Goal: Task Accomplishment & Management: Manage account settings

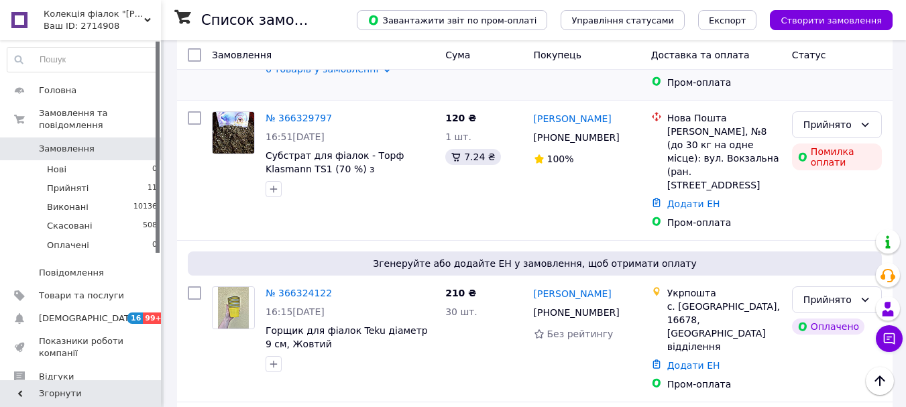
scroll to position [268, 0]
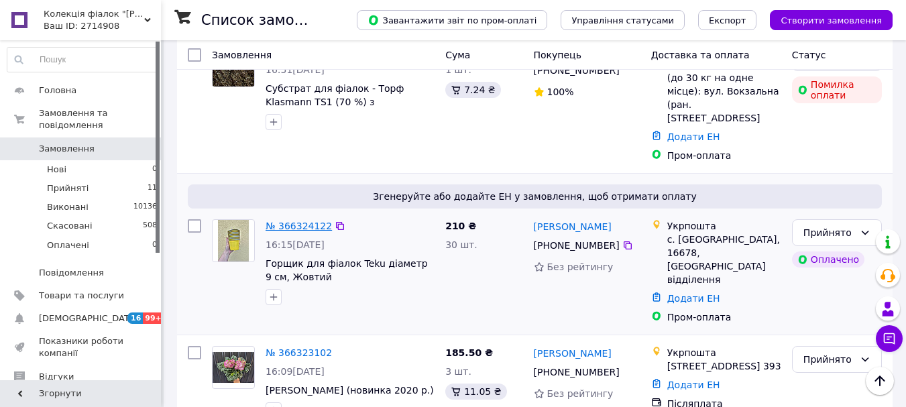
click at [280, 221] on link "№ 366324122" at bounding box center [299, 226] width 66 height 11
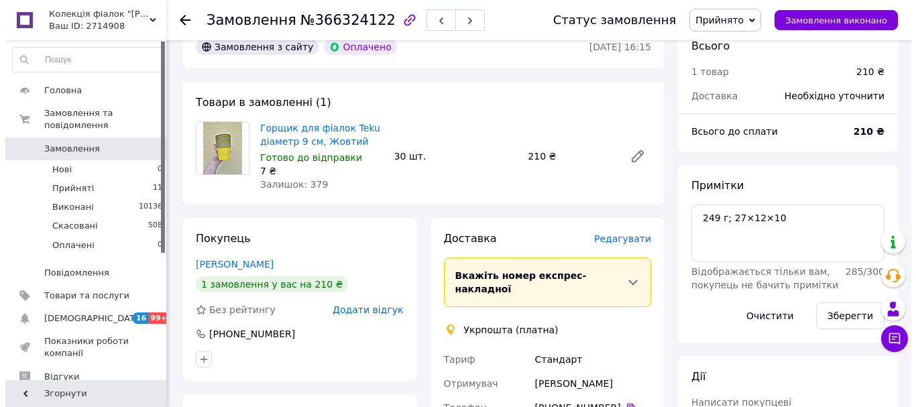
scroll to position [134, 0]
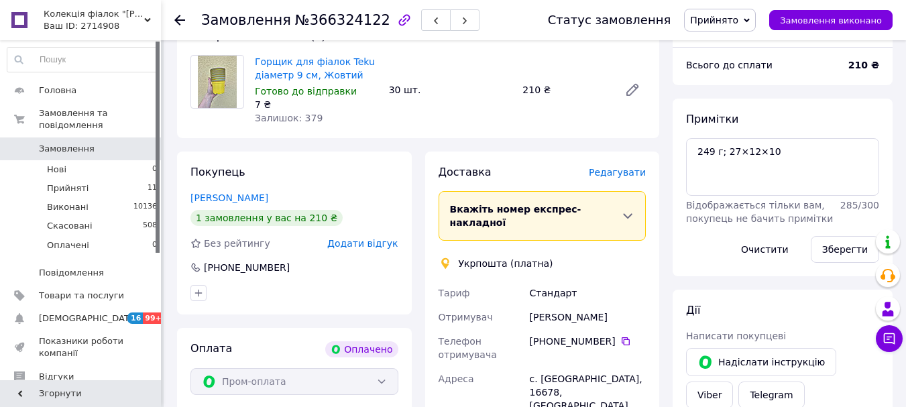
click at [631, 174] on span "Редагувати" at bounding box center [617, 172] width 57 height 11
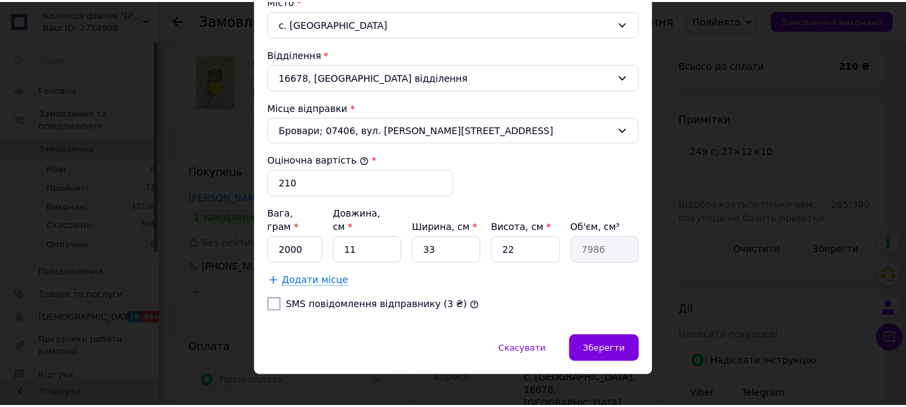
scroll to position [432, 0]
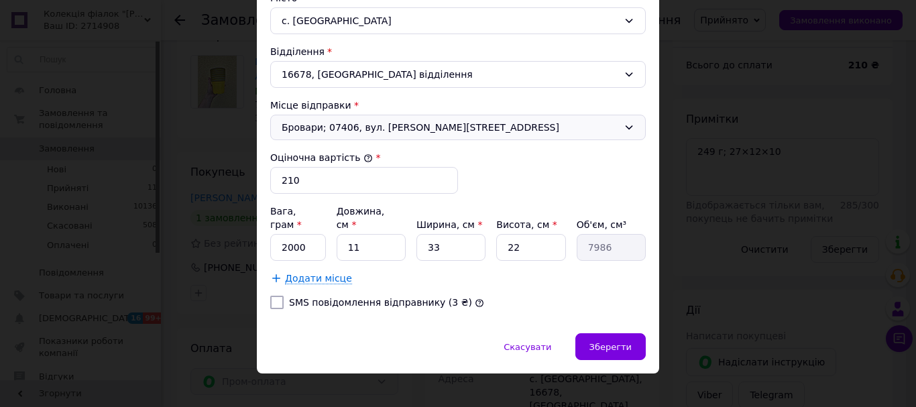
click at [384, 121] on div "Бровари; 07406, вул. [PERSON_NAME][STREET_ADDRESS]" at bounding box center [458, 127] width 376 height 25
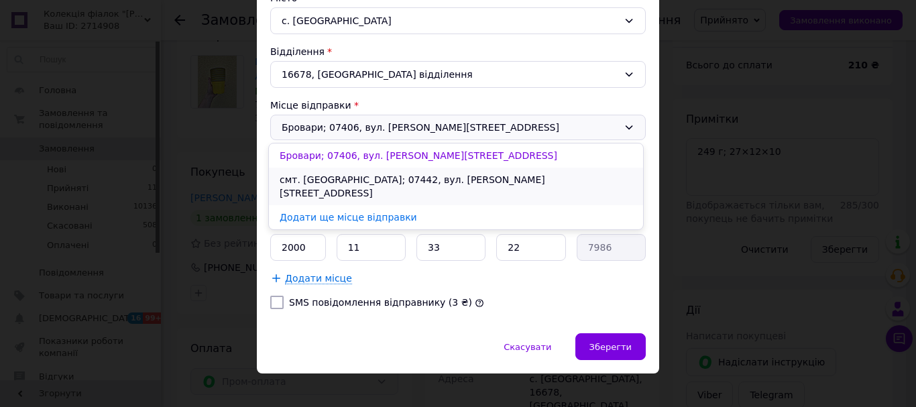
click at [371, 178] on li "смт. [GEOGRAPHIC_DATA]; 07442, вул. [PERSON_NAME][STREET_ADDRESS]" at bounding box center [456, 187] width 374 height 38
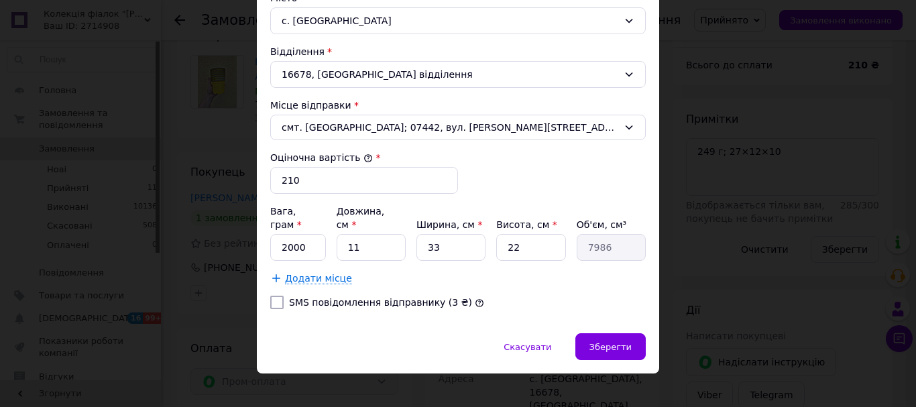
click at [325, 230] on div "Вага, грам * 2000 Довжина, см * 11 Ширина, см * 33 Висота, см * 22 Об'єм, см³ 7…" at bounding box center [458, 233] width 376 height 56
click at [304, 234] on input "2000" at bounding box center [298, 247] width 56 height 27
type input "2"
type input "4"
type input "249"
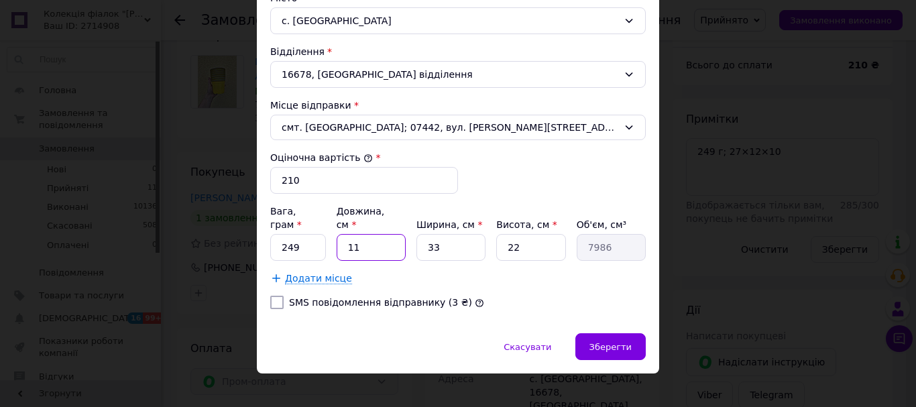
click at [384, 239] on input "11" at bounding box center [371, 247] width 69 height 27
type input "1"
type input "726"
type input "2"
type input "1452"
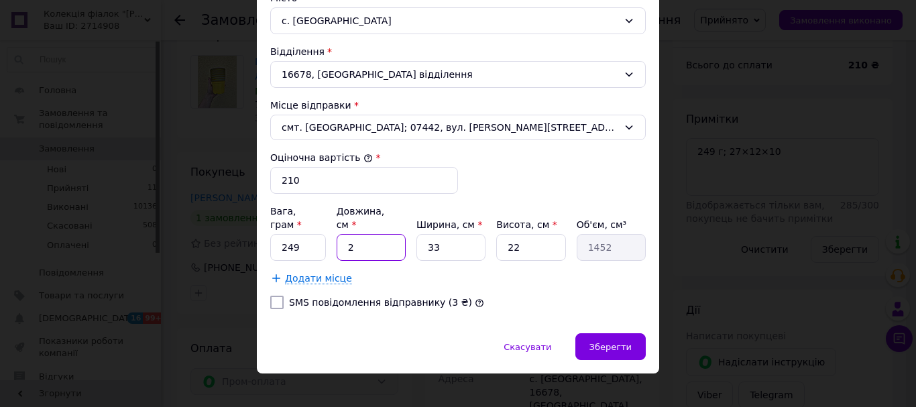
type input "27"
type input "19602"
type input "27"
click at [457, 234] on input "33" at bounding box center [451, 247] width 69 height 27
type input "3"
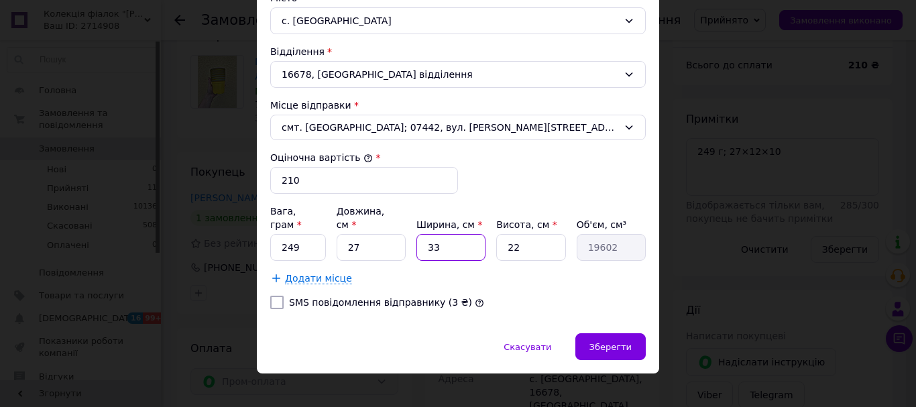
type input "1782"
type input "1"
type input "594"
type input "12"
type input "7128"
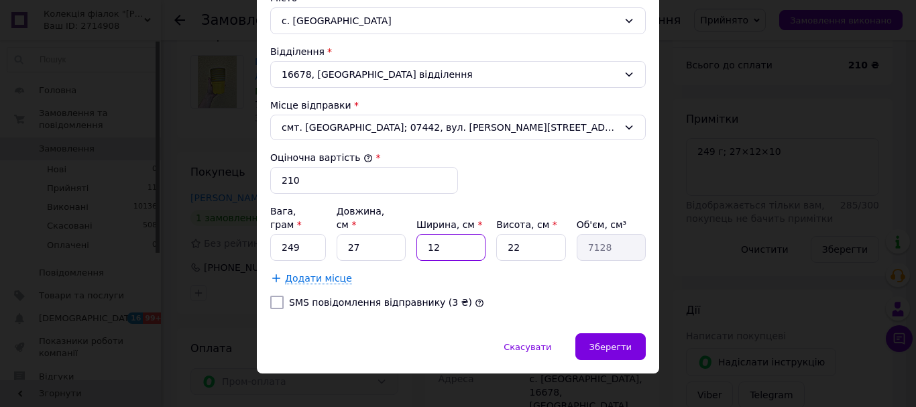
type input "12"
click at [521, 234] on input "22" at bounding box center [530, 247] width 69 height 27
type input "2"
type input "648"
type input "1"
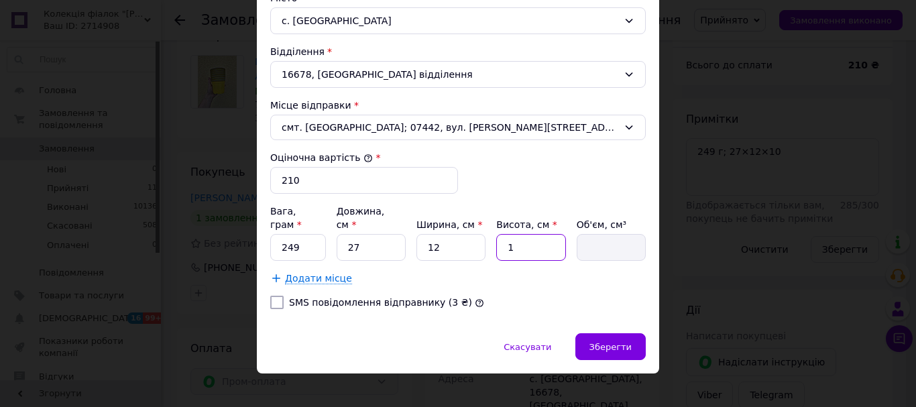
type input "324"
type input "10"
type input "3240"
type input "10"
click at [624, 342] on span "Зберегти" at bounding box center [611, 347] width 42 height 10
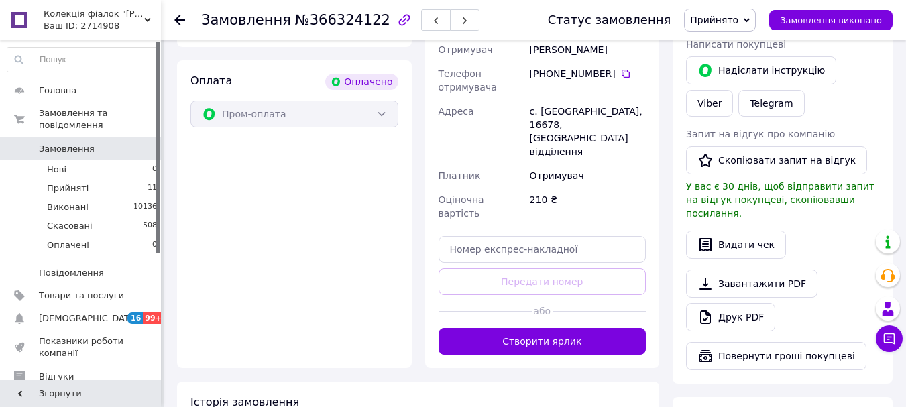
scroll to position [402, 0]
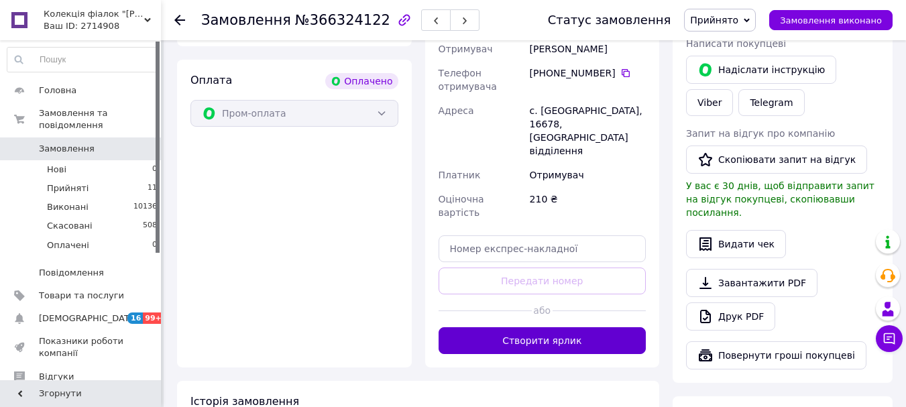
click at [550, 327] on button "Створити ярлик" at bounding box center [543, 340] width 208 height 27
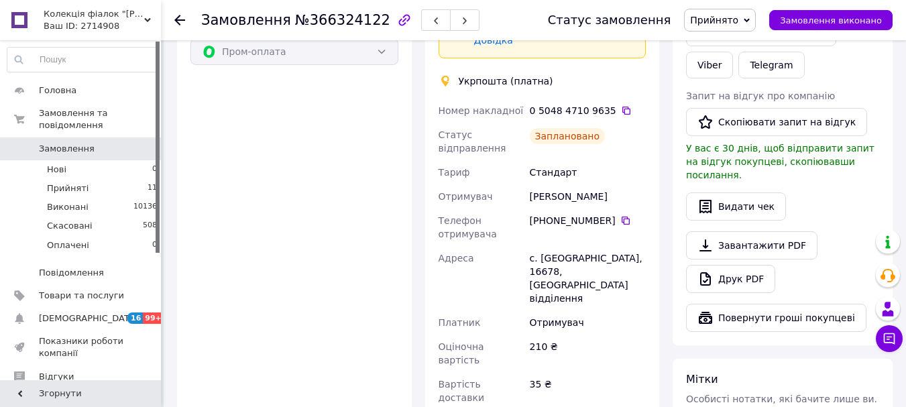
scroll to position [537, 0]
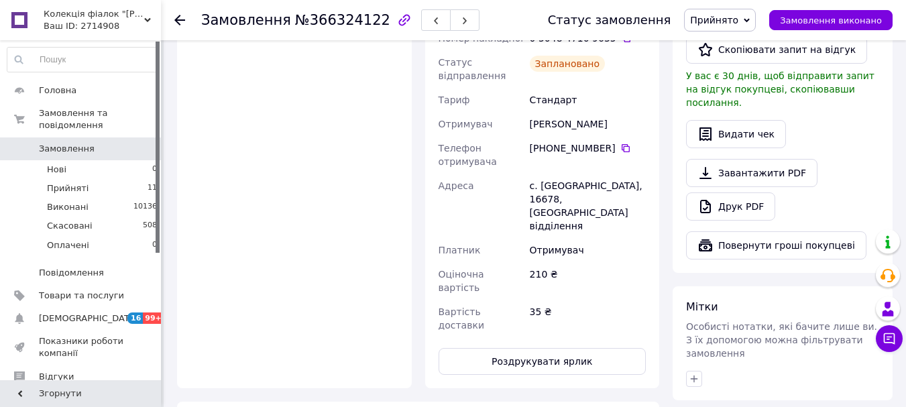
click at [180, 23] on icon at bounding box center [179, 20] width 11 height 11
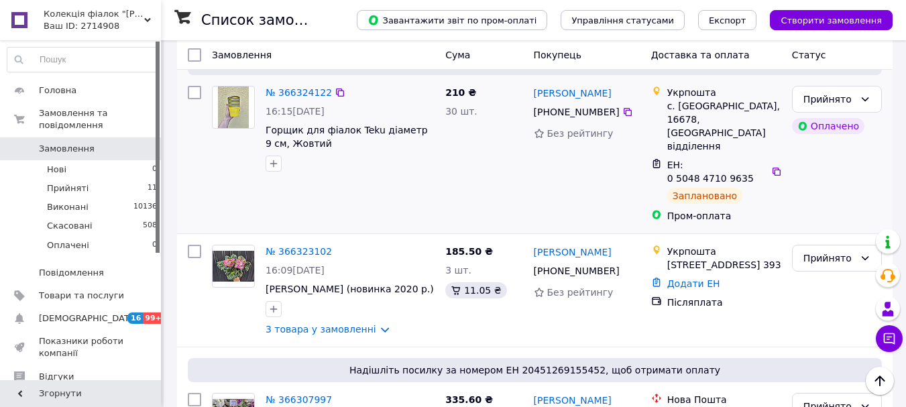
scroll to position [402, 0]
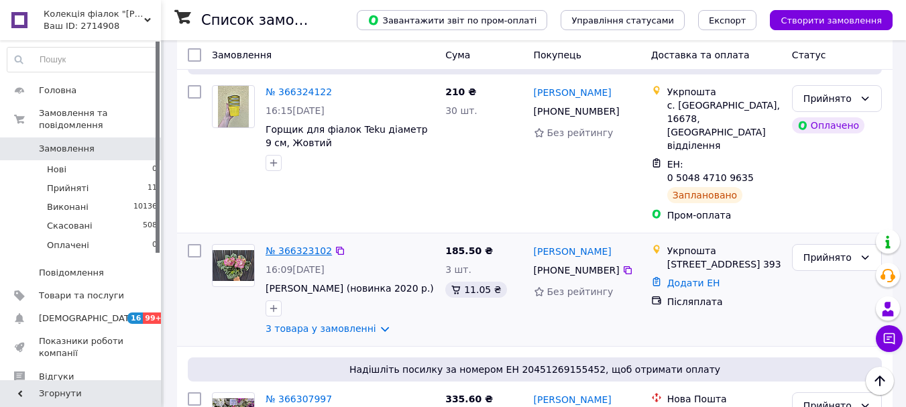
click at [273, 245] on link "№ 366323102" at bounding box center [299, 250] width 66 height 11
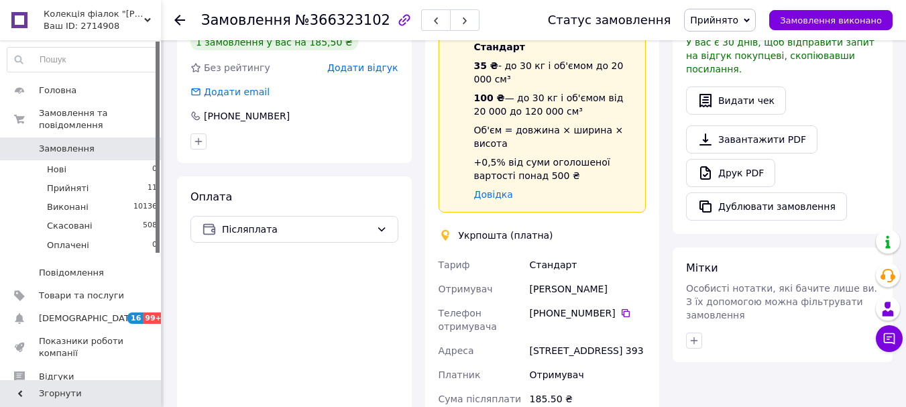
scroll to position [578, 0]
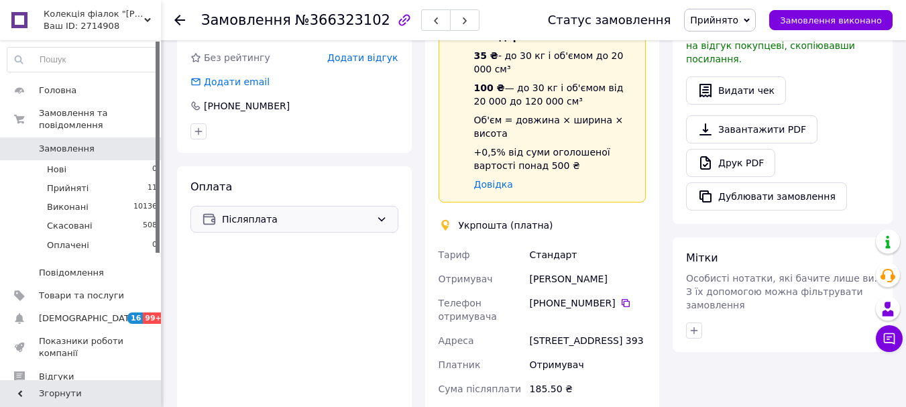
click at [258, 212] on span "Післяплата" at bounding box center [296, 219] width 149 height 15
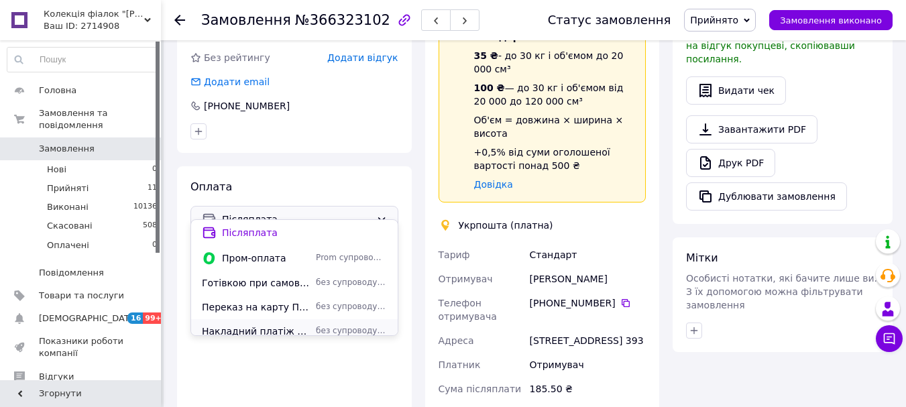
click at [264, 328] on span "Накладний платіж з предоплатою (100 грн)" at bounding box center [256, 331] width 109 height 13
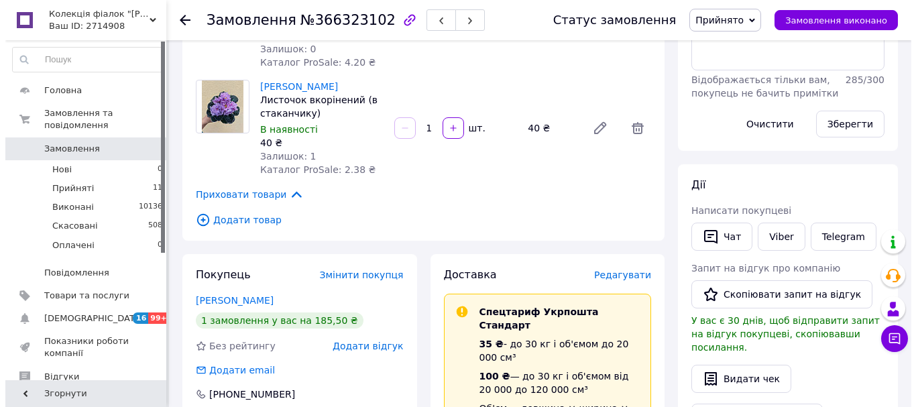
scroll to position [268, 0]
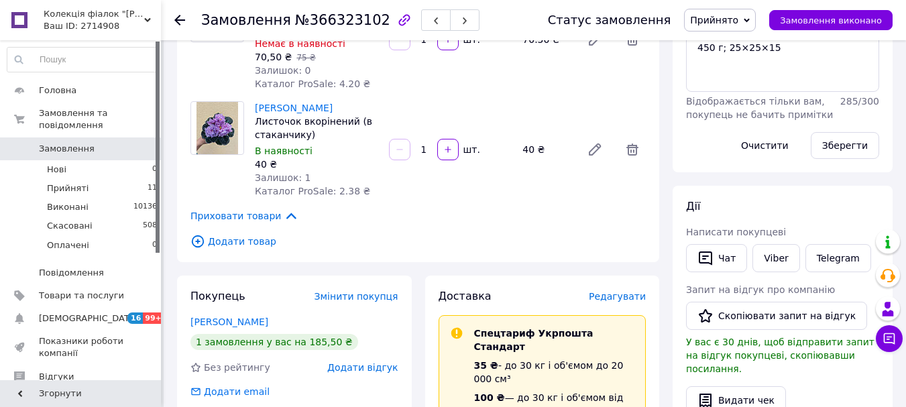
click at [620, 291] on span "Редагувати" at bounding box center [617, 296] width 57 height 11
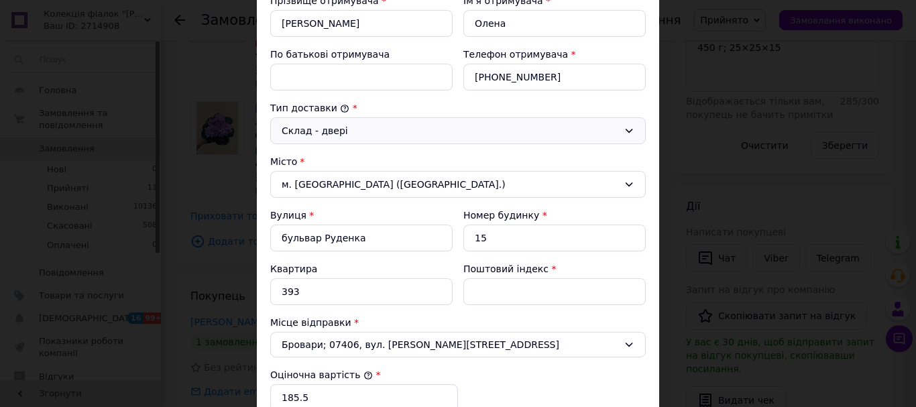
click at [355, 130] on div "Склад - двері" at bounding box center [450, 130] width 337 height 15
click at [345, 156] on li "Склад - склад" at bounding box center [456, 160] width 374 height 24
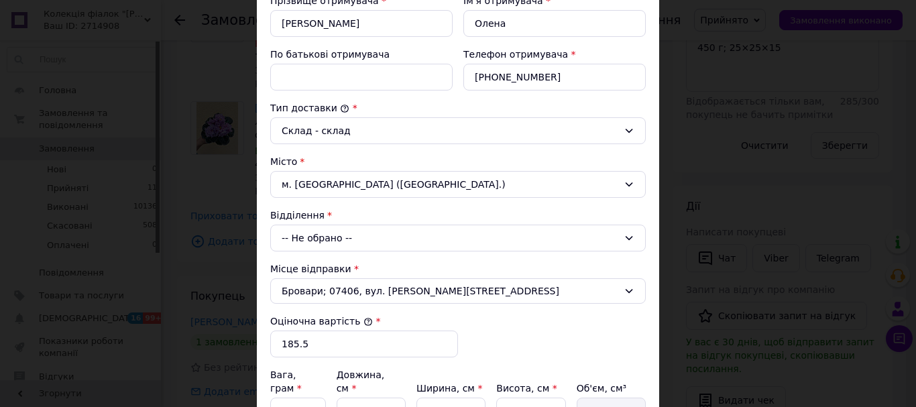
click at [343, 237] on div "-- Не обрано --" at bounding box center [458, 238] width 376 height 27
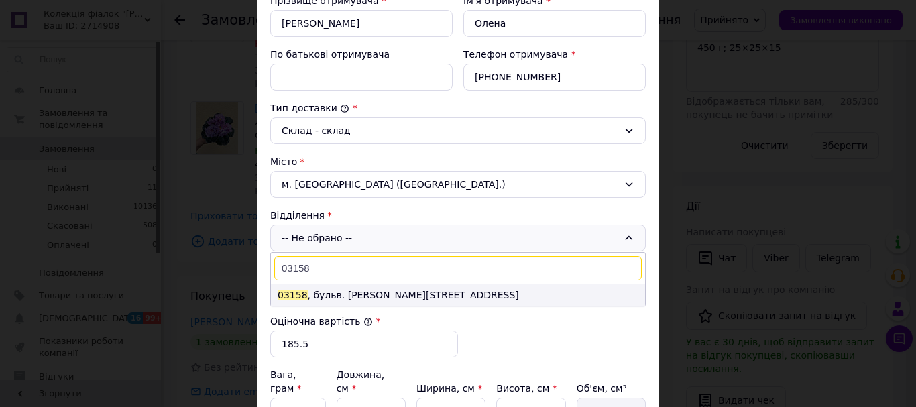
type input "03158"
click at [365, 294] on li "03158 , бульв. Миколи Руденка, 13" at bounding box center [458, 294] width 374 height 21
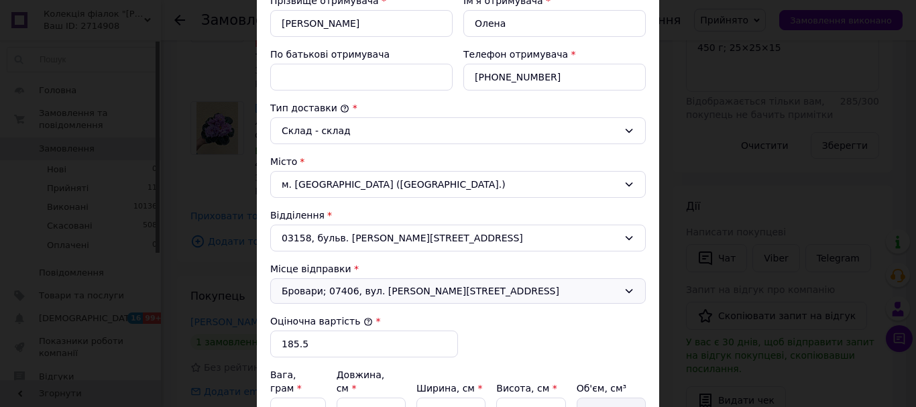
click at [382, 296] on span "Бровари; 07406, вул. [PERSON_NAME][STREET_ADDRESS]" at bounding box center [450, 290] width 337 height 13
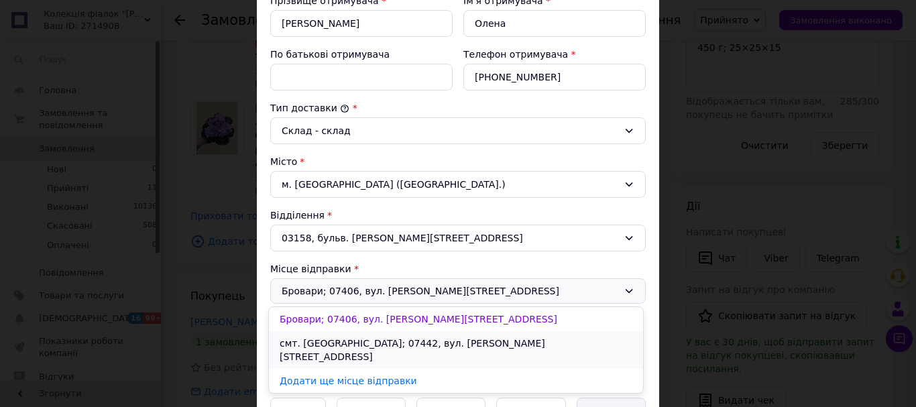
click at [378, 345] on li "смт. [GEOGRAPHIC_DATA]; 07442, вул. [PERSON_NAME][STREET_ADDRESS]" at bounding box center [456, 350] width 374 height 38
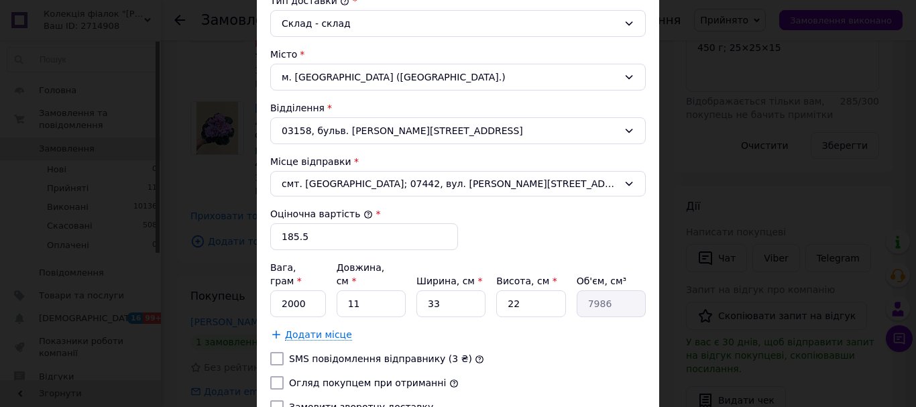
scroll to position [480, 0]
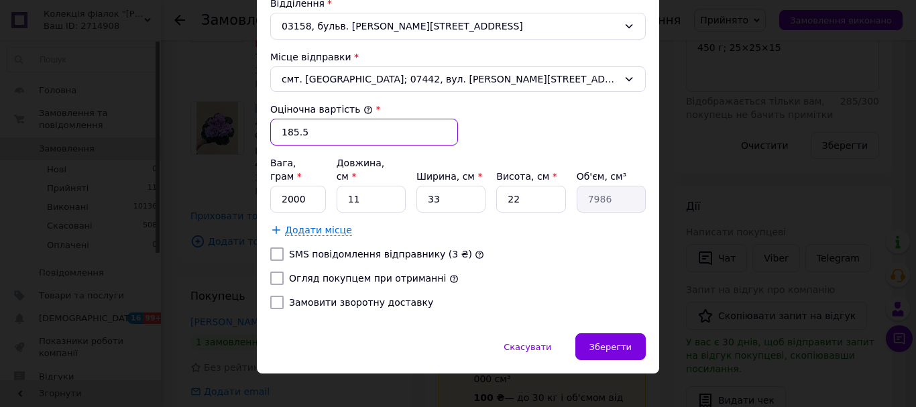
click at [325, 123] on input "185.5" at bounding box center [364, 132] width 188 height 27
type input "185"
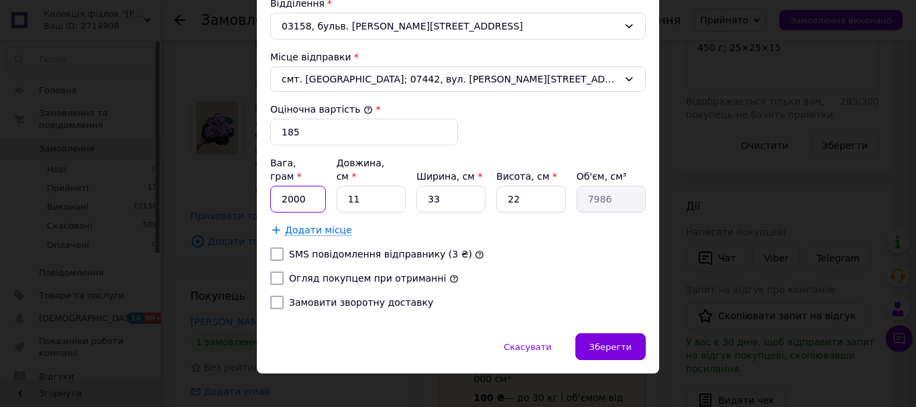
click at [311, 186] on input "2000" at bounding box center [298, 199] width 56 height 27
type input "2"
type input "450"
click at [368, 186] on input "11" at bounding box center [371, 199] width 69 height 27
type input "1"
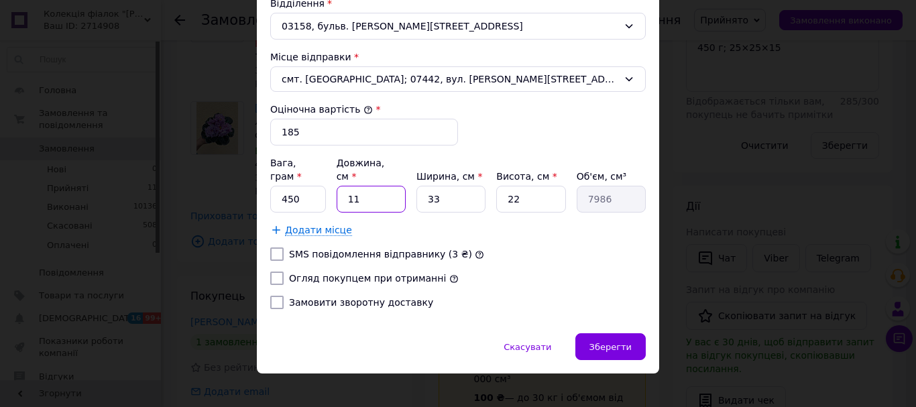
type input "726"
type input "2"
type input "1452"
type input "25"
type input "18150"
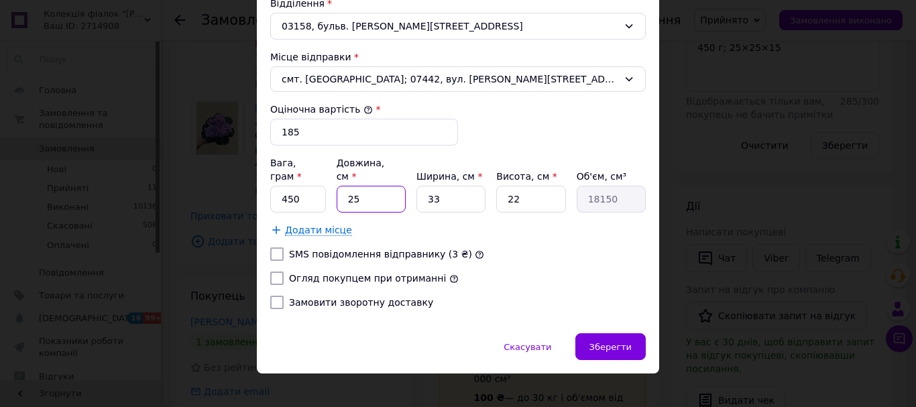
type input "25"
click at [443, 196] on input "33" at bounding box center [451, 199] width 69 height 27
type input "3"
type input "1650"
type input "2"
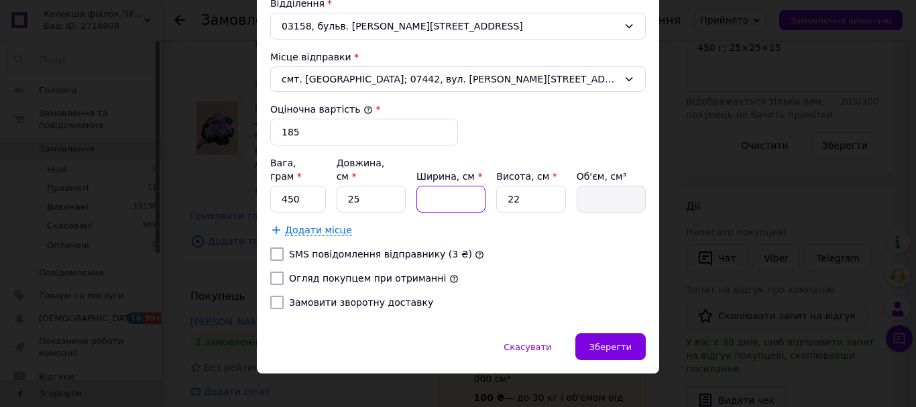
type input "1100"
type input "25"
type input "13750"
type input "25"
click at [526, 188] on input "22" at bounding box center [530, 199] width 69 height 27
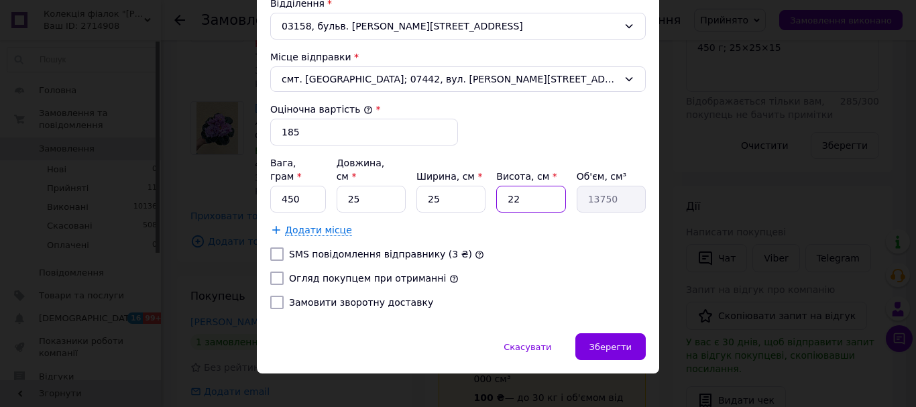
type input "2"
type input "1250"
type input "1"
type input "625"
type input "15"
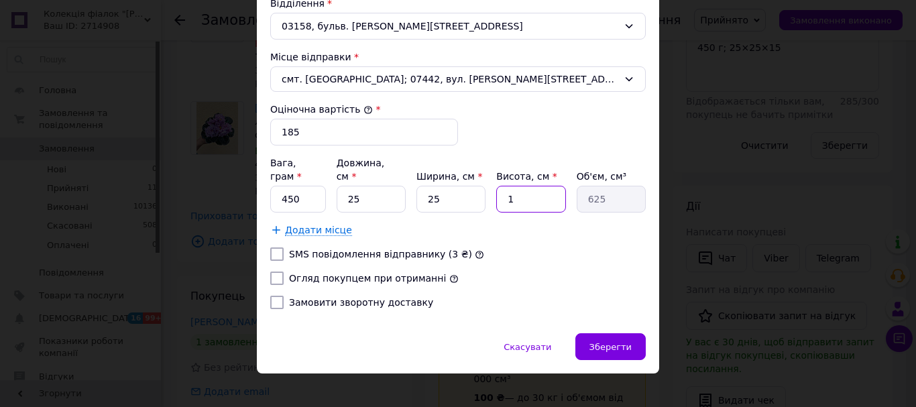
type input "9375"
type input "15"
click at [277, 272] on input "Огляд покупцем при отриманні" at bounding box center [276, 278] width 13 height 13
checkbox input "true"
click at [276, 296] on input "Замовити зворотну доставку" at bounding box center [276, 302] width 13 height 13
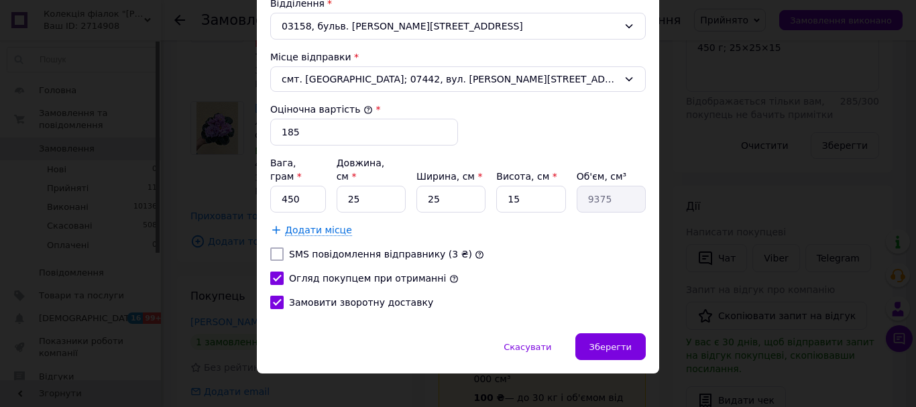
checkbox input "true"
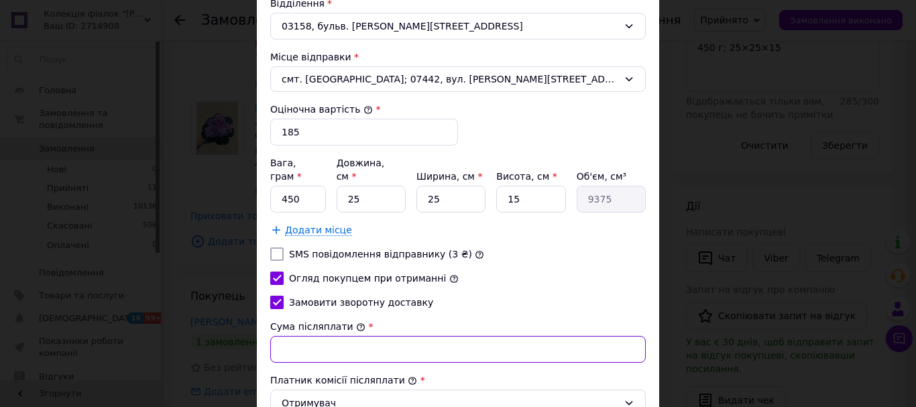
click at [313, 339] on input "Сума післяплати" at bounding box center [458, 349] width 376 height 27
type input "185"
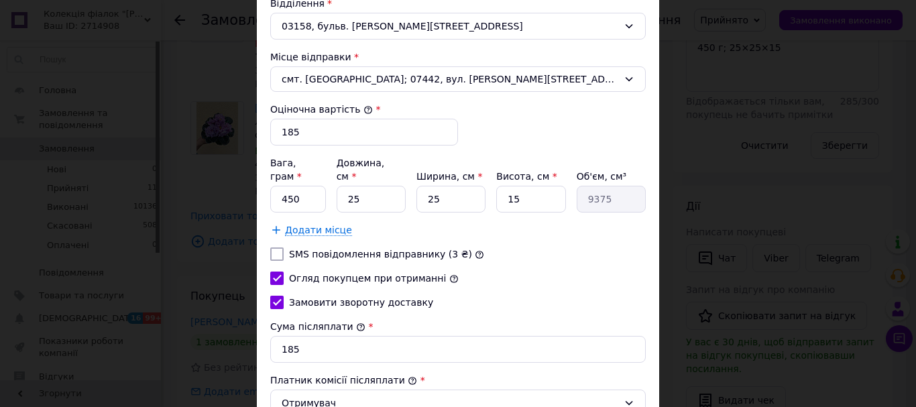
click at [562, 272] on div "Огляд покупцем при отриманні" at bounding box center [458, 278] width 381 height 13
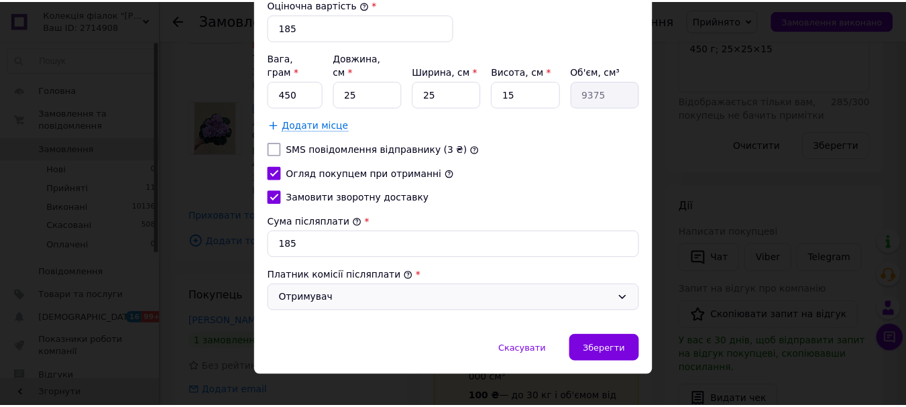
scroll to position [588, 0]
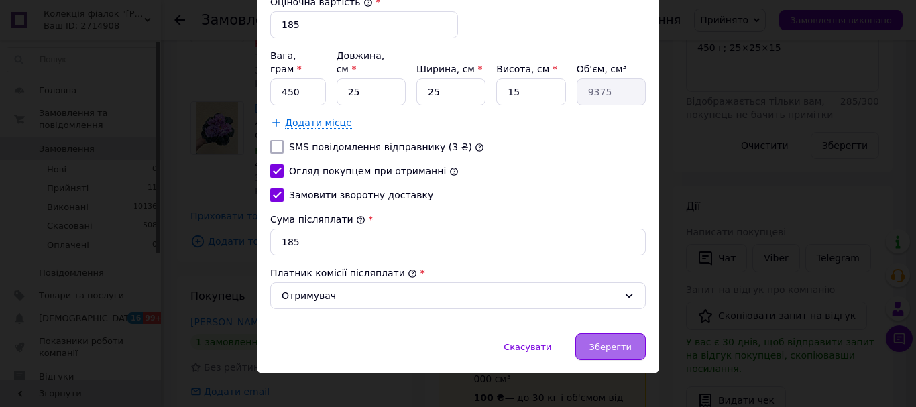
click at [614, 342] on span "Зберегти" at bounding box center [611, 347] width 42 height 10
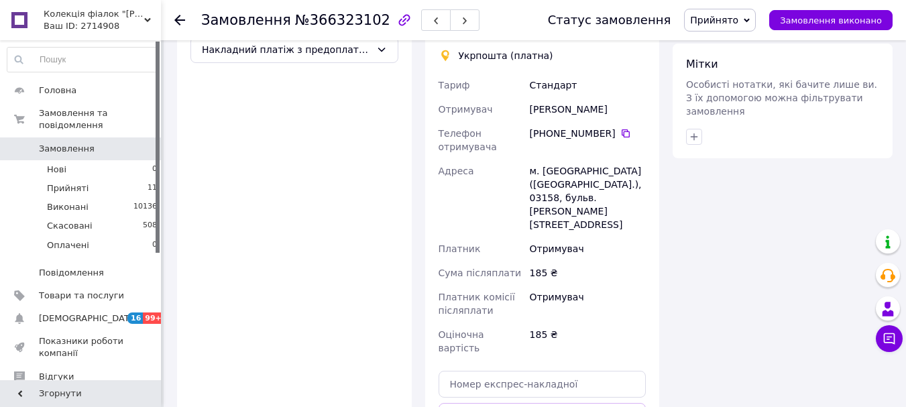
scroll to position [805, 0]
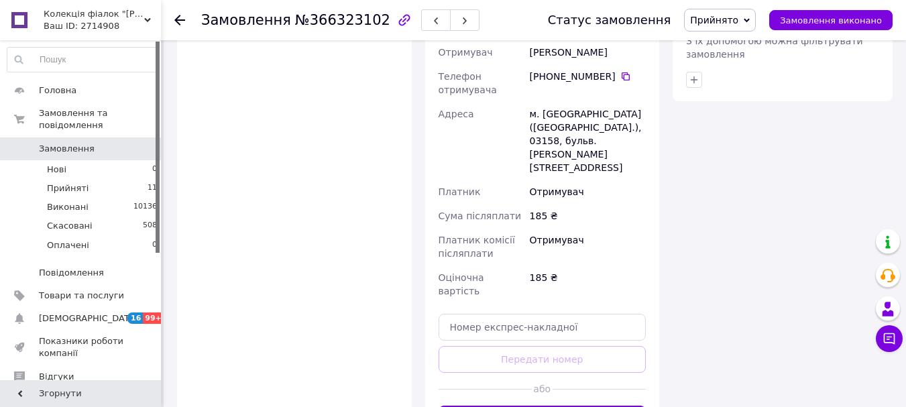
drag, startPoint x: 562, startPoint y: 350, endPoint x: 536, endPoint y: 355, distance: 26.6
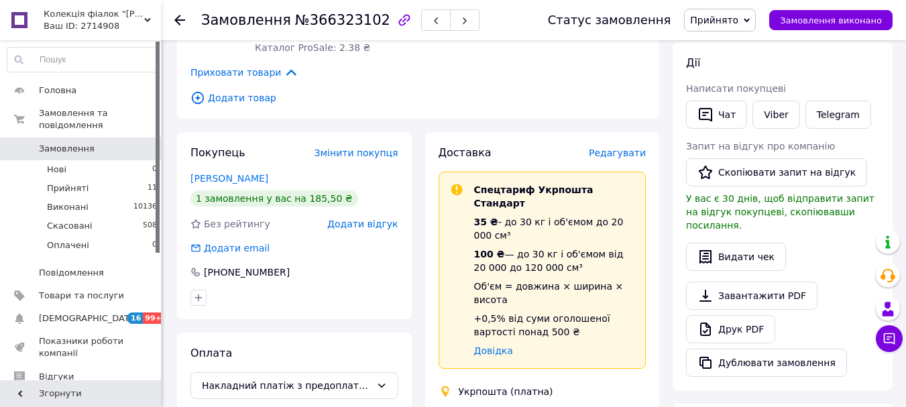
scroll to position [402, 0]
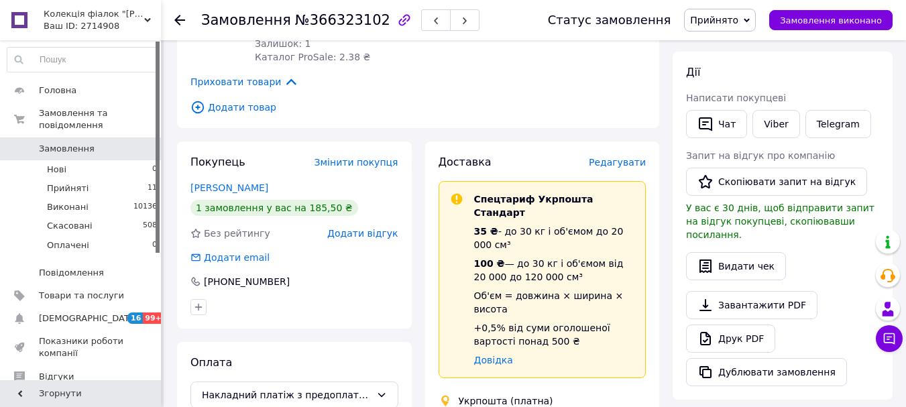
click at [178, 23] on use at bounding box center [179, 20] width 11 height 11
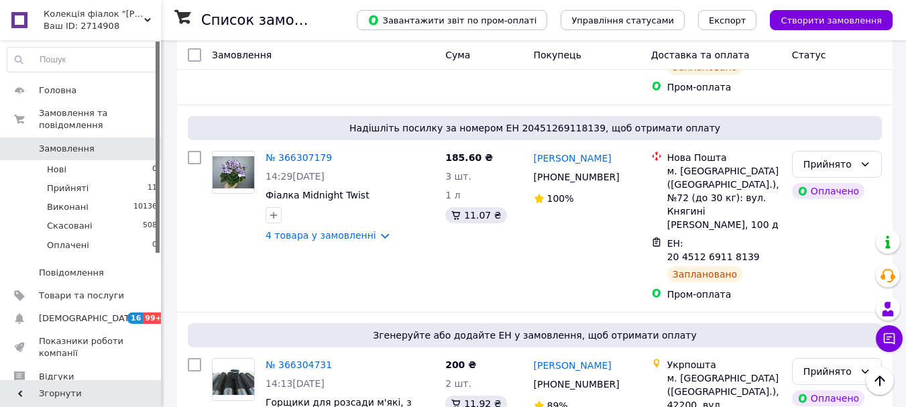
scroll to position [939, 0]
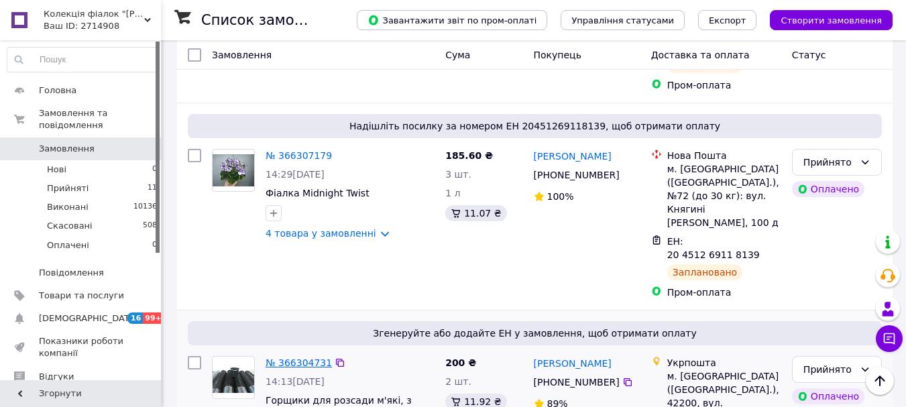
click at [296, 357] on link "№ 366304731" at bounding box center [299, 362] width 66 height 11
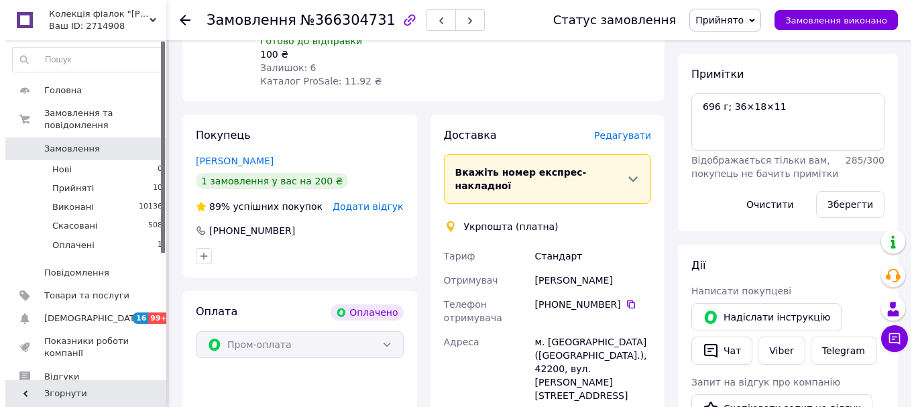
scroll to position [227, 0]
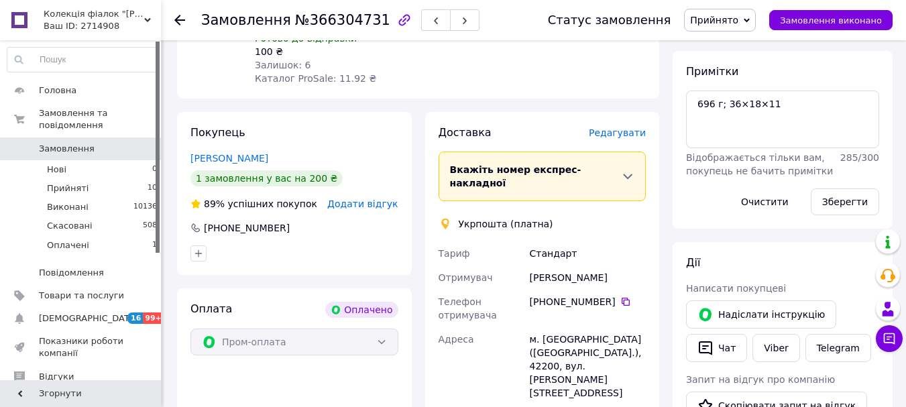
click at [628, 127] on span "Редагувати" at bounding box center [617, 132] width 57 height 11
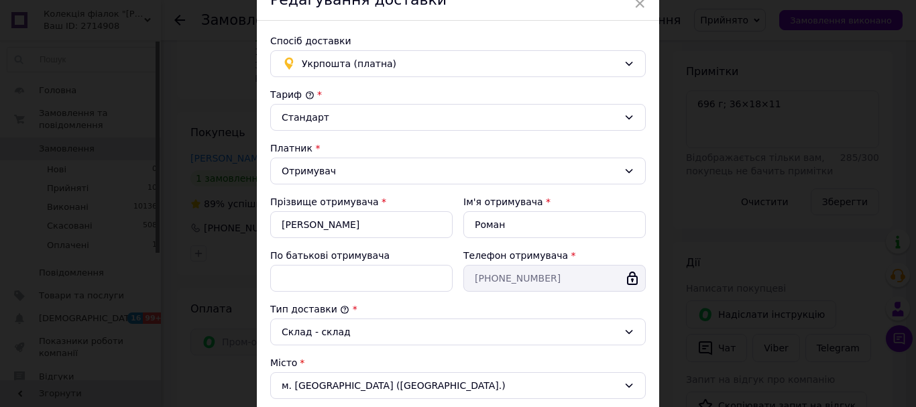
scroll to position [335, 0]
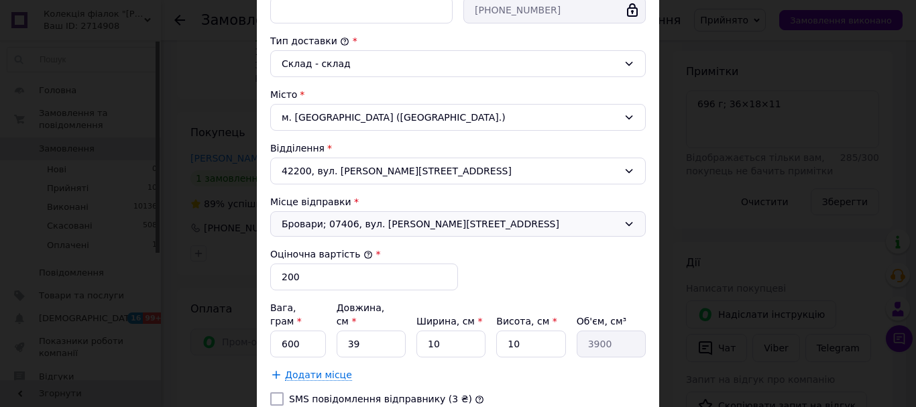
click at [355, 221] on span "Бровари; 07406, вул. [PERSON_NAME][STREET_ADDRESS]" at bounding box center [450, 223] width 337 height 13
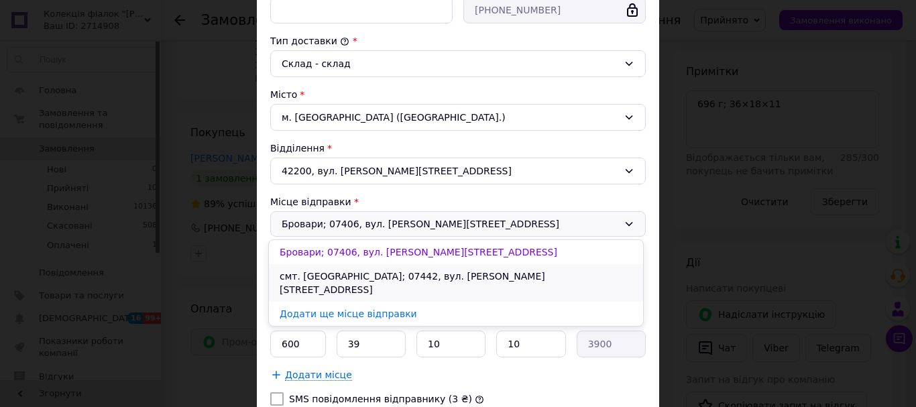
click at [345, 276] on li "смт. [GEOGRAPHIC_DATA]; 07442, вул. [PERSON_NAME][STREET_ADDRESS]" at bounding box center [456, 283] width 374 height 38
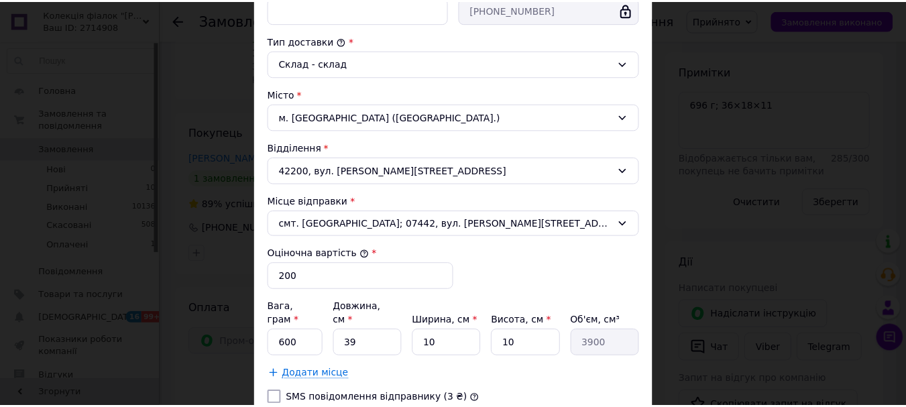
scroll to position [432, 0]
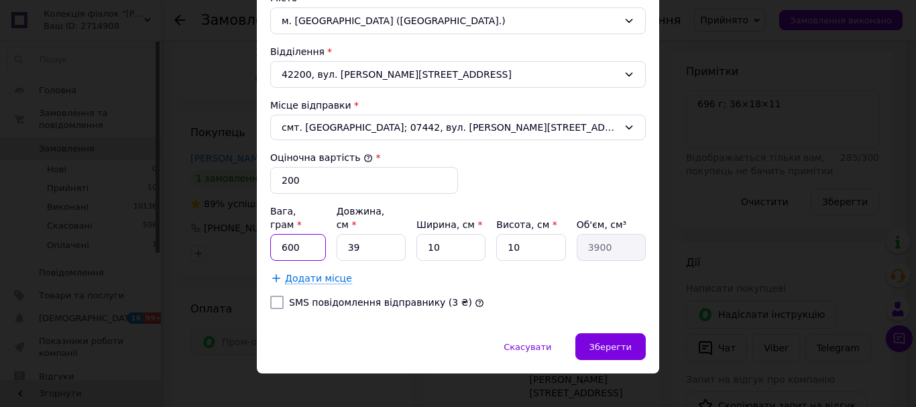
click at [313, 234] on input "600" at bounding box center [298, 247] width 56 height 27
type input "696"
click at [376, 234] on input "39" at bounding box center [371, 247] width 69 height 27
type input "3"
type input "300"
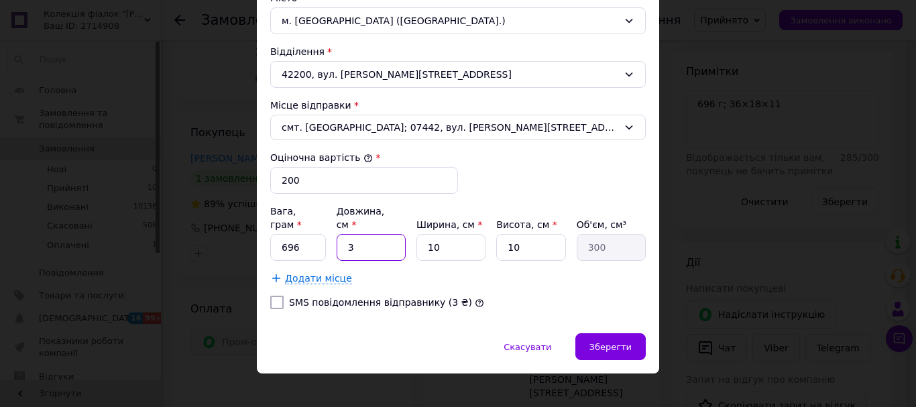
type input "36"
type input "3600"
type input "36"
click at [463, 241] on input "10" at bounding box center [451, 247] width 69 height 27
type input "1"
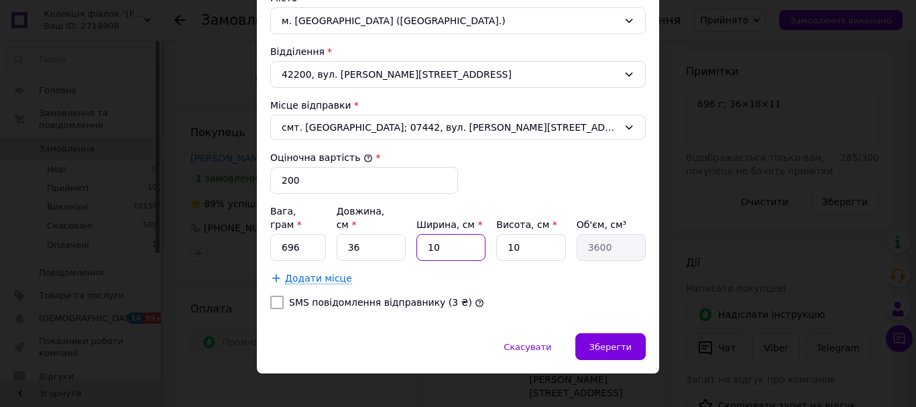
type input "360"
type input "18"
type input "6480"
type input "18"
click at [550, 234] on input "10" at bounding box center [530, 247] width 69 height 27
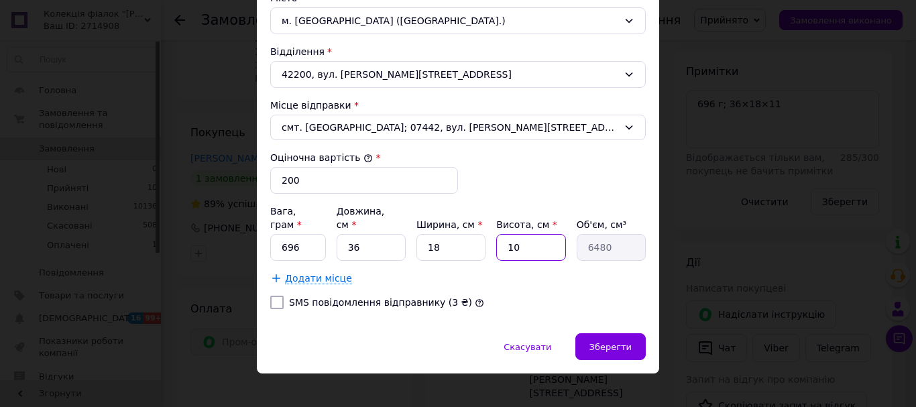
type input "1"
type input "648"
type input "11"
type input "7128"
type input "11"
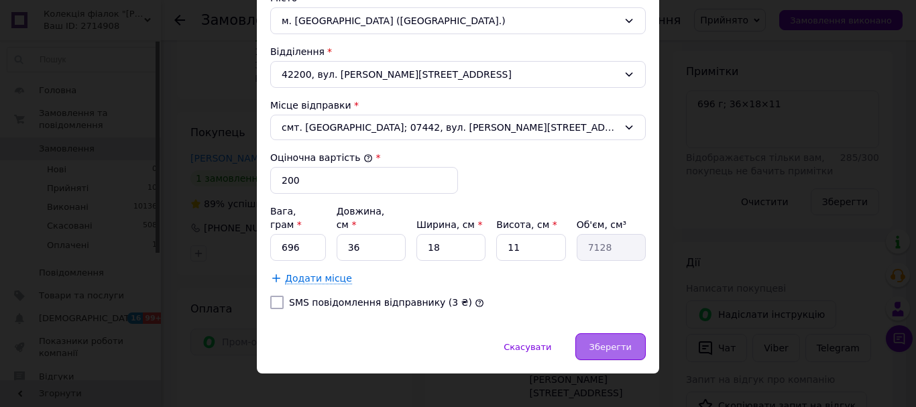
click at [634, 333] on div "Зберегти" at bounding box center [610, 346] width 70 height 27
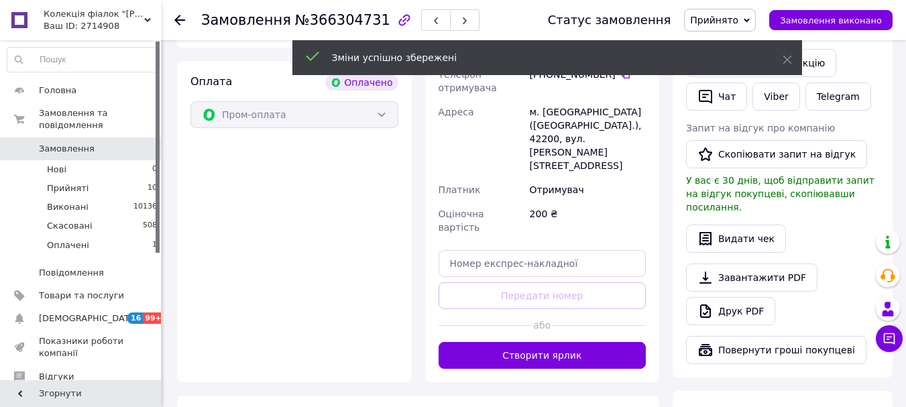
scroll to position [630, 0]
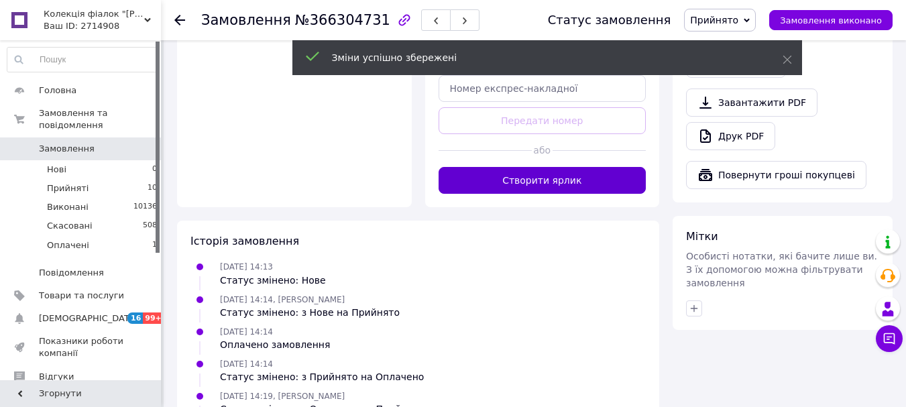
click at [586, 167] on button "Створити ярлик" at bounding box center [543, 180] width 208 height 27
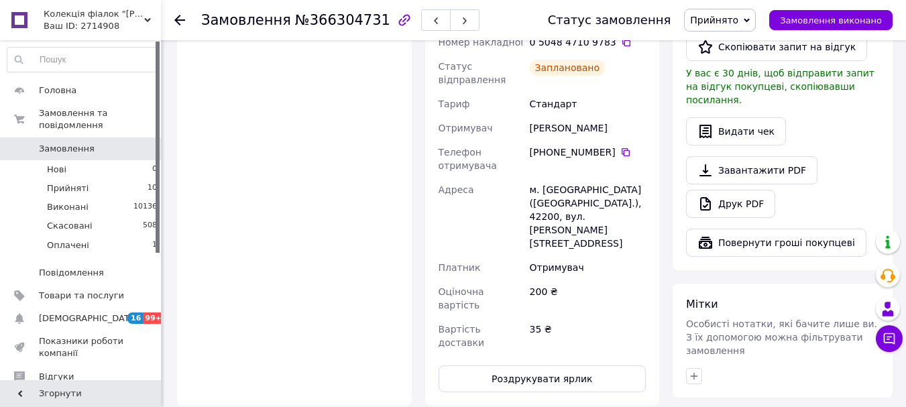
scroll to position [563, 0]
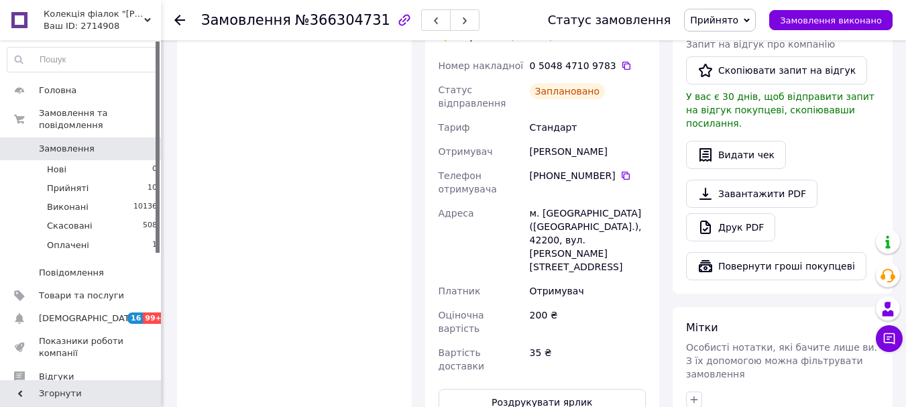
click at [174, 17] on div "Замовлення №366304731 Статус замовлення Прийнято Виконано Скасовано Оплачено За…" at bounding box center [533, 20] width 745 height 40
click at [180, 17] on icon at bounding box center [179, 20] width 11 height 11
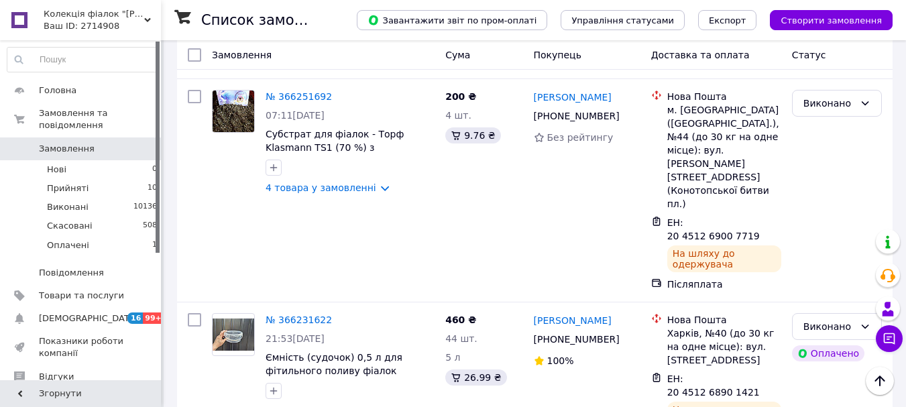
scroll to position [1811, 0]
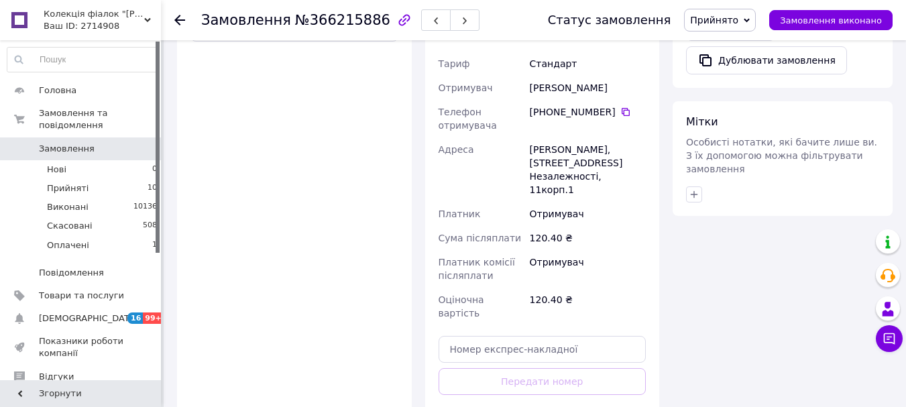
scroll to position [497, 0]
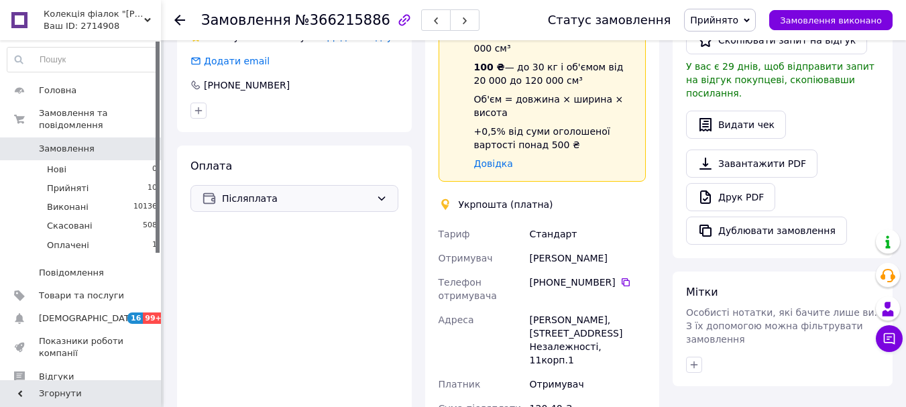
drag, startPoint x: 318, startPoint y: 162, endPoint x: 326, endPoint y: 169, distance: 10.5
click at [320, 185] on div "Післяплата" at bounding box center [294, 198] width 208 height 27
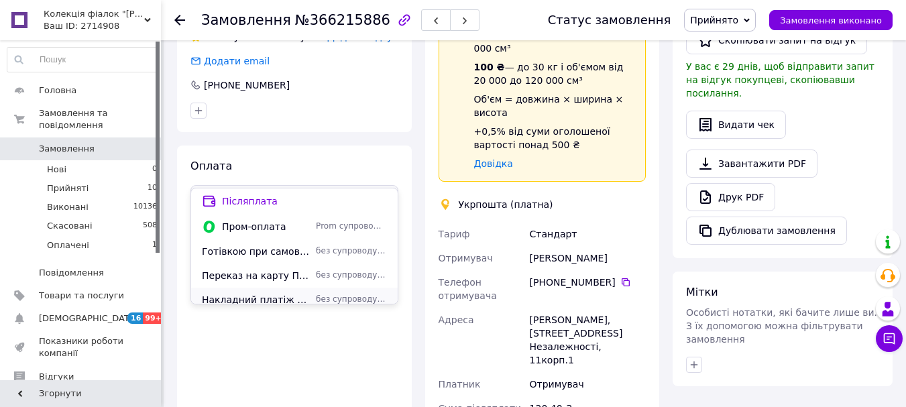
click at [286, 296] on span "Накладний платіж з предоплатою (100 грн)" at bounding box center [256, 299] width 109 height 13
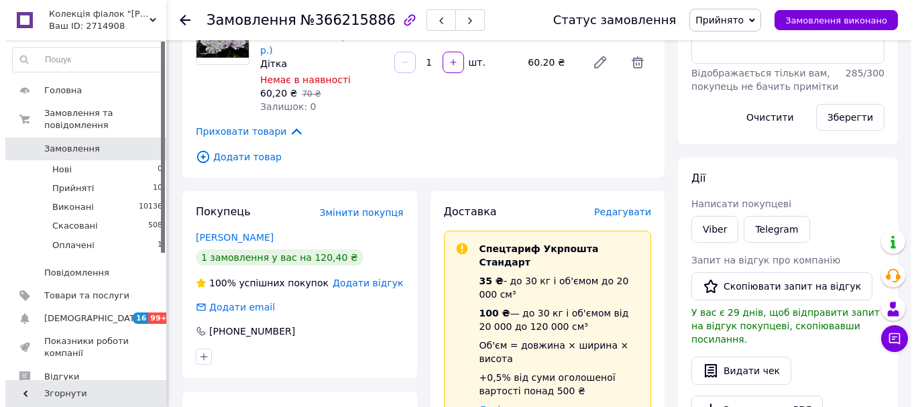
scroll to position [184, 0]
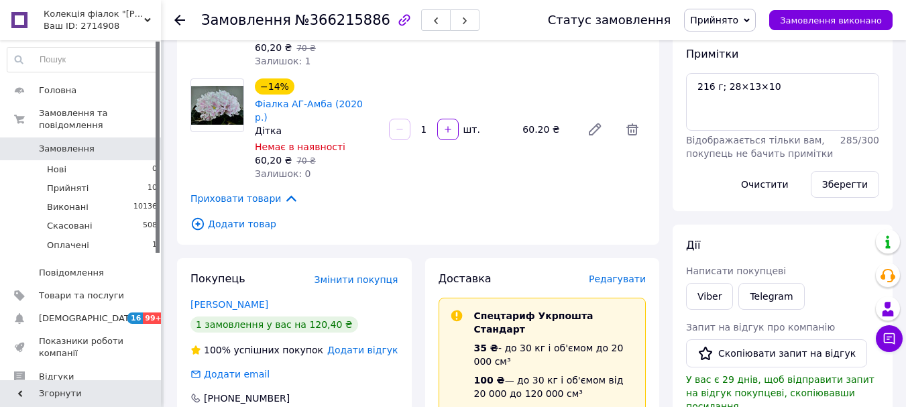
click at [622, 274] on span "Редагувати" at bounding box center [617, 279] width 57 height 11
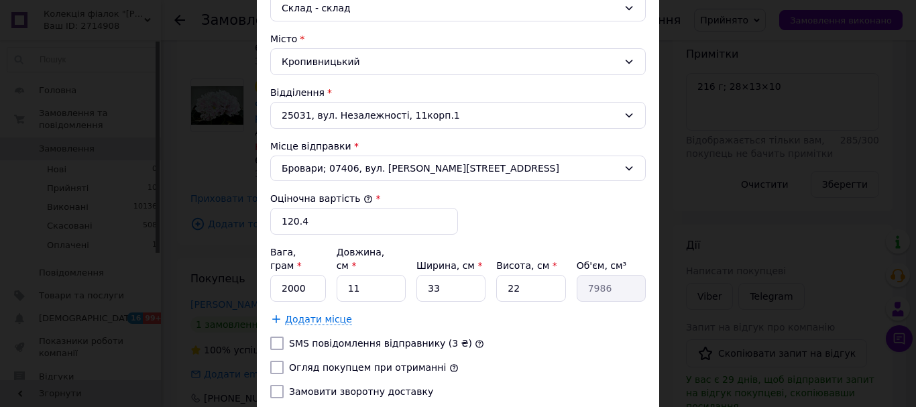
scroll to position [402, 0]
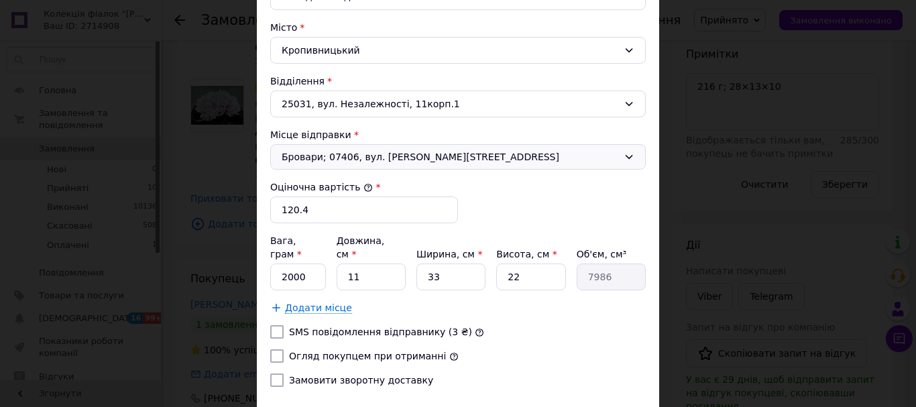
click at [417, 159] on span "Бровари; 07406, вул. [PERSON_NAME][STREET_ADDRESS]" at bounding box center [450, 156] width 337 height 13
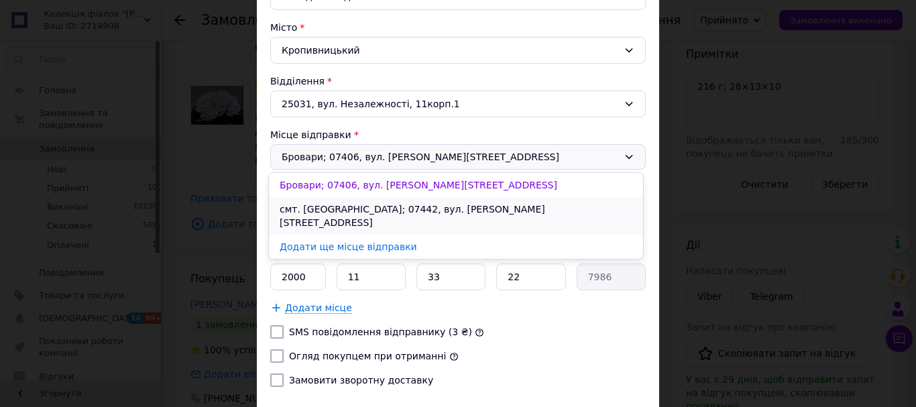
click at [417, 207] on li "смт. [GEOGRAPHIC_DATA]; 07442, вул. [PERSON_NAME][STREET_ADDRESS]" at bounding box center [456, 216] width 374 height 38
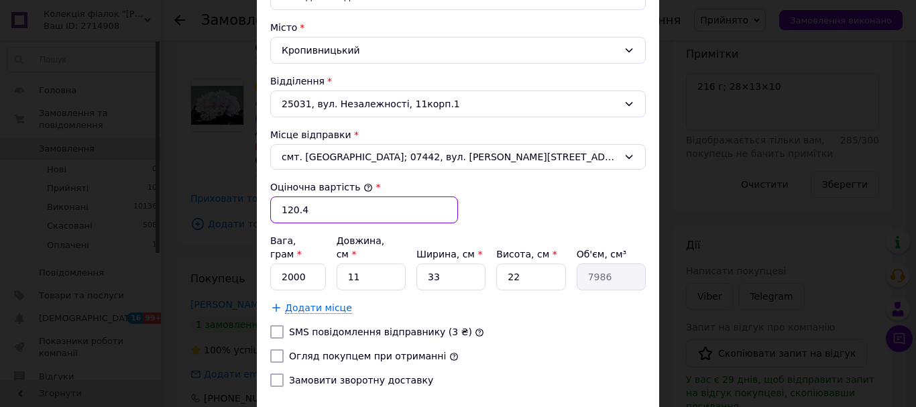
click at [331, 203] on input "120.4" at bounding box center [364, 210] width 188 height 27
type input "120"
click at [314, 264] on input "2000" at bounding box center [298, 277] width 56 height 27
type input "216"
click at [389, 268] on input "11" at bounding box center [371, 277] width 69 height 27
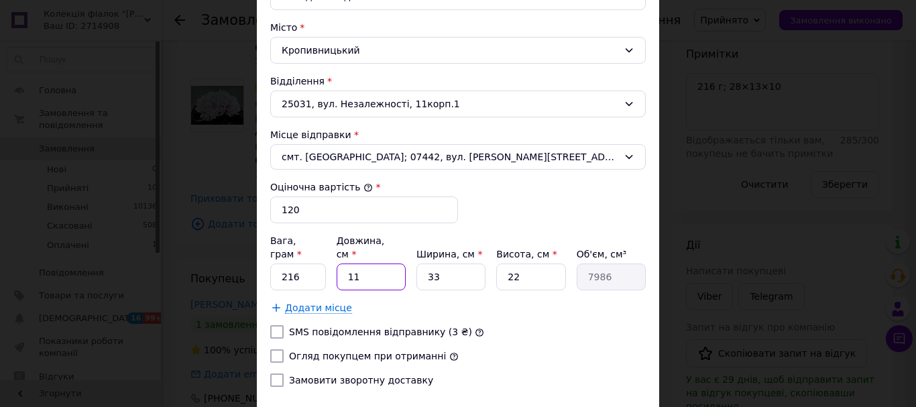
type input "1"
type input "726"
type input "2"
type input "1452"
type input "28"
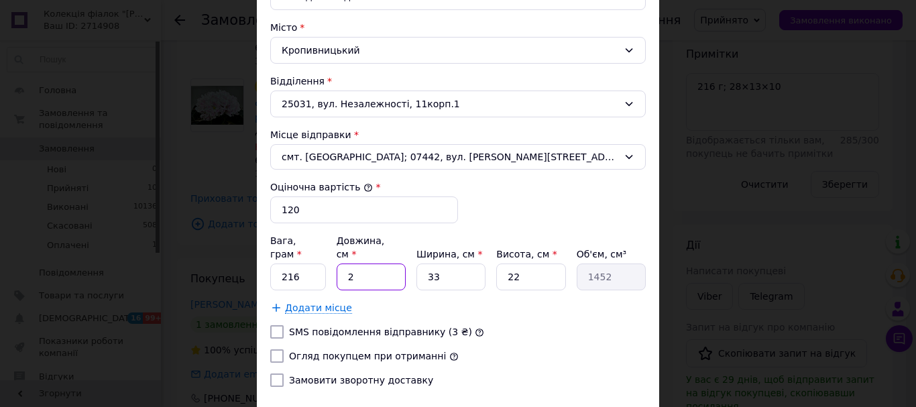
type input "20328"
type input "28"
click at [478, 264] on input "33" at bounding box center [451, 277] width 69 height 27
type input "3"
type input "1848"
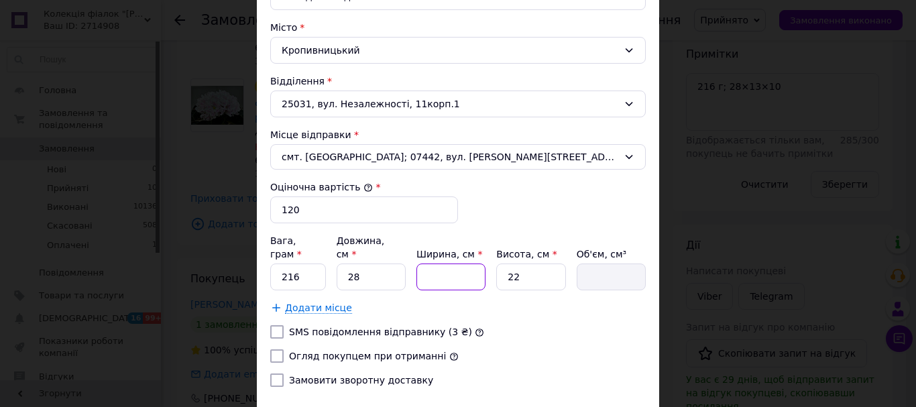
type input "1"
type input "616"
type input "13"
type input "8008"
type input "13"
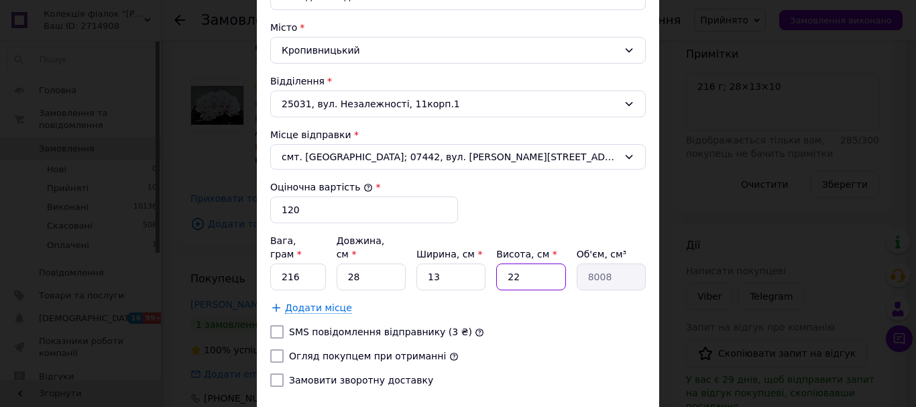
click at [547, 264] on input "22" at bounding box center [530, 277] width 69 height 27
type input "2"
type input "728"
type input "1"
type input "364"
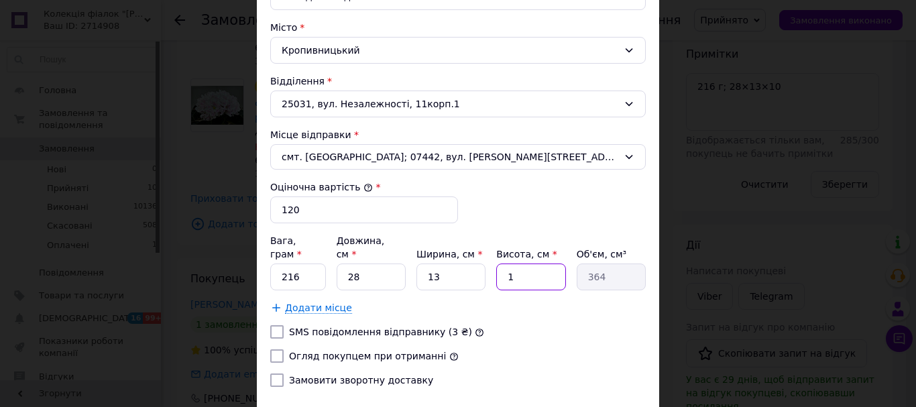
type input "10"
type input "3640"
type input "10"
click at [274, 349] on input "Огляд покупцем при отриманні" at bounding box center [276, 355] width 13 height 13
checkbox input "true"
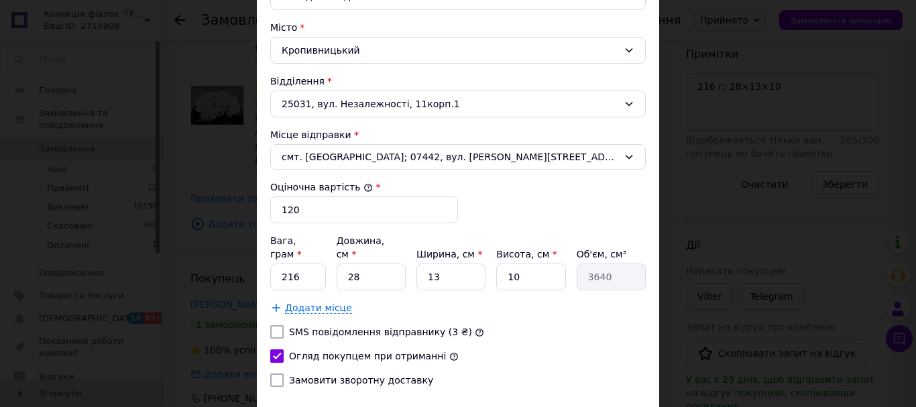
click at [278, 374] on input "Замовити зворотну доставку" at bounding box center [276, 380] width 13 height 13
checkbox input "true"
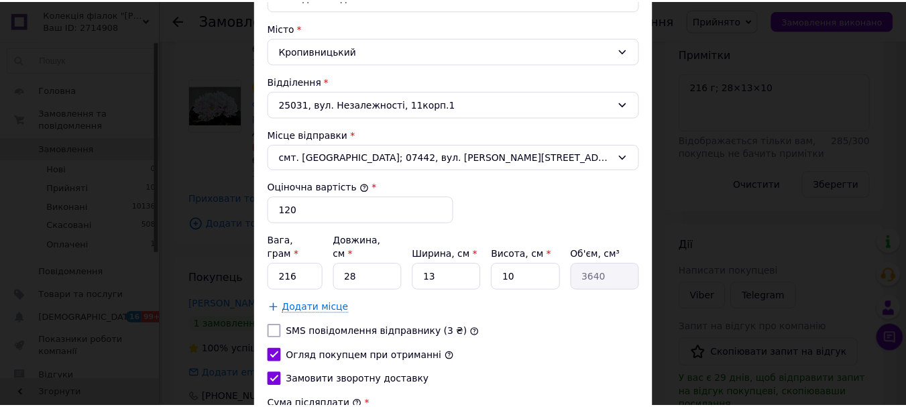
scroll to position [537, 0]
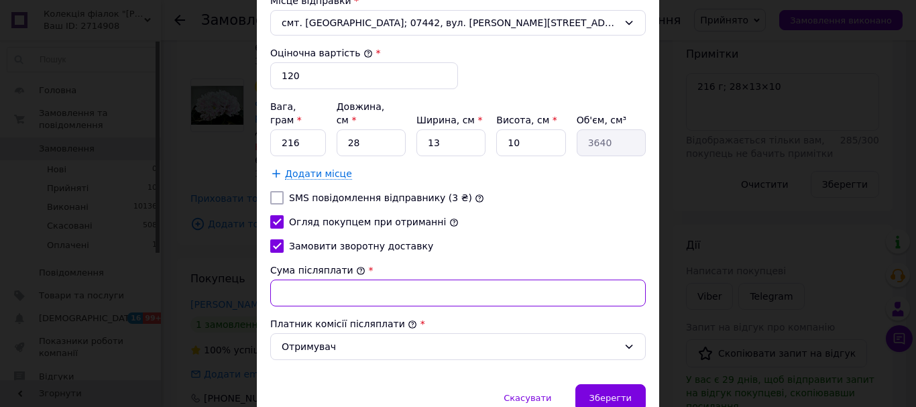
click at [315, 280] on input "Сума післяплати" at bounding box center [458, 293] width 376 height 27
type input "120"
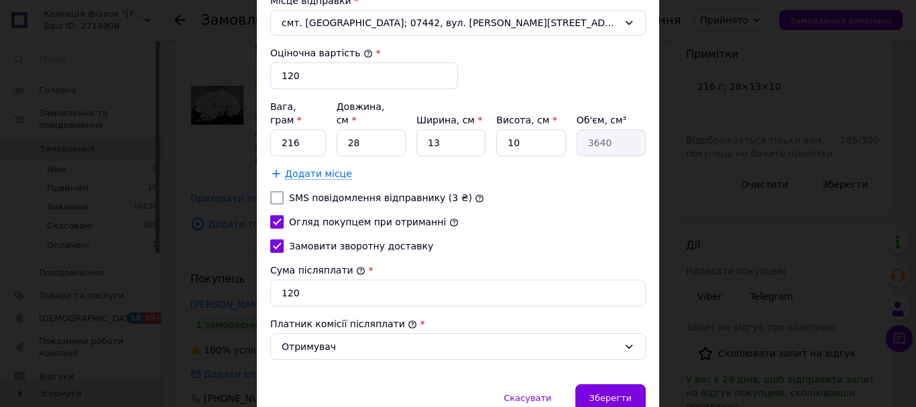
click at [601, 393] on span "Зберегти" at bounding box center [611, 398] width 42 height 10
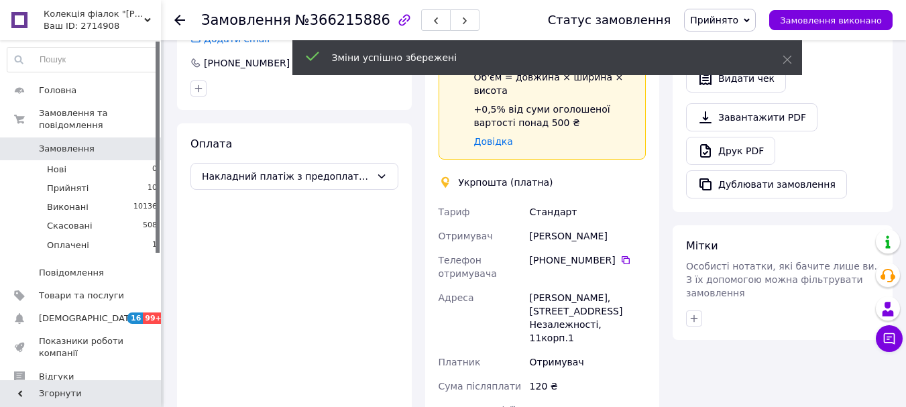
scroll to position [653, 0]
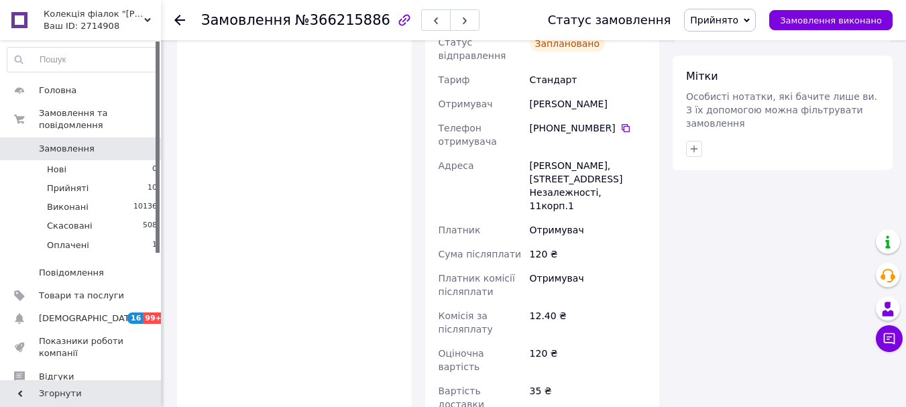
scroll to position [787, 0]
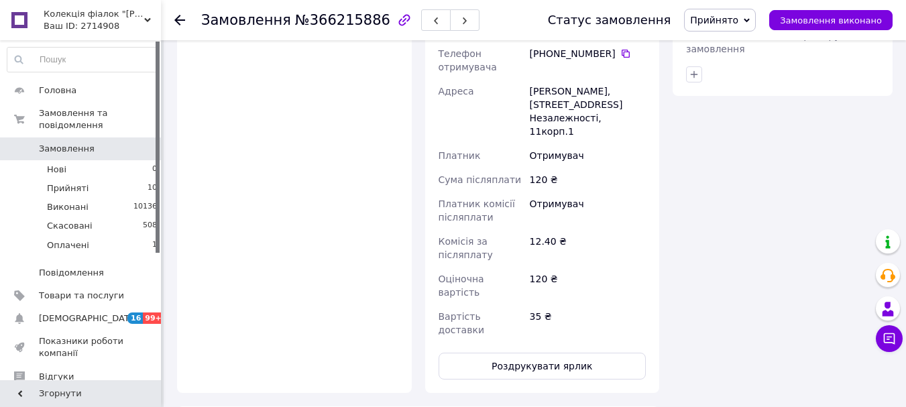
click at [175, 23] on icon at bounding box center [179, 20] width 11 height 11
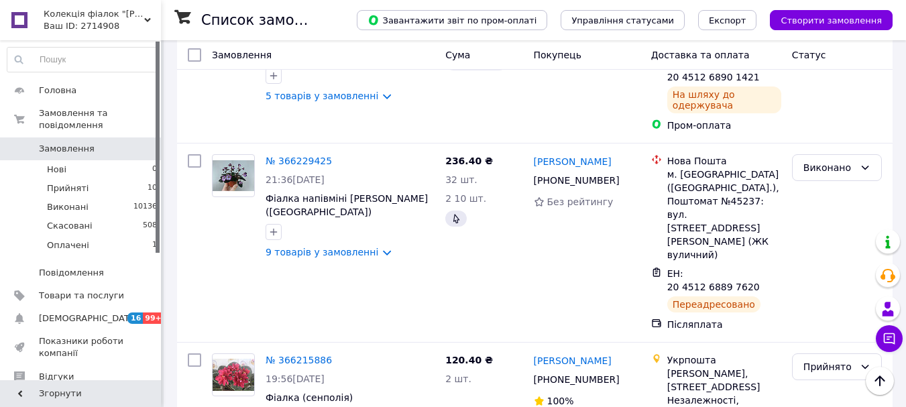
scroll to position [2079, 0]
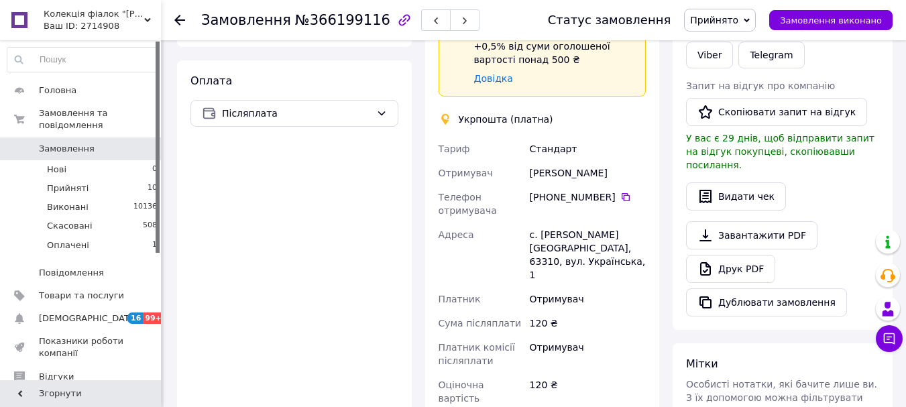
scroll to position [407, 0]
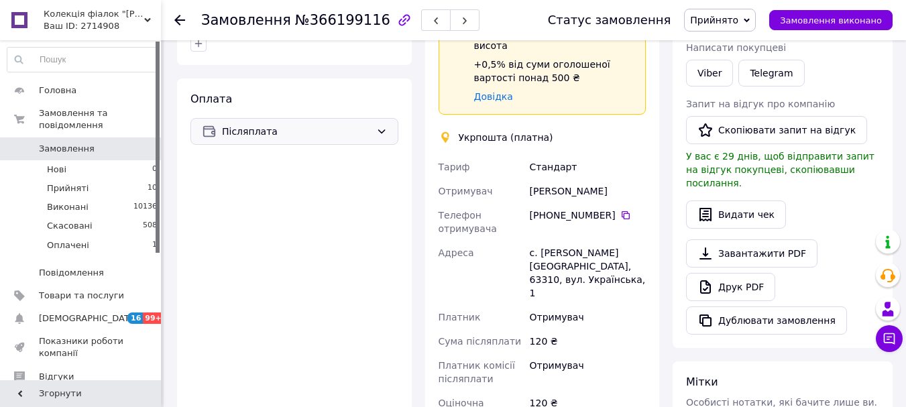
click at [269, 124] on span "Післяплата" at bounding box center [296, 131] width 149 height 15
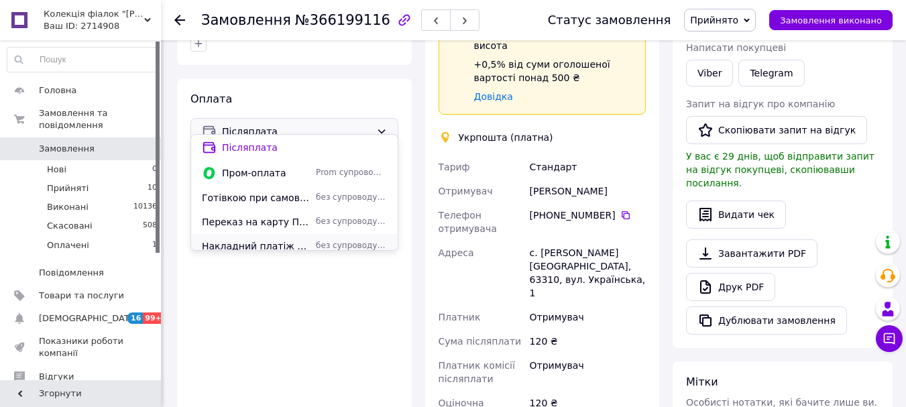
click at [291, 243] on span "Накладний платіж з предоплатою (100 грн)" at bounding box center [256, 245] width 109 height 13
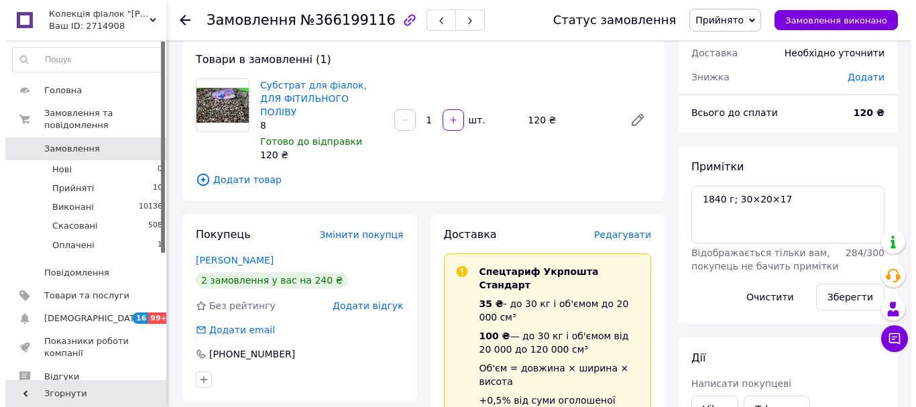
scroll to position [67, 0]
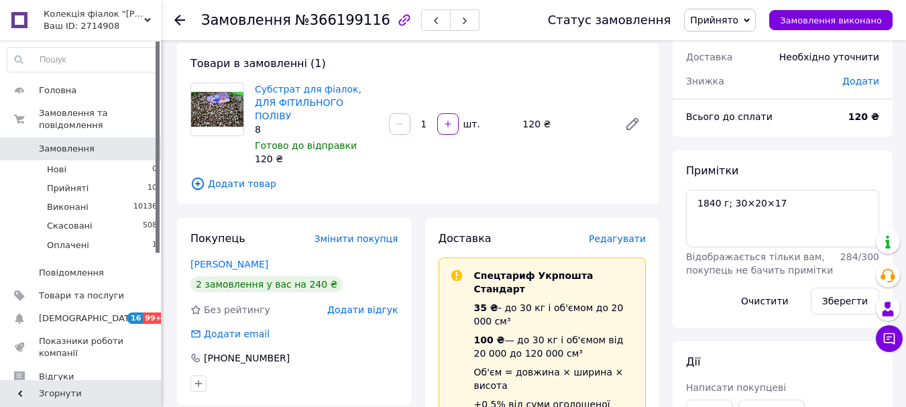
click at [621, 233] on span "Редагувати" at bounding box center [617, 238] width 57 height 11
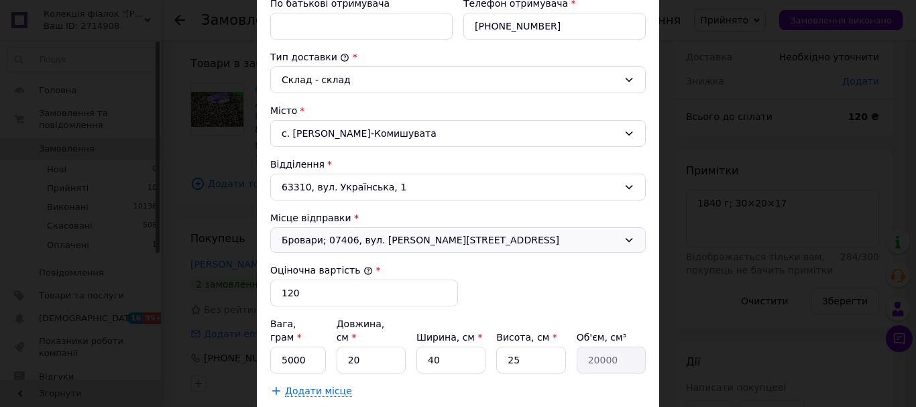
scroll to position [335, 0]
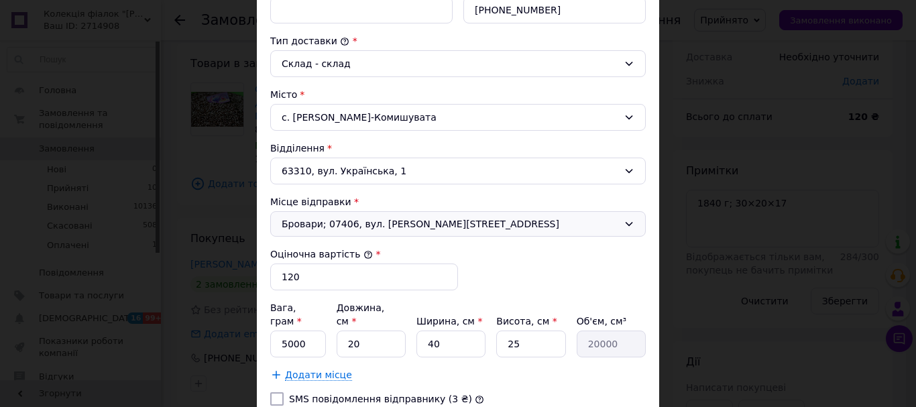
click at [342, 225] on span "Бровари; 07406, вул. [PERSON_NAME][STREET_ADDRESS]" at bounding box center [450, 223] width 337 height 13
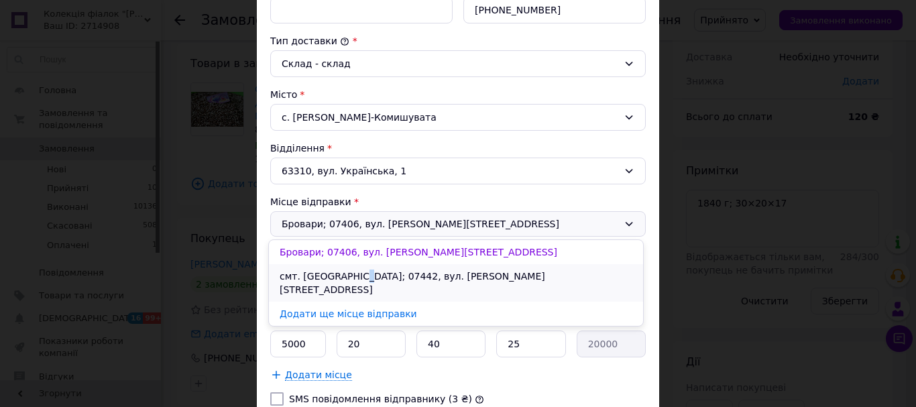
click at [358, 274] on li "смт. [GEOGRAPHIC_DATA]; 07442, вул. [PERSON_NAME][STREET_ADDRESS]" at bounding box center [456, 283] width 374 height 38
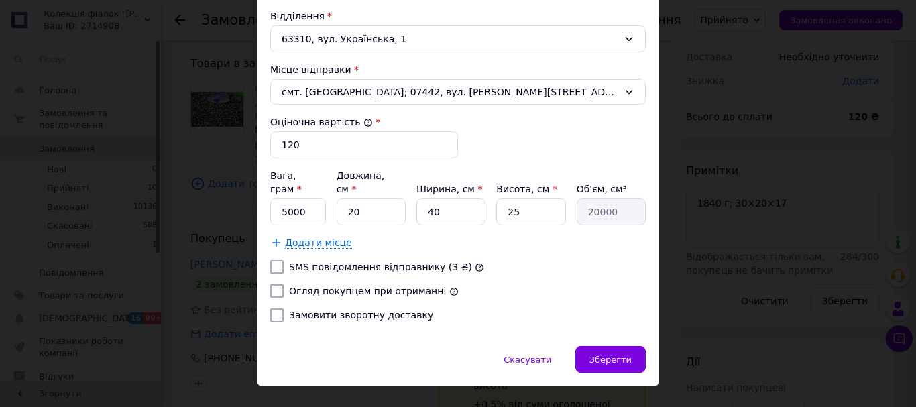
scroll to position [480, 0]
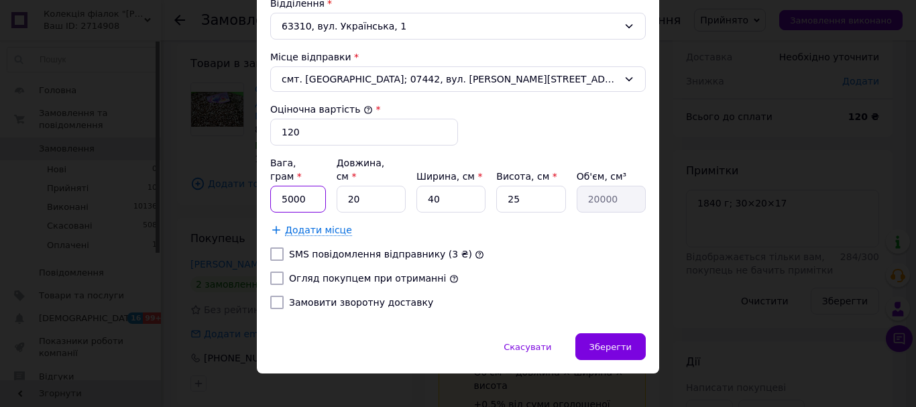
click at [311, 189] on input "5000" at bounding box center [298, 199] width 56 height 27
type input "5"
type input "1840"
click at [377, 188] on input "20" at bounding box center [371, 199] width 69 height 27
type input "2"
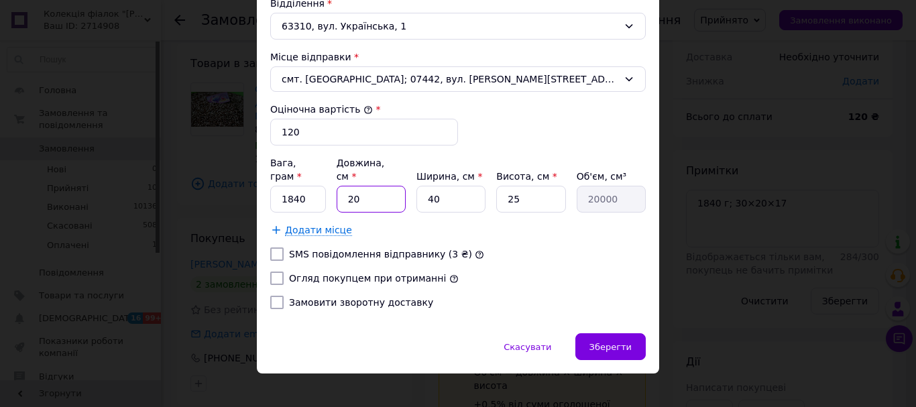
type input "2000"
type input "3"
type input "3000"
type input "30"
type input "30000"
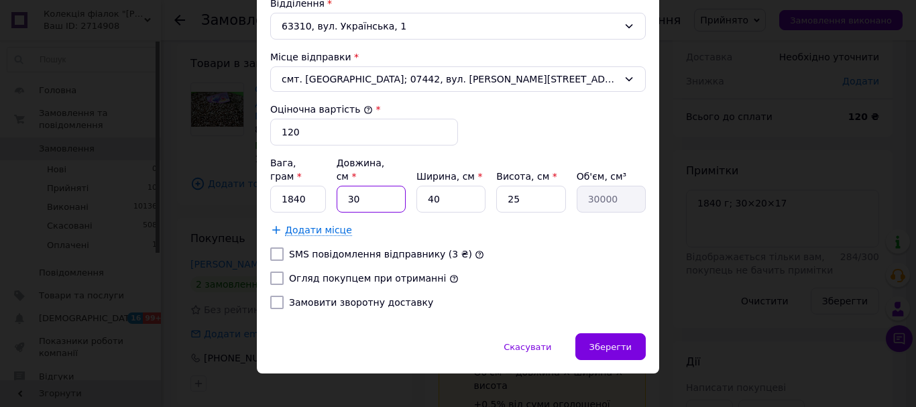
type input "30"
click at [472, 186] on input "40" at bounding box center [451, 199] width 69 height 27
type input "4"
type input "3000"
type input "2"
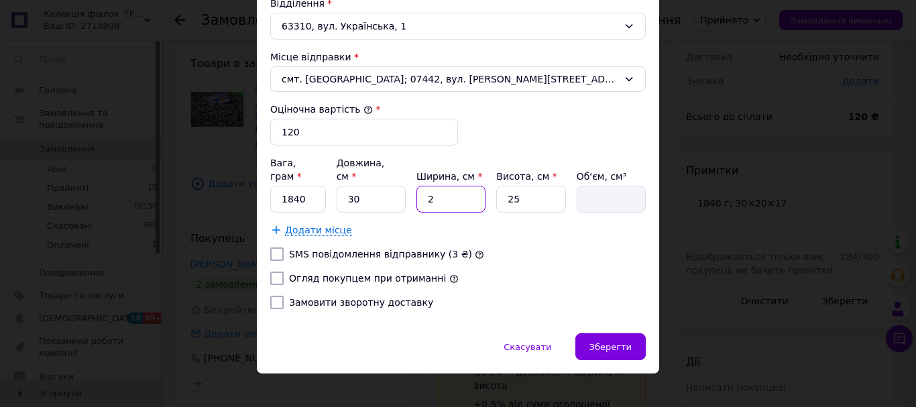
type input "1500"
type input "20"
type input "15000"
type input "20"
click at [516, 186] on input "25" at bounding box center [530, 199] width 69 height 27
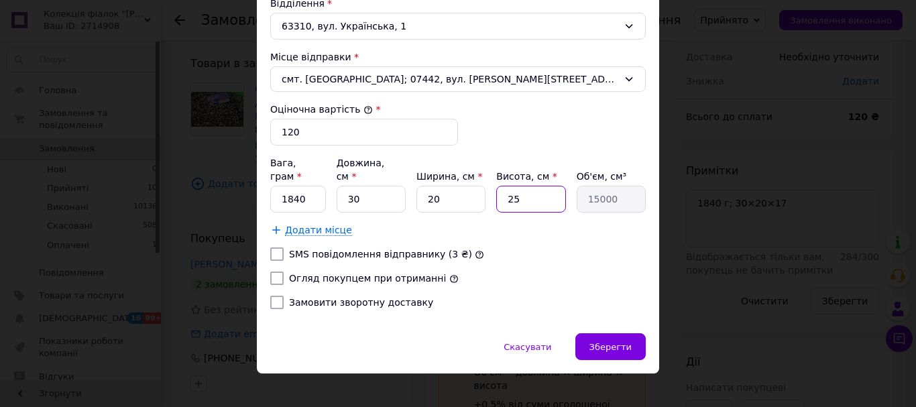
type input "2"
type input "1200"
type input "1"
type input "600"
type input "17"
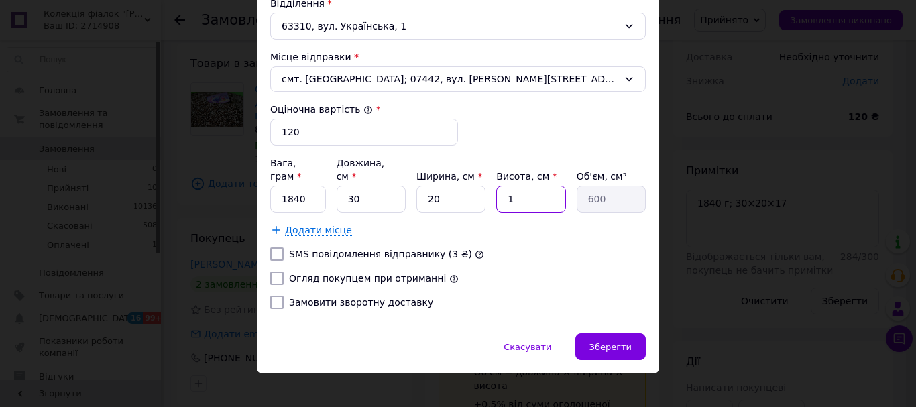
type input "10200"
type input "17"
click at [276, 272] on input "Огляд покупцем при отриманні" at bounding box center [276, 278] width 13 height 13
checkbox input "true"
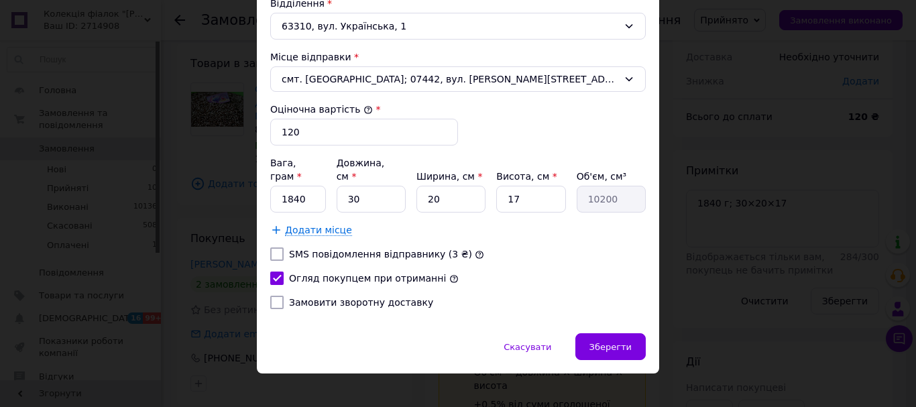
click at [274, 296] on input "Замовити зворотну доставку" at bounding box center [276, 302] width 13 height 13
checkbox input "true"
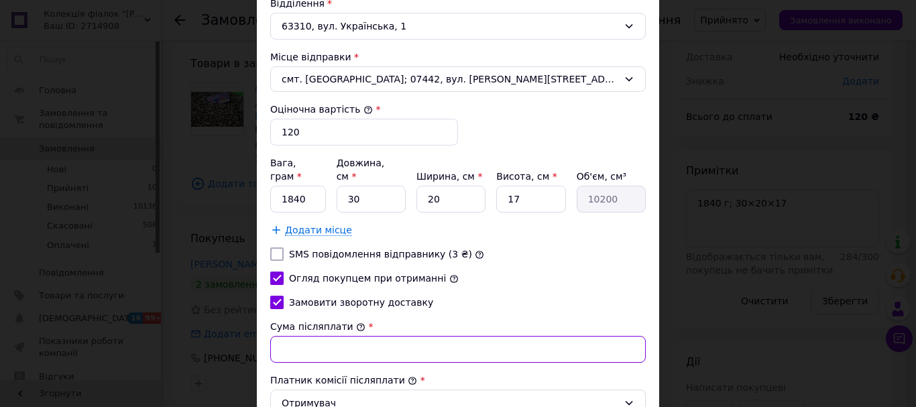
click at [320, 336] on input "Сума післяплати" at bounding box center [458, 349] width 376 height 27
type input "120"
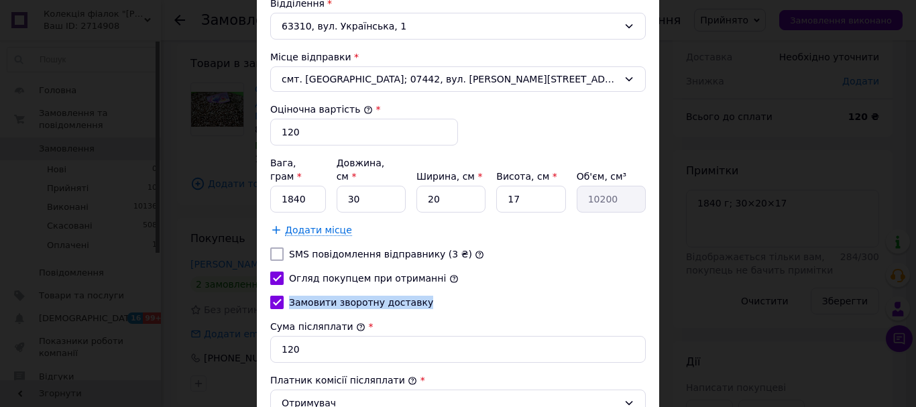
click at [502, 272] on div "[PERSON_NAME] * [PERSON_NAME] * Отримувач Прізвище отримувача * [PERSON_NAME] І…" at bounding box center [458, 51] width 376 height 753
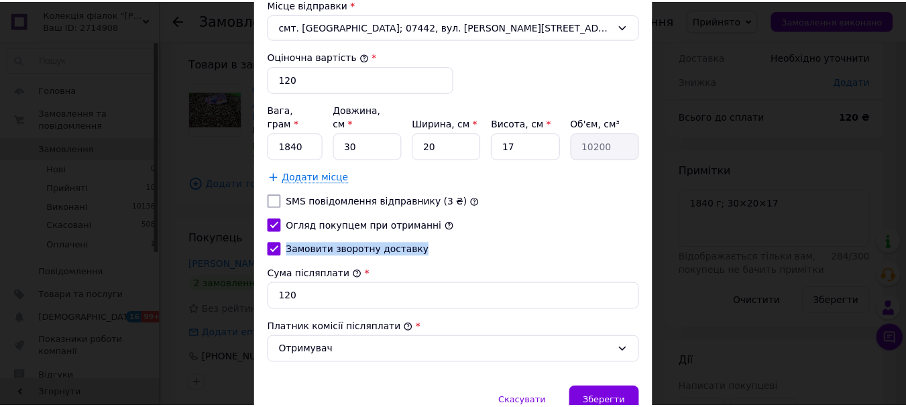
scroll to position [588, 0]
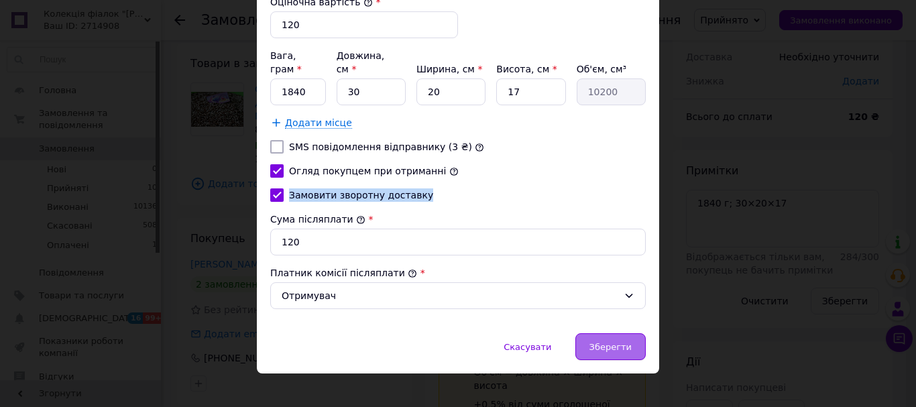
click at [606, 342] on span "Зберегти" at bounding box center [611, 347] width 42 height 10
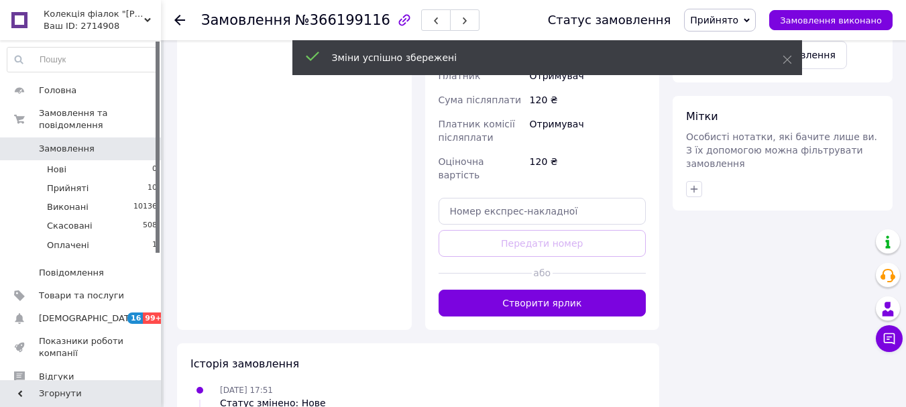
scroll to position [671, 0]
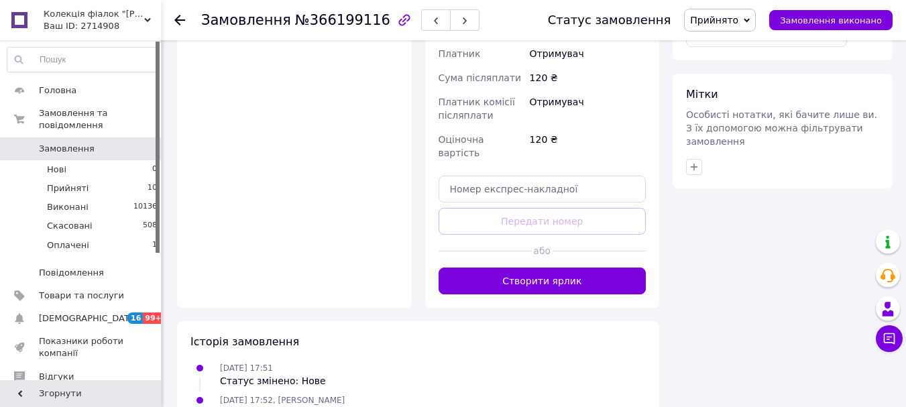
click at [583, 268] on button "Створити ярлик" at bounding box center [543, 281] width 208 height 27
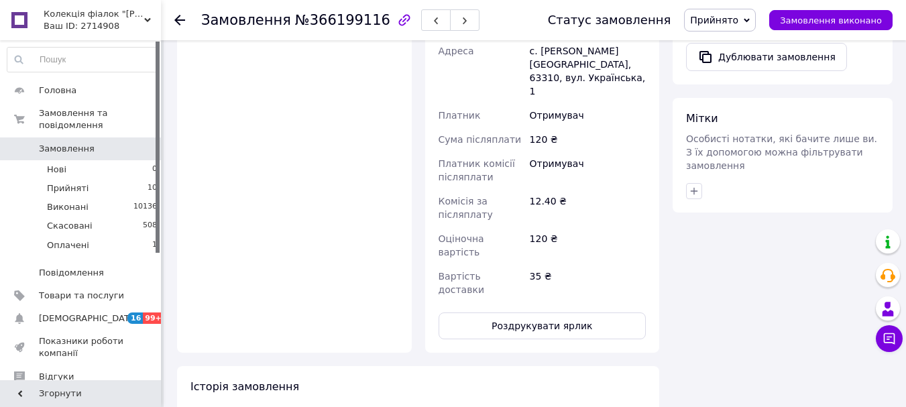
drag, startPoint x: 176, startPoint y: 21, endPoint x: 417, endPoint y: 130, distance: 265.1
click at [176, 20] on use at bounding box center [179, 20] width 11 height 11
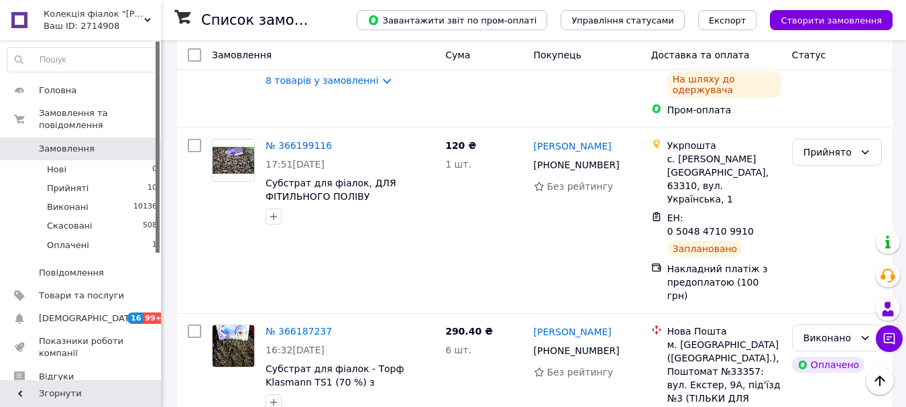
scroll to position [2683, 0]
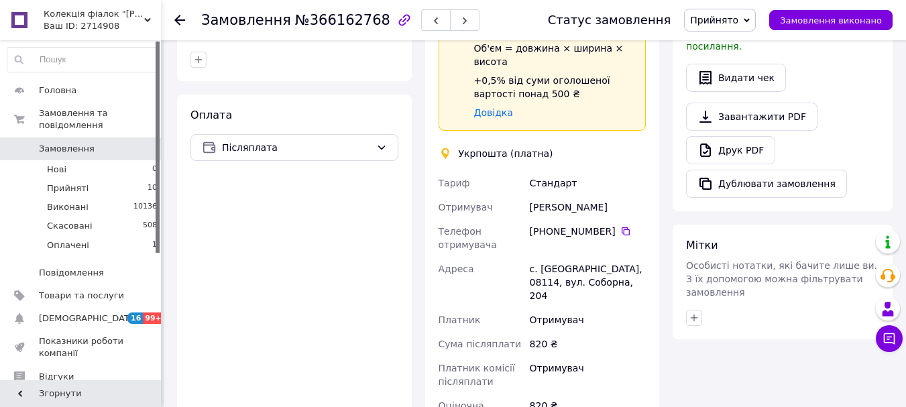
scroll to position [580, 0]
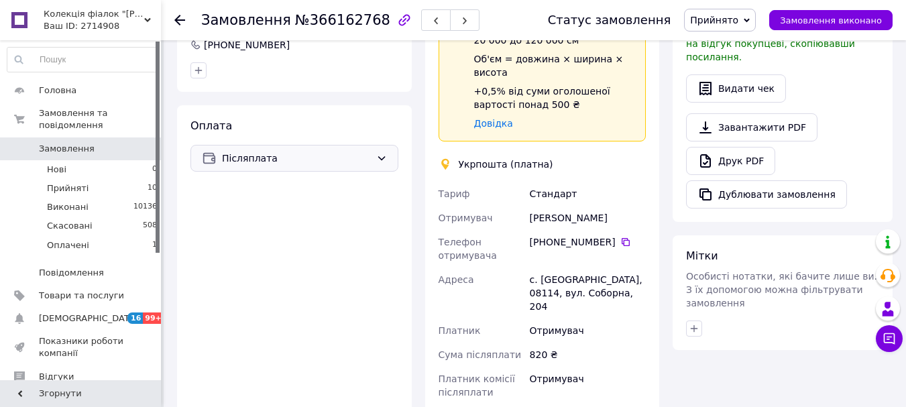
click at [267, 151] on span "Післяплата" at bounding box center [296, 158] width 149 height 15
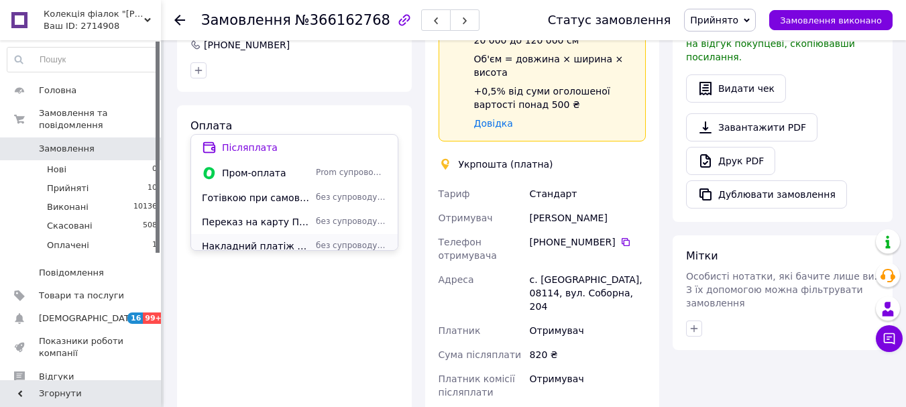
click at [274, 242] on span "Накладний платіж з предоплатою (100 грн)" at bounding box center [256, 245] width 109 height 13
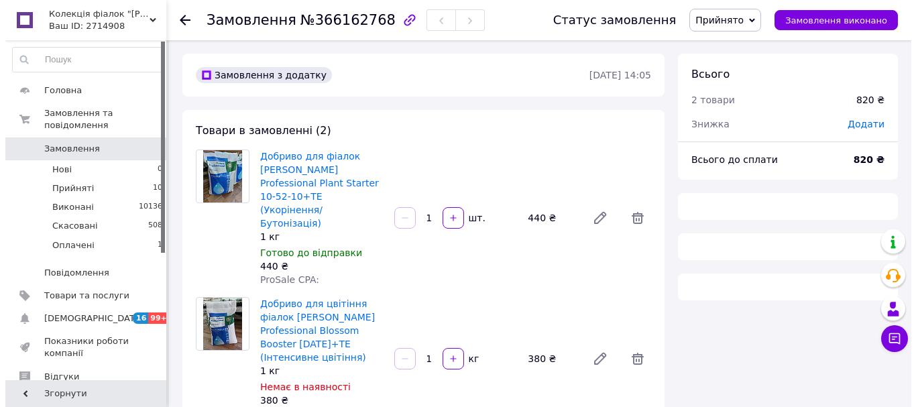
scroll to position [206, 0]
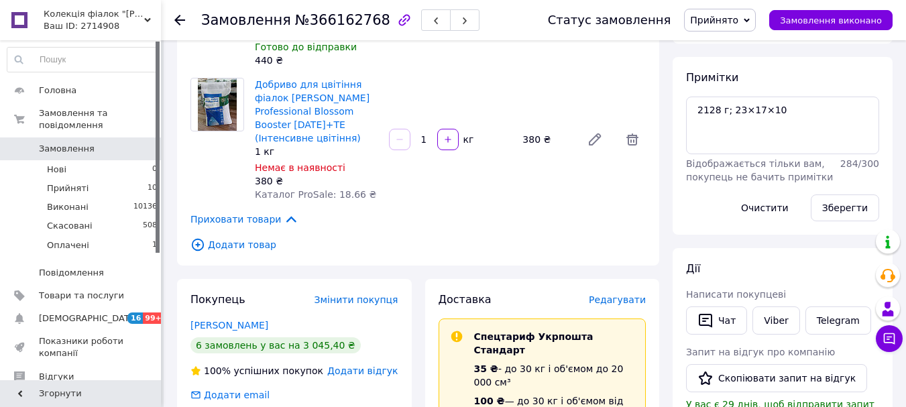
click at [614, 294] on span "Редагувати" at bounding box center [617, 299] width 57 height 11
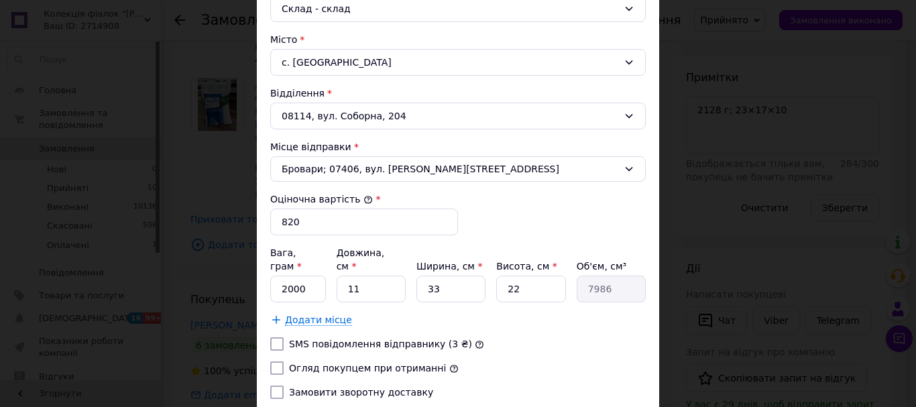
scroll to position [402, 0]
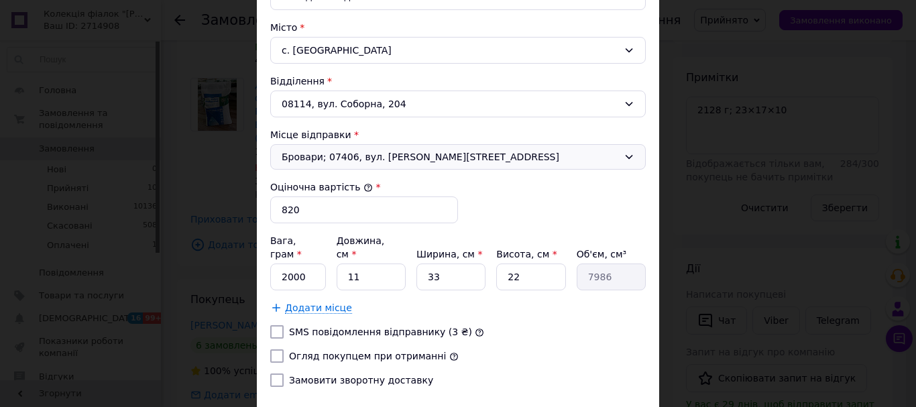
click at [378, 157] on span "Бровари; 07406, вул. [PERSON_NAME][STREET_ADDRESS]" at bounding box center [450, 156] width 337 height 13
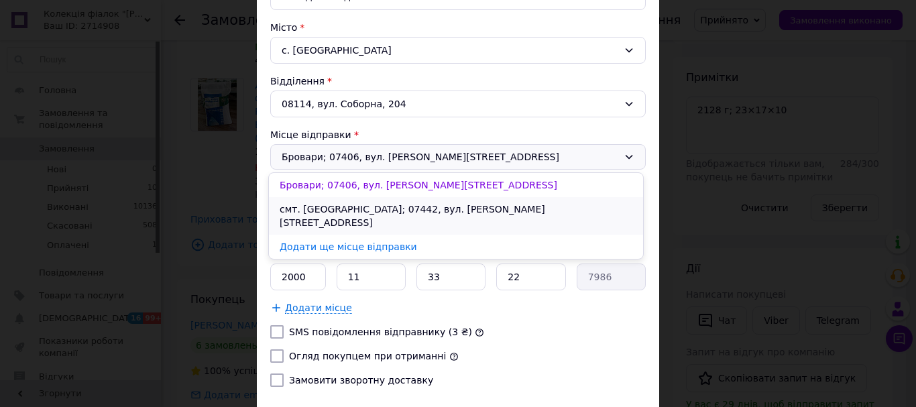
click at [389, 214] on li "смт. [GEOGRAPHIC_DATA]; 07442, вул. [PERSON_NAME][STREET_ADDRESS]" at bounding box center [456, 216] width 374 height 38
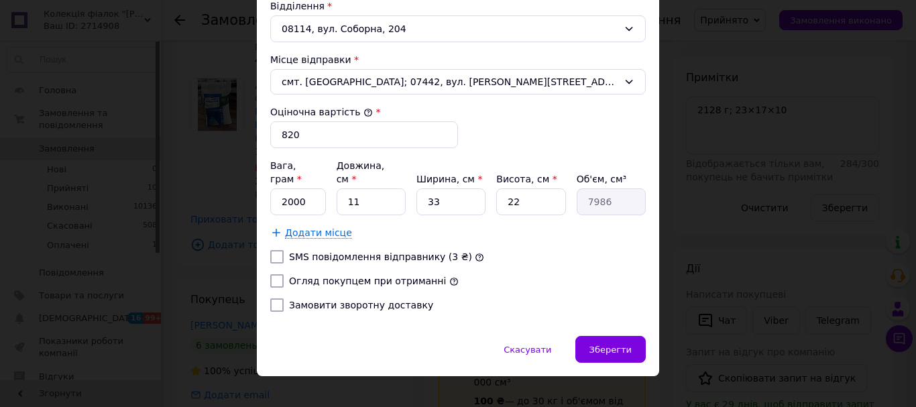
scroll to position [480, 0]
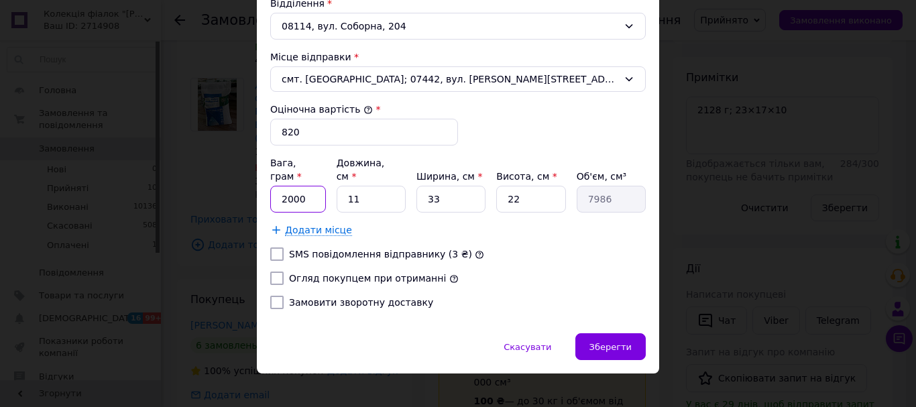
click at [313, 193] on input "2000" at bounding box center [298, 199] width 56 height 27
type input "2128"
click at [360, 186] on input "11" at bounding box center [371, 199] width 69 height 27
type input "1"
type input "726"
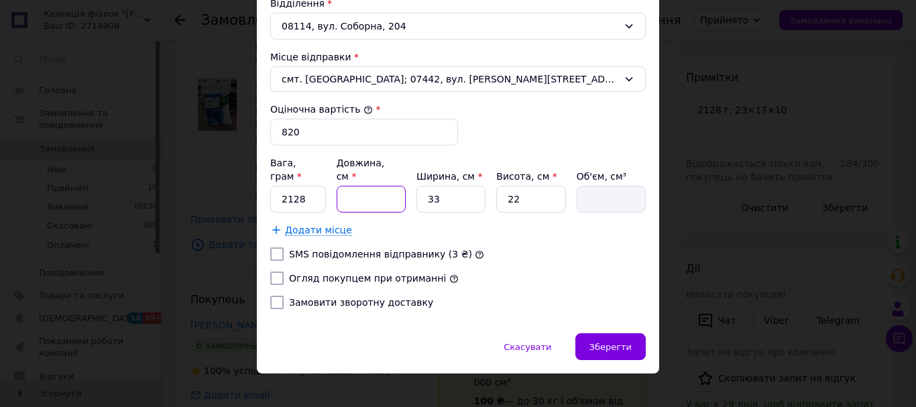
type input "2"
type input "1452"
type input "23"
type input "16698"
type input "23"
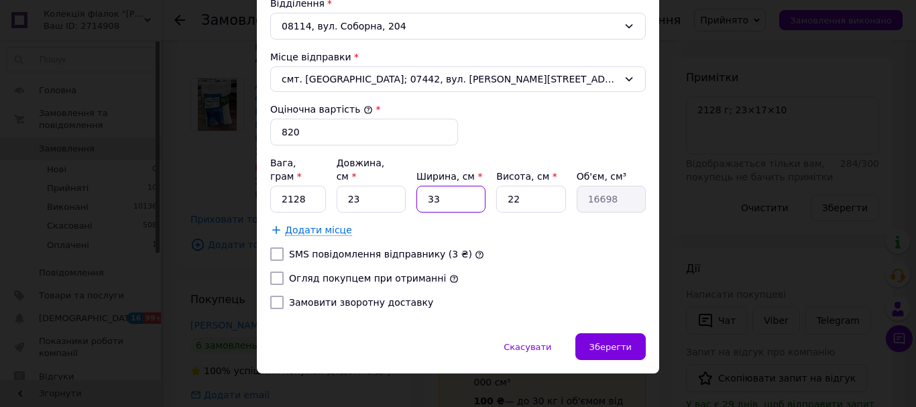
click at [449, 189] on input "33" at bounding box center [451, 199] width 69 height 27
type input "3"
type input "1518"
type input "1"
type input "506"
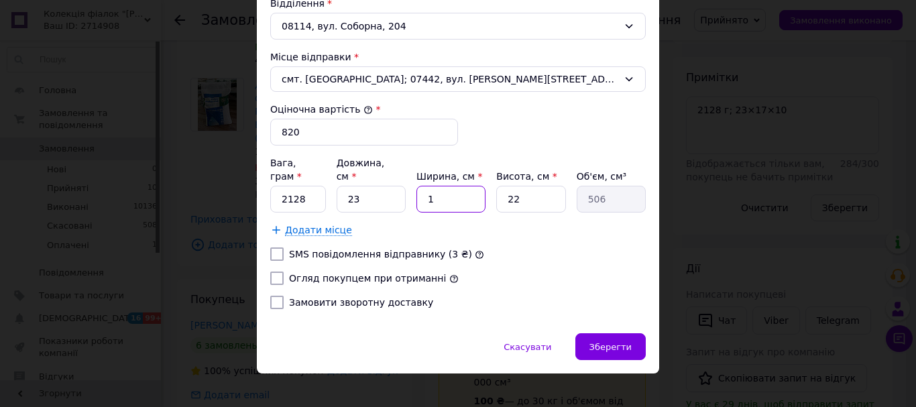
type input "17"
type input "8602"
type input "17"
click at [529, 186] on input "22" at bounding box center [530, 199] width 69 height 27
type input "2"
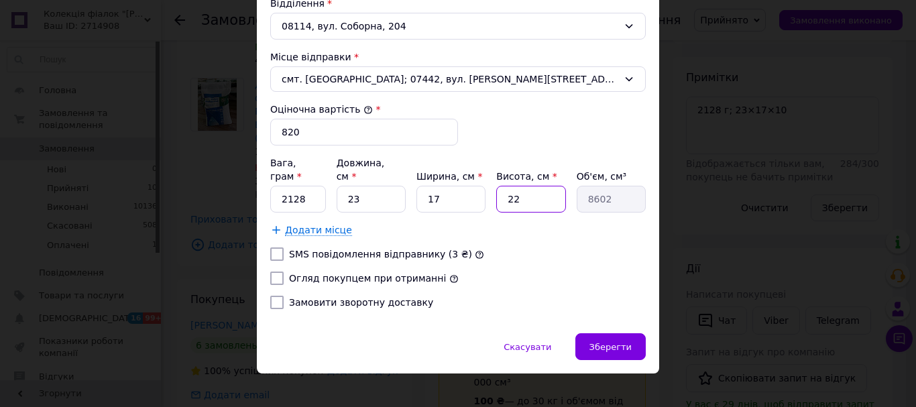
type input "782"
type input "1"
type input "391"
type input "10"
type input "3910"
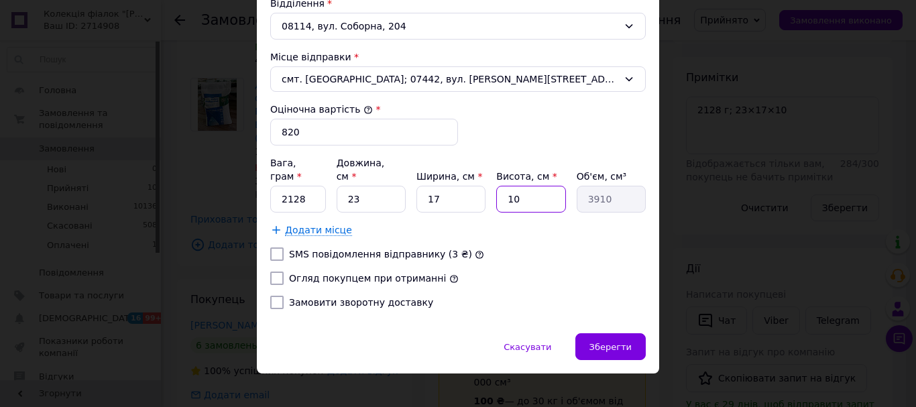
type input "10"
click at [273, 272] on input "Огляд покупцем при отриманні" at bounding box center [276, 278] width 13 height 13
checkbox input "true"
click at [272, 296] on input "Замовити зворотну доставку" at bounding box center [276, 302] width 13 height 13
checkbox input "true"
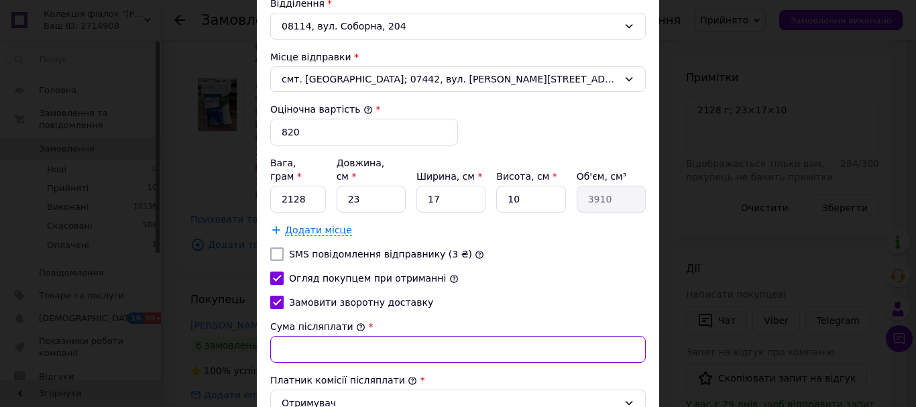
click at [330, 336] on input "Сума післяплати" at bounding box center [458, 349] width 376 height 27
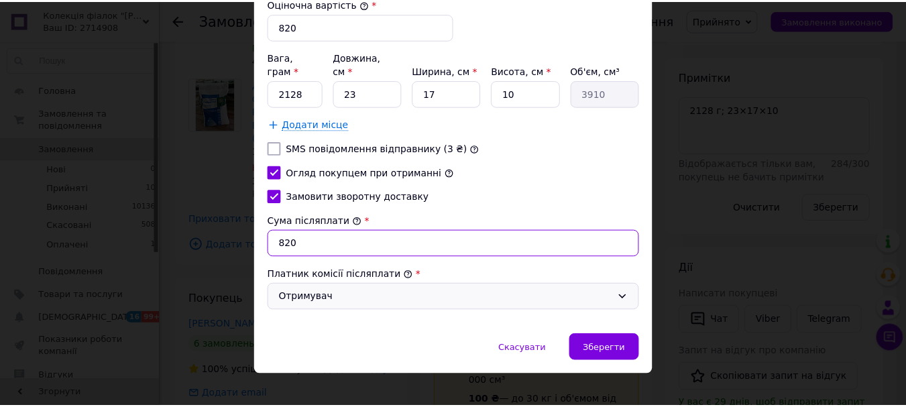
scroll to position [588, 0]
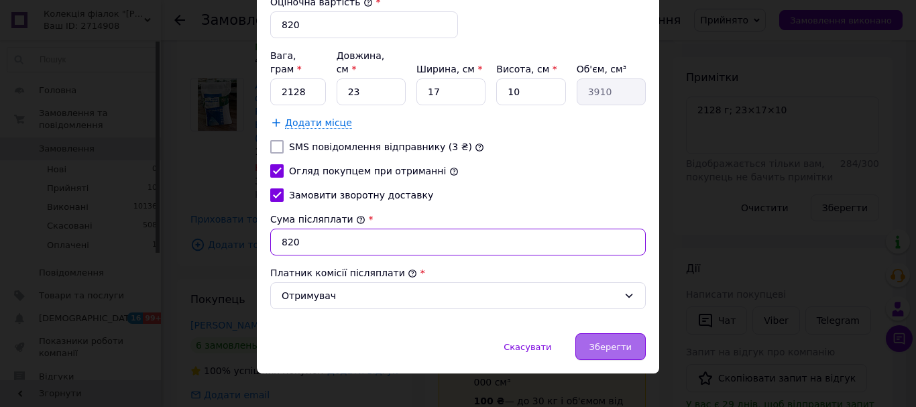
type input "820"
click at [604, 342] on span "Зберегти" at bounding box center [611, 347] width 42 height 10
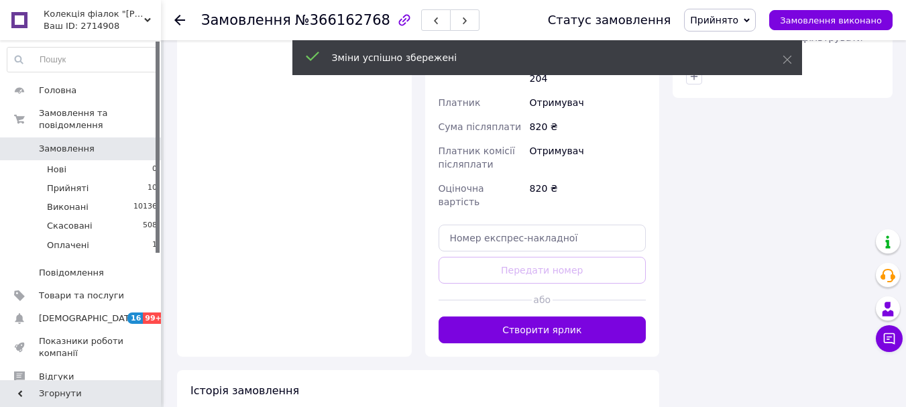
scroll to position [810, 0]
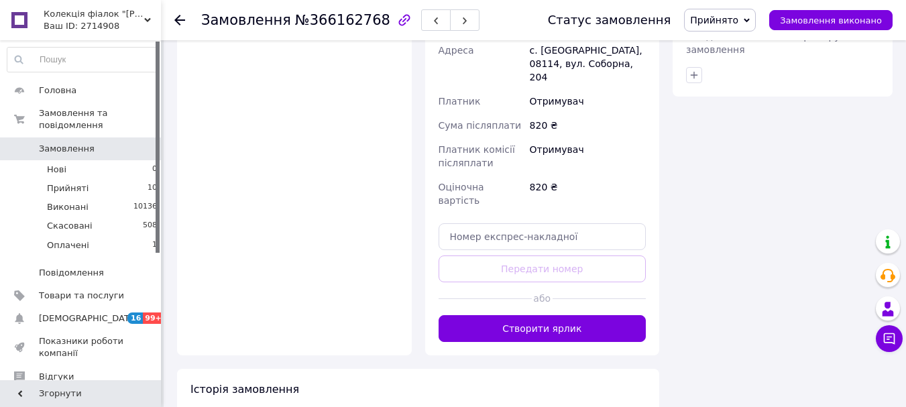
click at [543, 315] on button "Створити ярлик" at bounding box center [543, 328] width 208 height 27
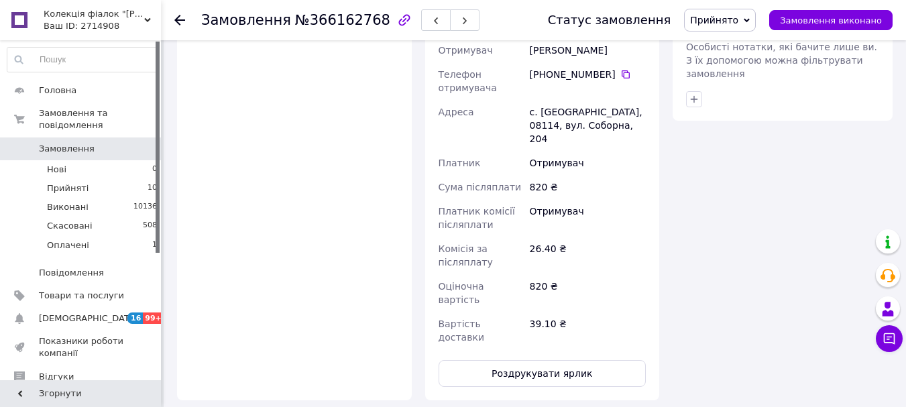
click at [180, 23] on icon at bounding box center [179, 20] width 11 height 11
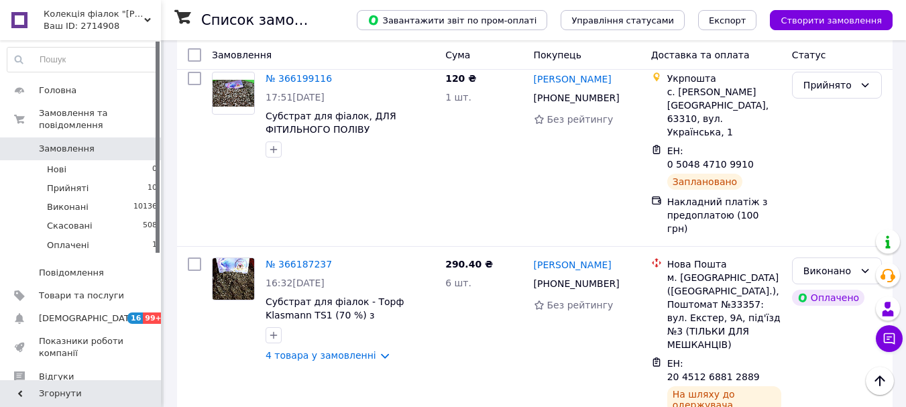
scroll to position [2741, 0]
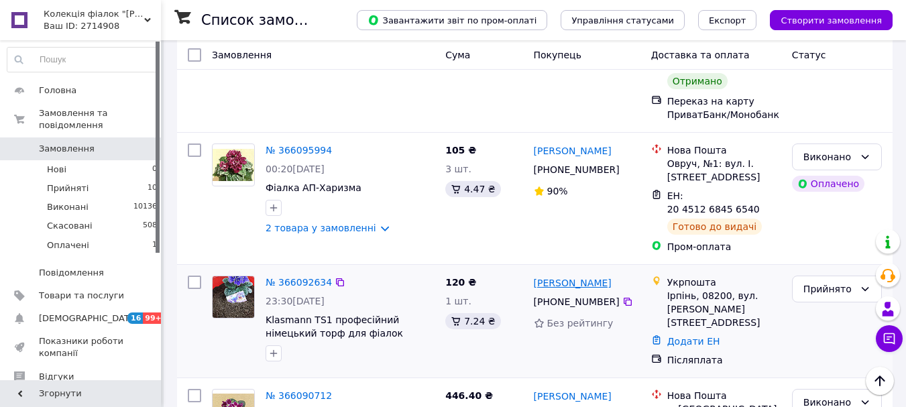
scroll to position [604, 0]
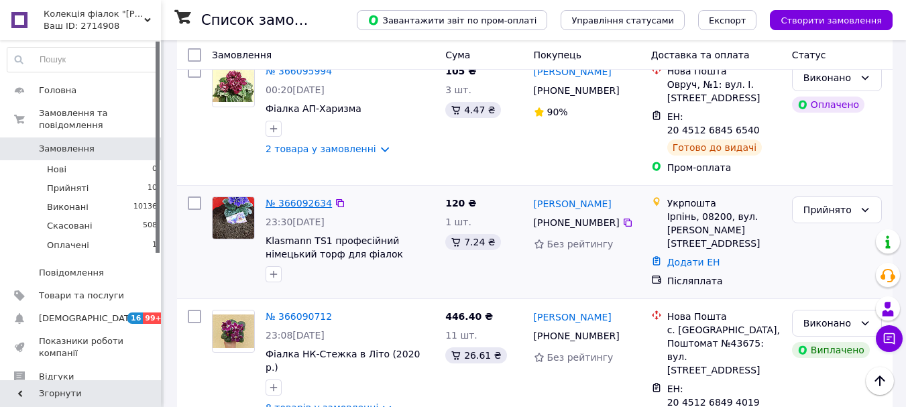
click at [300, 198] on link "№ 366092634" at bounding box center [299, 203] width 66 height 11
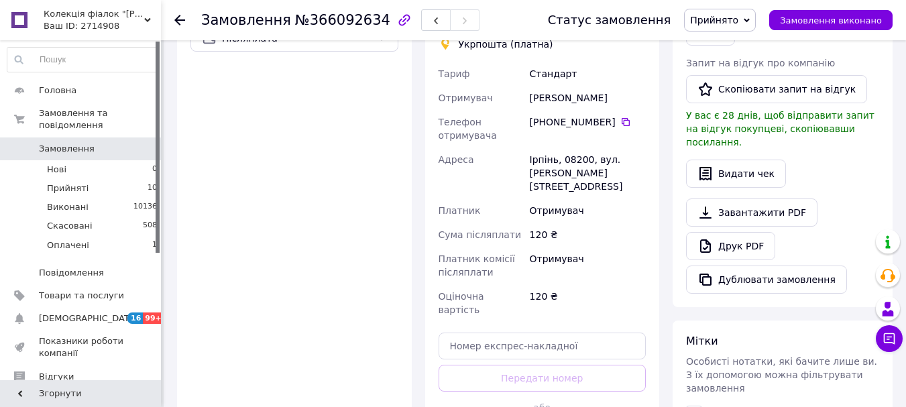
scroll to position [402, 0]
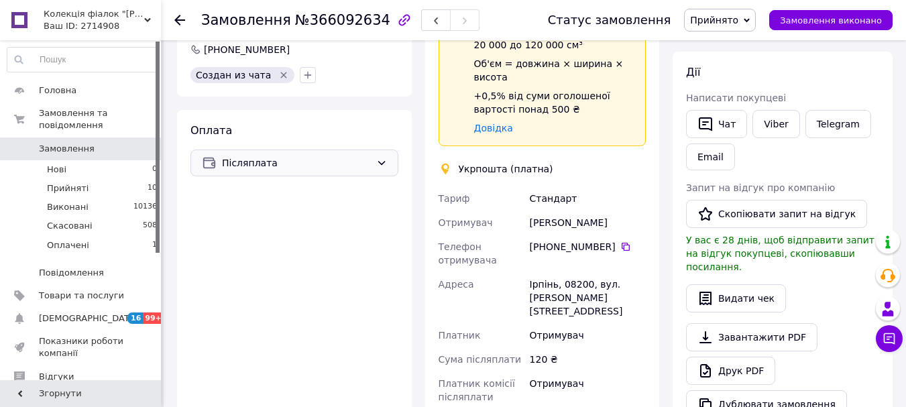
drag, startPoint x: 355, startPoint y: 155, endPoint x: 354, endPoint y: 162, distance: 7.5
click at [354, 158] on div "Післяплата" at bounding box center [294, 163] width 208 height 27
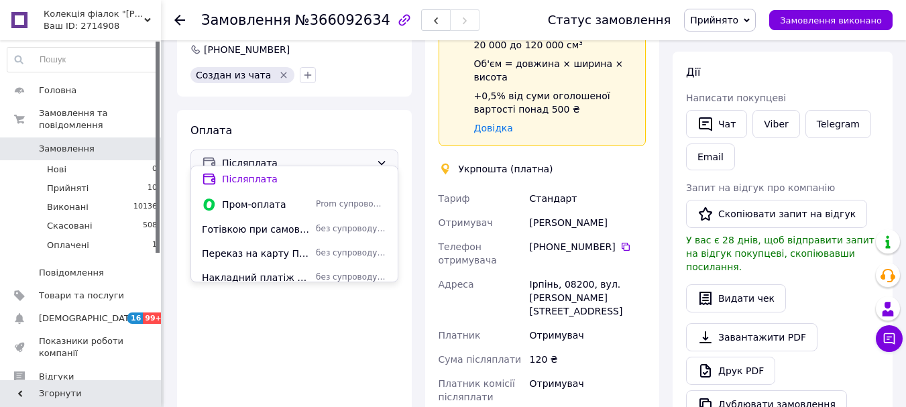
click at [309, 272] on div "Накладний платіж з предоплатою (100 грн)" at bounding box center [256, 277] width 114 height 13
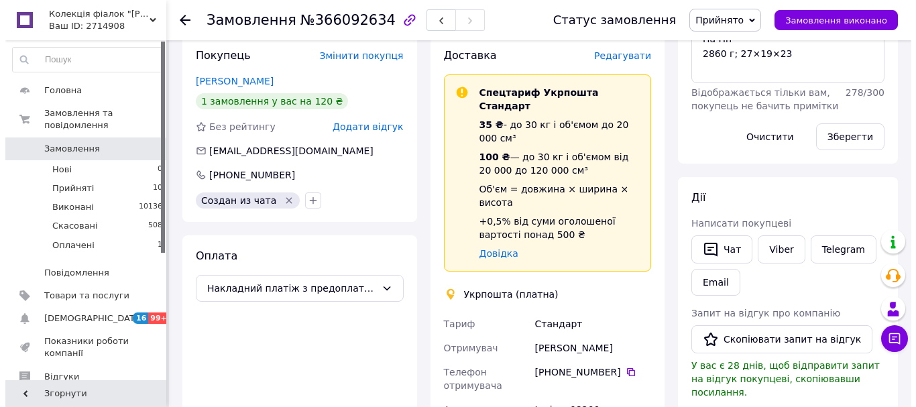
scroll to position [201, 0]
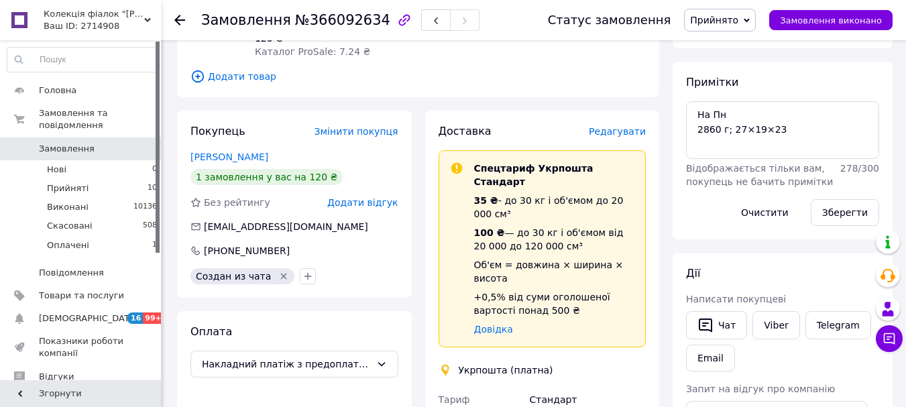
click at [618, 126] on span "Редагувати" at bounding box center [617, 131] width 57 height 11
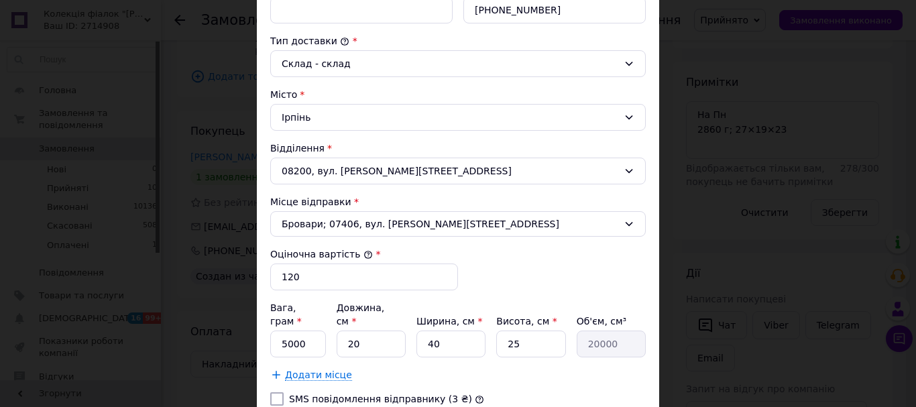
scroll to position [402, 0]
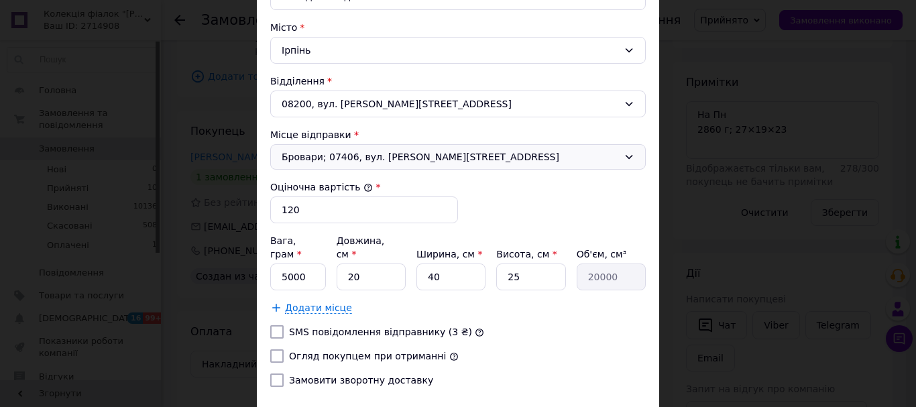
click at [383, 150] on div "Бровари; 07406, вул. [PERSON_NAME][STREET_ADDRESS]" at bounding box center [458, 156] width 376 height 25
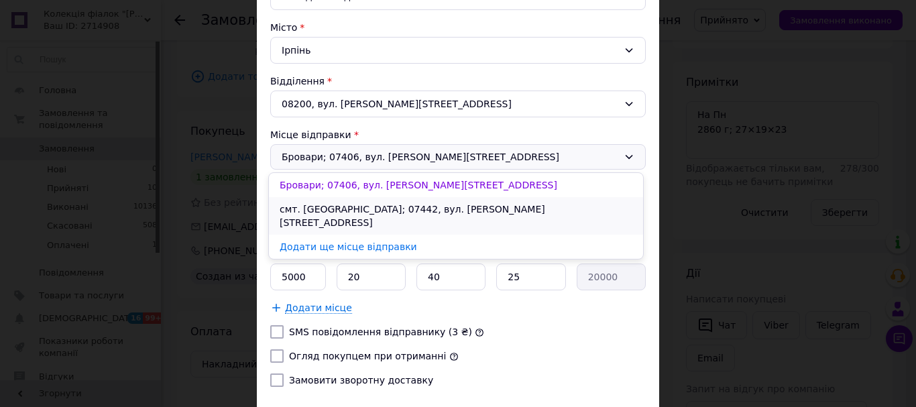
click at [390, 211] on li "смт. [GEOGRAPHIC_DATA]; 07442, вул. [PERSON_NAME][STREET_ADDRESS]" at bounding box center [456, 216] width 374 height 38
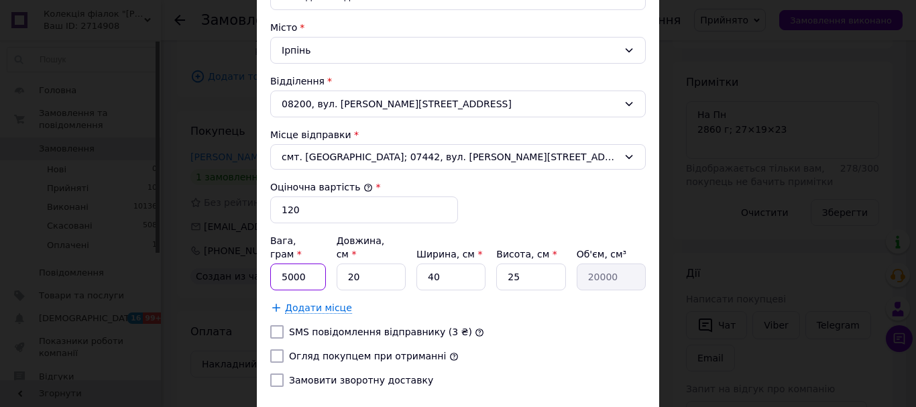
click at [315, 268] on input "5000" at bounding box center [298, 277] width 56 height 27
type input "5"
type input "2860"
click at [404, 253] on div "Вага, грам * 2860 Довжина, см * 20 Ширина, см * 40 Висота, см * 25 Об'єм, см³ 2…" at bounding box center [458, 262] width 376 height 56
click at [393, 268] on input "20" at bounding box center [371, 277] width 69 height 27
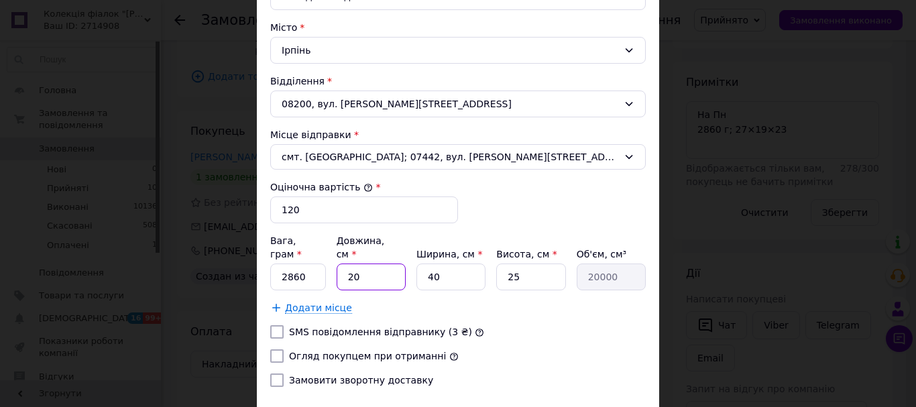
type input "2"
type input "2000"
type input "27"
type input "27000"
type input "27"
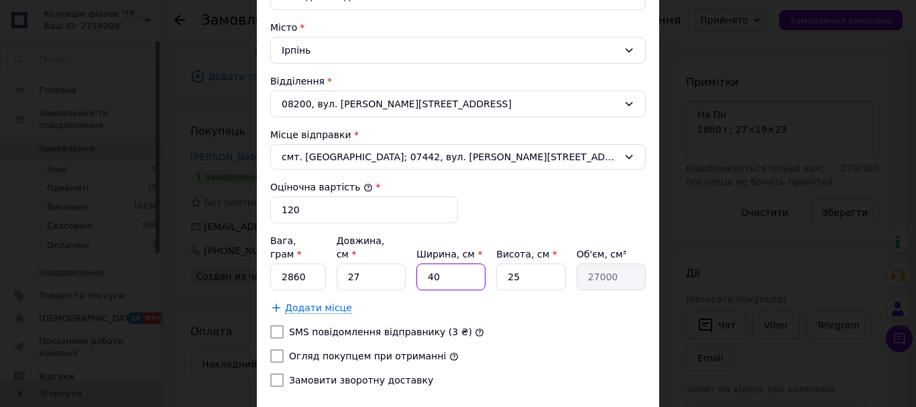
click at [451, 271] on input "40" at bounding box center [451, 277] width 69 height 27
type input "4"
type input "2700"
type input "1"
type input "675"
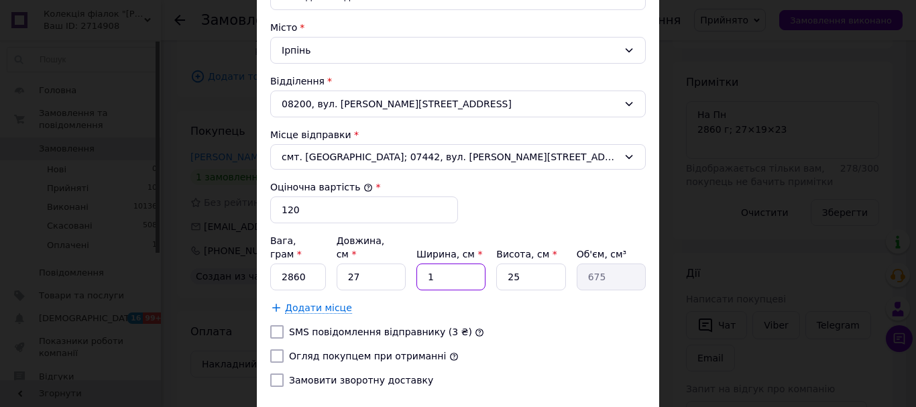
type input "19"
type input "12825"
type input "19"
click at [531, 264] on input "25" at bounding box center [530, 277] width 69 height 27
type input "2"
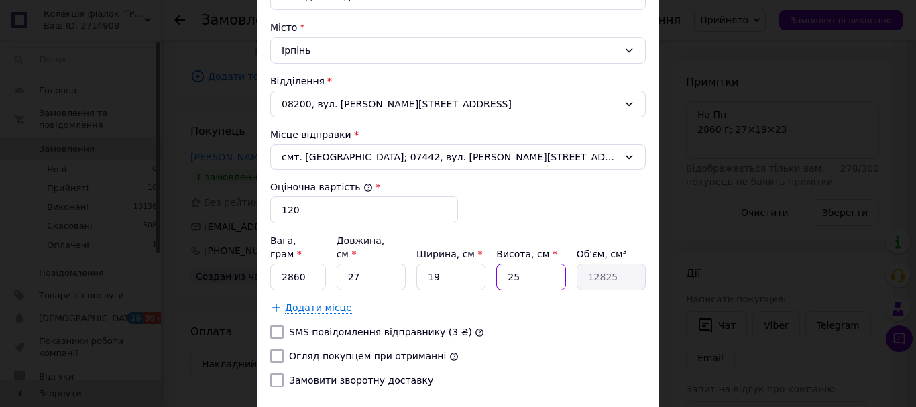
type input "1026"
type input "23"
type input "11799"
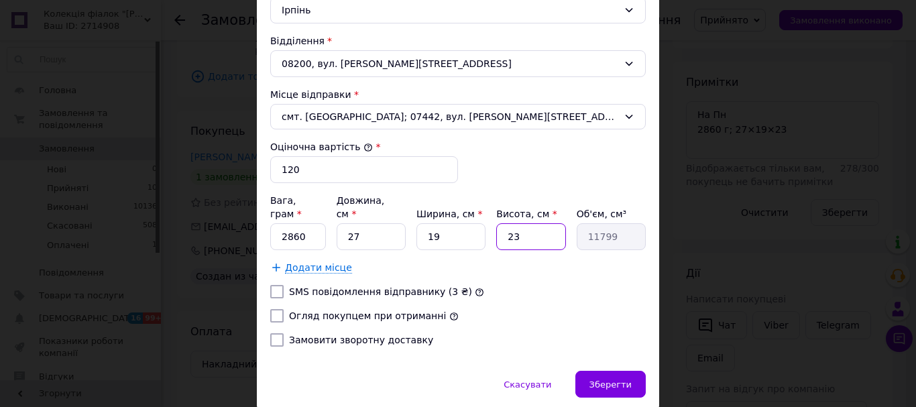
scroll to position [480, 0]
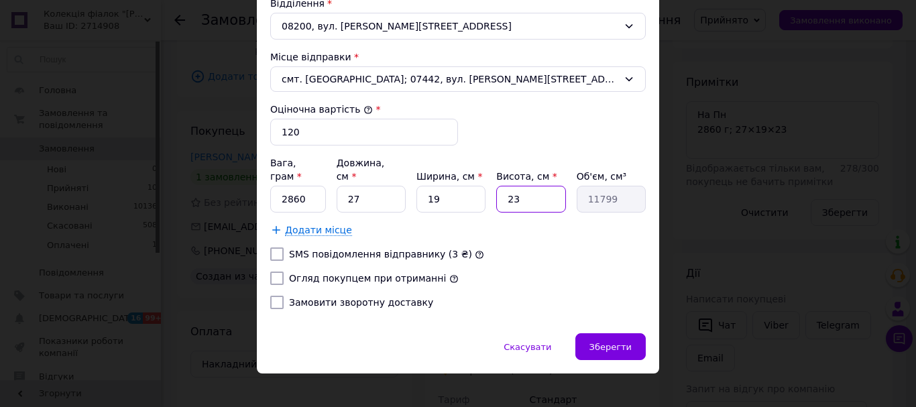
type input "23"
click at [276, 272] on input "Огляд покупцем при отриманні" at bounding box center [276, 278] width 13 height 13
checkbox input "true"
click at [278, 296] on input "Замовити зворотну доставку" at bounding box center [276, 302] width 13 height 13
checkbox input "true"
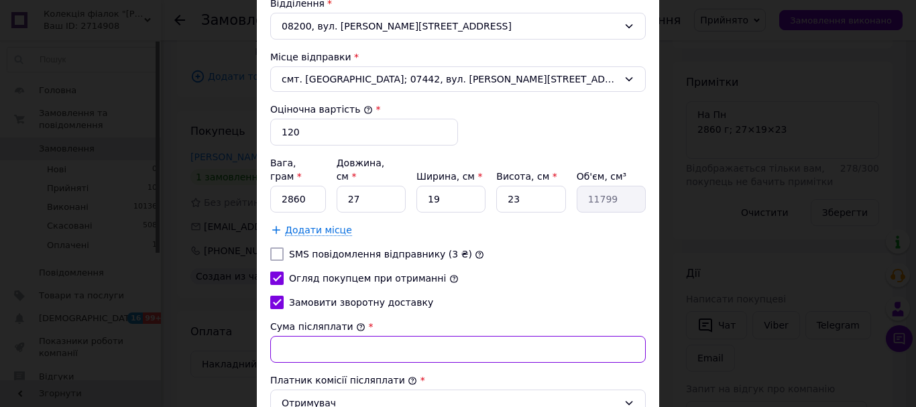
click at [344, 346] on input "Сума післяплати" at bounding box center [458, 349] width 376 height 27
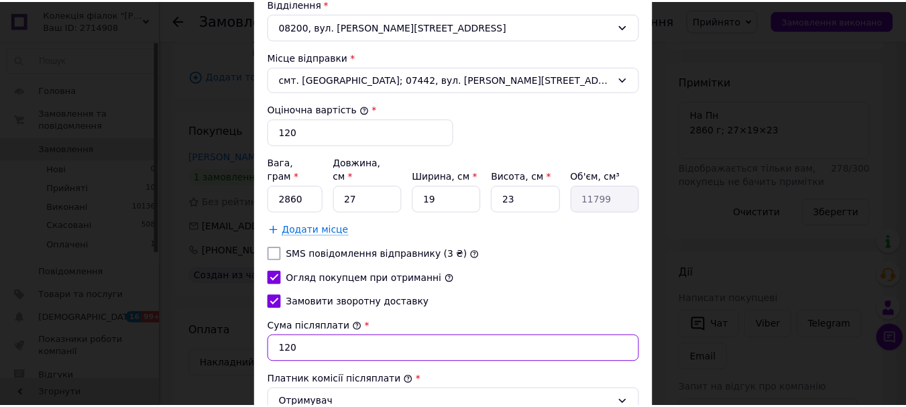
scroll to position [588, 0]
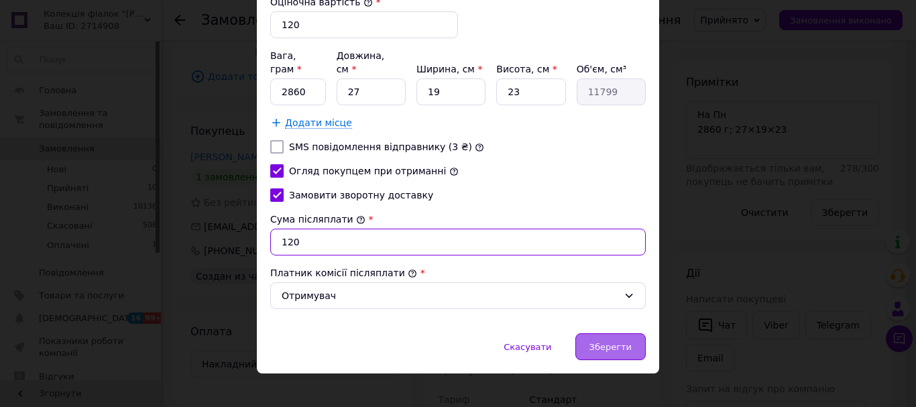
type input "120"
click at [603, 342] on span "Зберегти" at bounding box center [611, 347] width 42 height 10
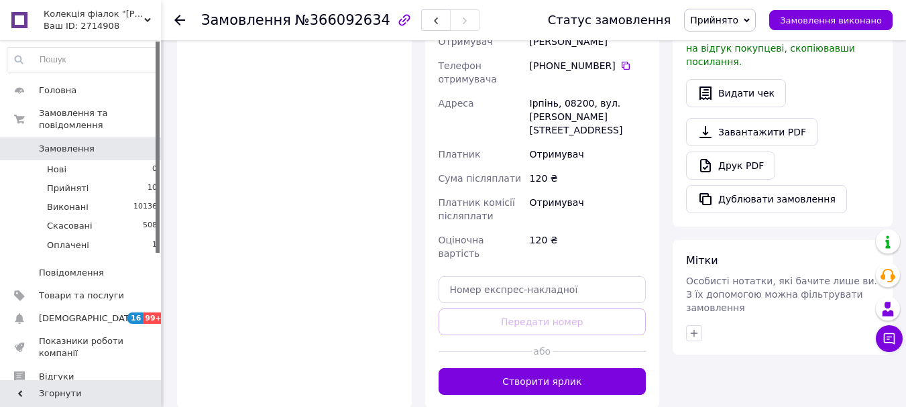
scroll to position [604, 0]
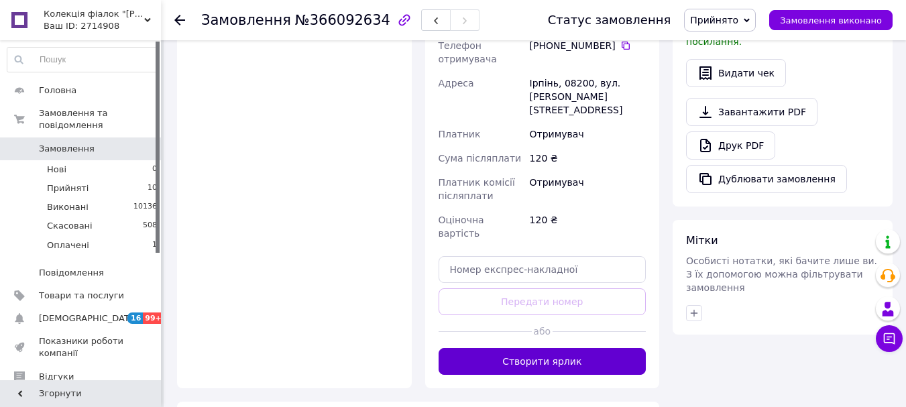
click at [580, 348] on button "Створити ярлик" at bounding box center [543, 361] width 208 height 27
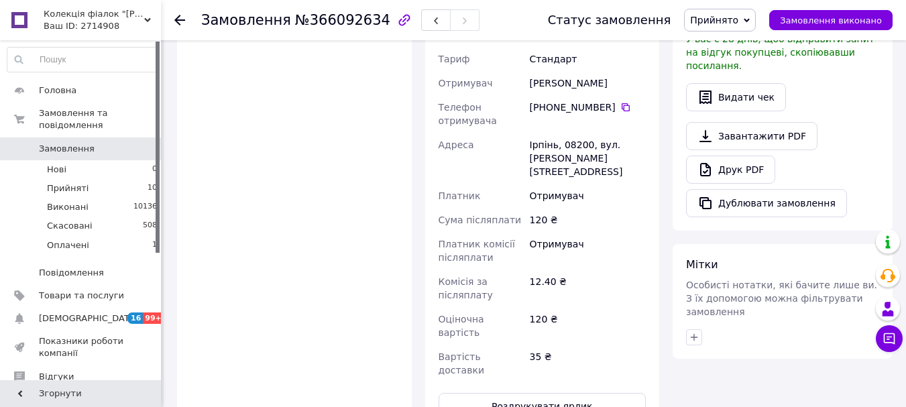
click at [178, 15] on icon at bounding box center [179, 20] width 11 height 11
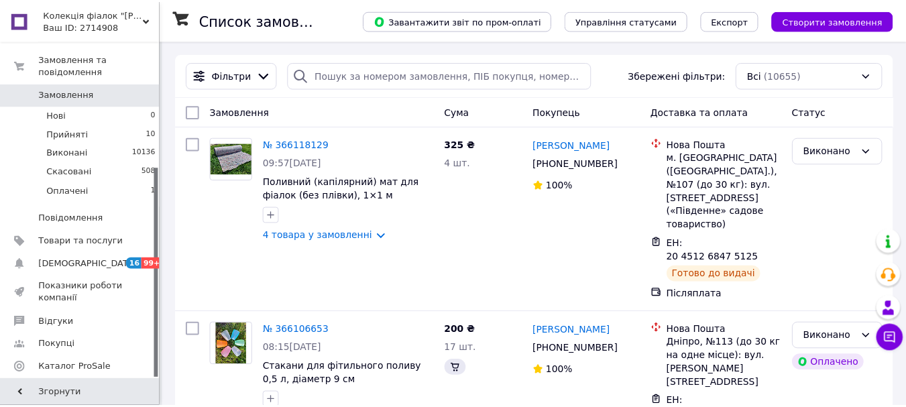
scroll to position [204, 0]
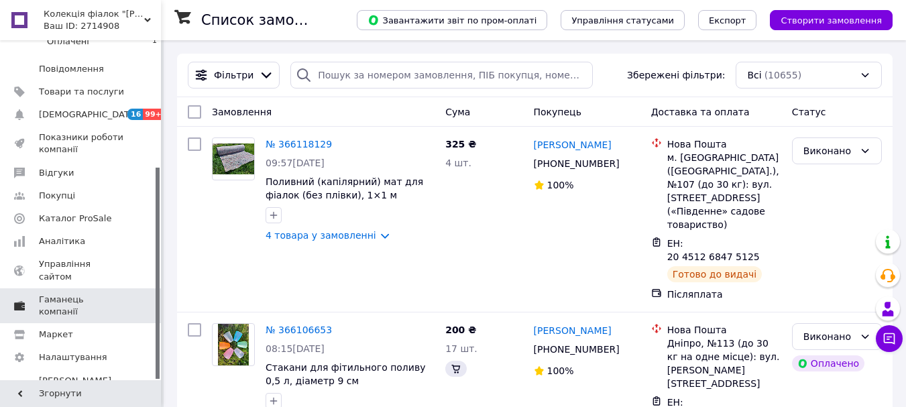
click at [76, 294] on span "Гаманець компанії" at bounding box center [81, 306] width 85 height 24
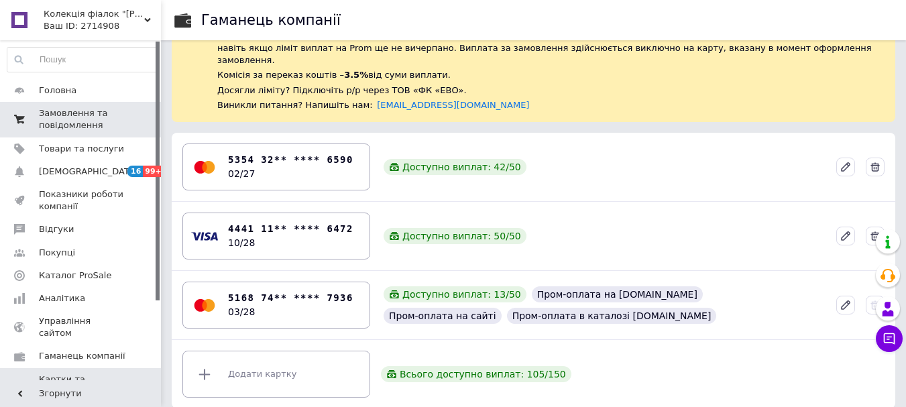
click at [82, 119] on span "Замовлення та повідомлення" at bounding box center [81, 119] width 85 height 24
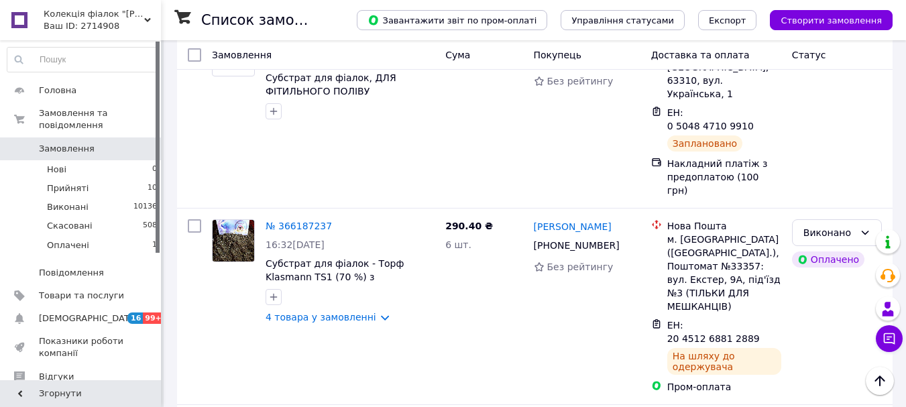
scroll to position [2741, 0]
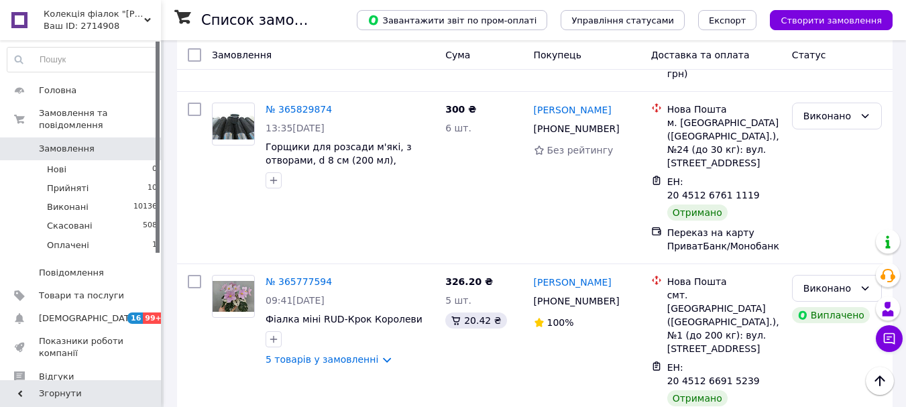
scroll to position [2665, 0]
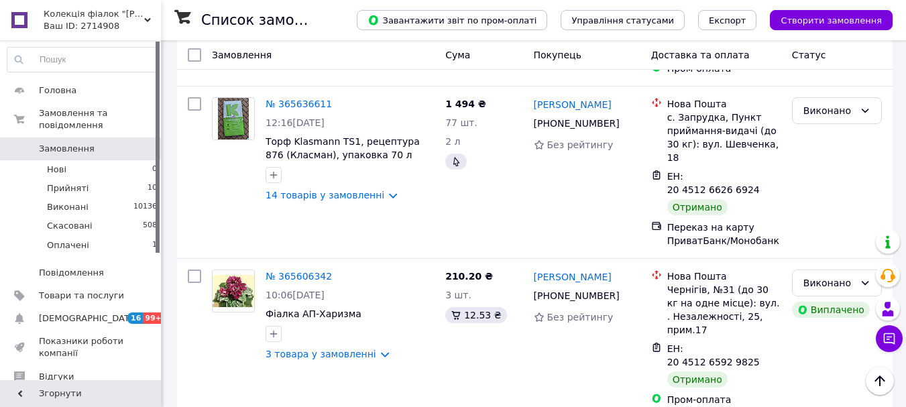
scroll to position [2620, 0]
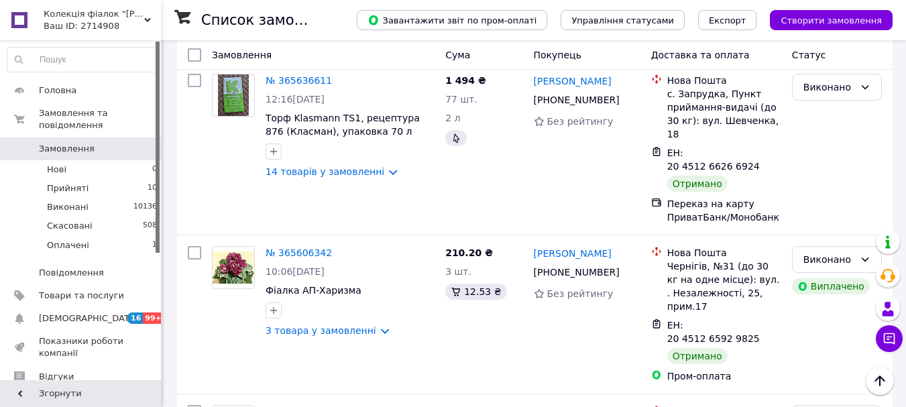
drag, startPoint x: 361, startPoint y: 382, endPoint x: 385, endPoint y: 373, distance: 25.7
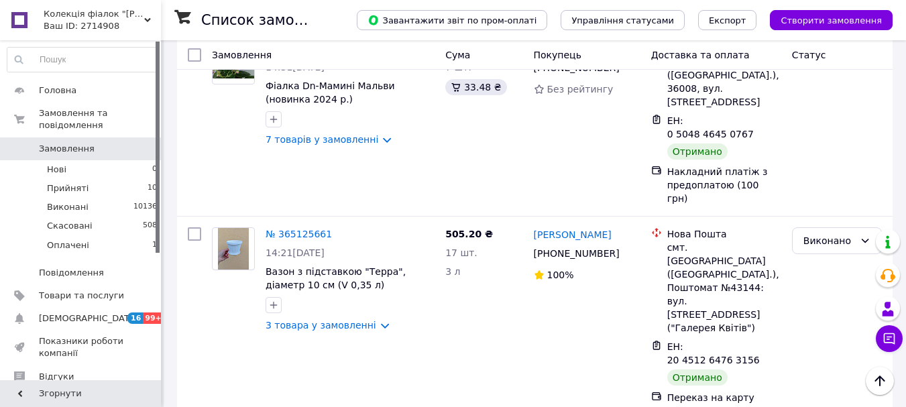
scroll to position [2592, 0]
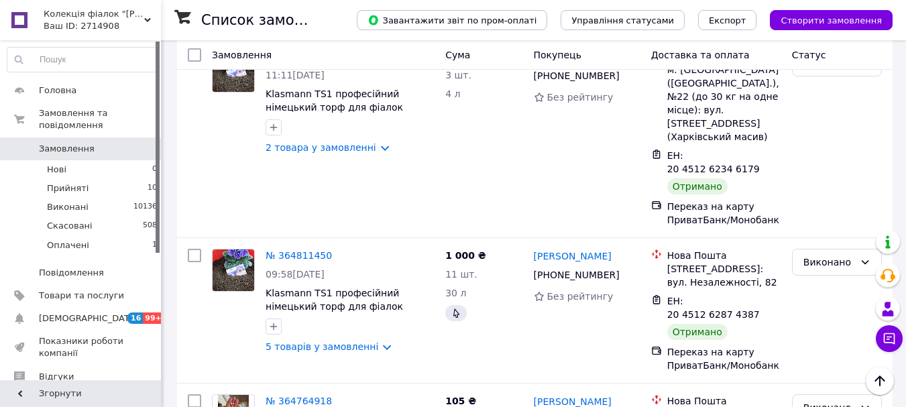
scroll to position [2563, 0]
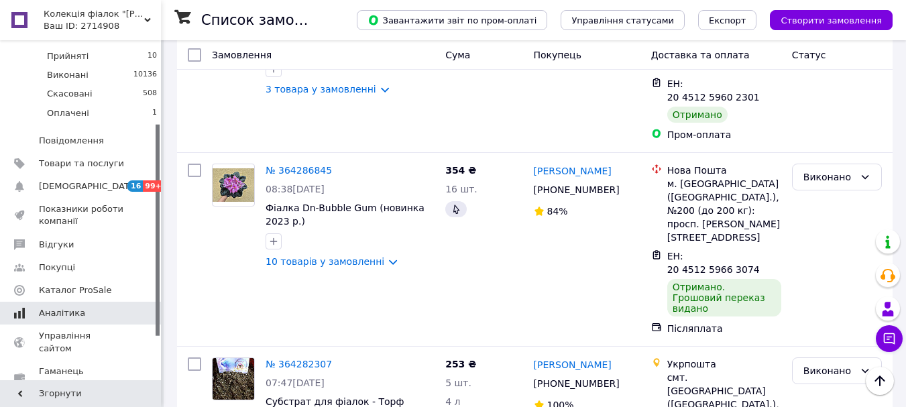
scroll to position [134, 0]
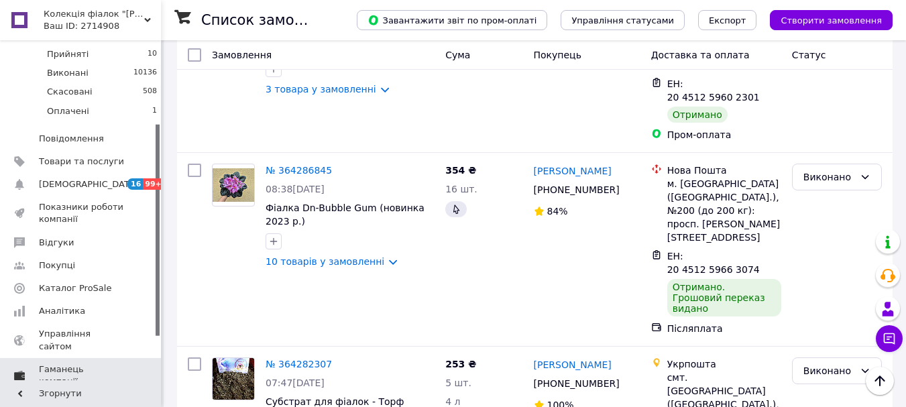
click at [86, 364] on span "Гаманець компанії" at bounding box center [81, 376] width 85 height 24
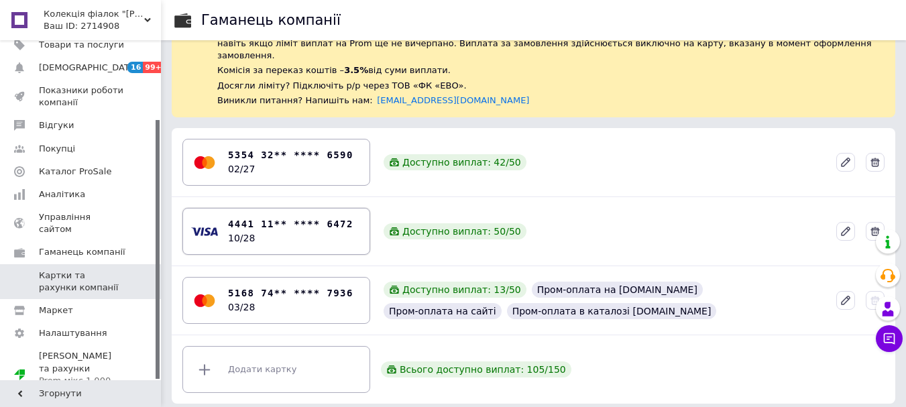
scroll to position [100, 0]
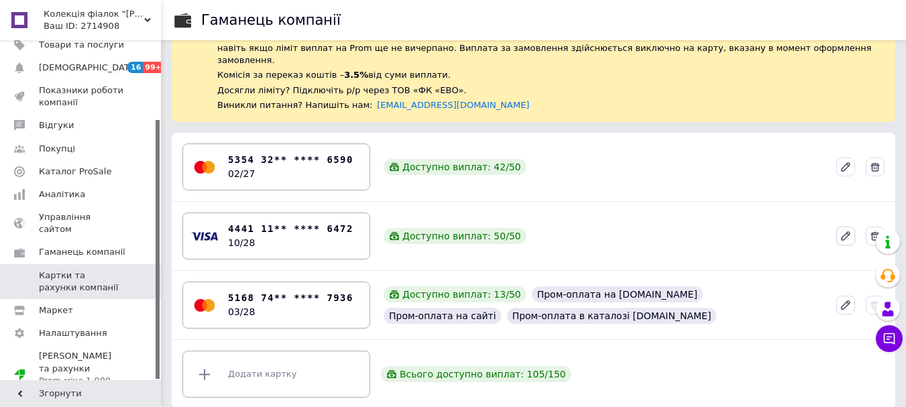
click at [845, 232] on icon at bounding box center [846, 236] width 8 height 8
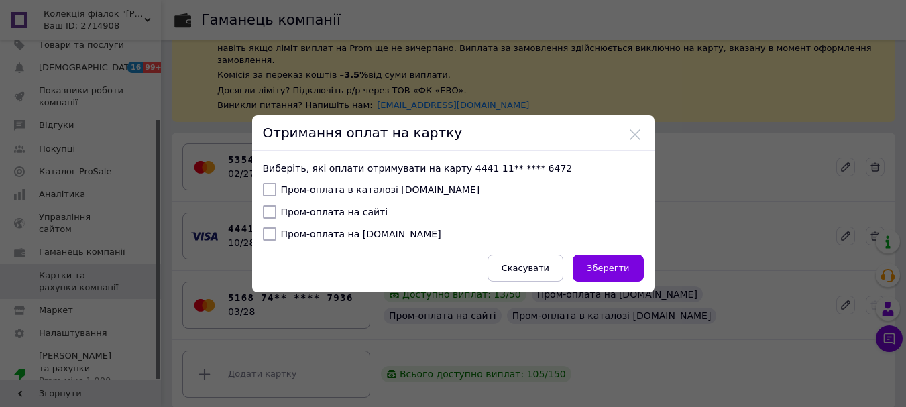
click at [260, 185] on div "Виберіть, які оплати отримувати на карту 4441 11** **** 6472   Пром-оплата в ка…" at bounding box center [453, 222] width 402 height 142
click at [276, 205] on label "Пром-оплата на сайті" at bounding box center [325, 211] width 125 height 13
click at [276, 205] on input "Пром-оплата на сайті" at bounding box center [269, 211] width 13 height 13
checkbox input "true"
click at [274, 190] on label "Пром-оплата в каталозі [DOMAIN_NAME]" at bounding box center [371, 189] width 217 height 13
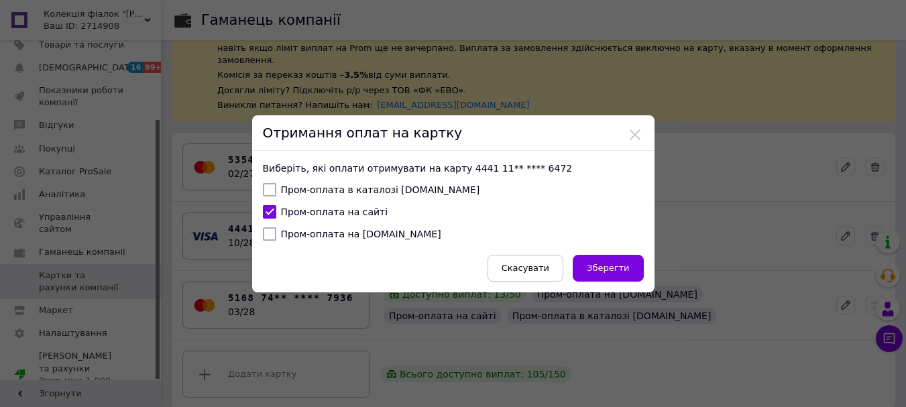
click at [274, 190] on input "Пром-оплата в каталозі [DOMAIN_NAME]" at bounding box center [269, 189] width 13 height 13
checkbox input "true"
click at [269, 229] on form "Виберіть, які оплати отримувати на карту 4441 11** **** 6472   Пром-оплата в ка…" at bounding box center [453, 222] width 381 height 120
drag, startPoint x: 266, startPoint y: 235, endPoint x: 323, endPoint y: 254, distance: 60.7
click at [266, 235] on input "Пром-оплата на [DOMAIN_NAME]" at bounding box center [269, 233] width 13 height 13
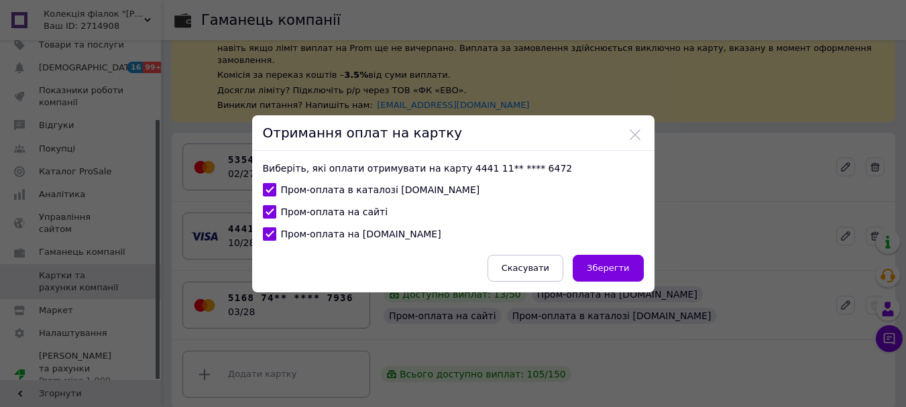
checkbox input "true"
click at [601, 262] on button "Зберегти" at bounding box center [608, 268] width 70 height 27
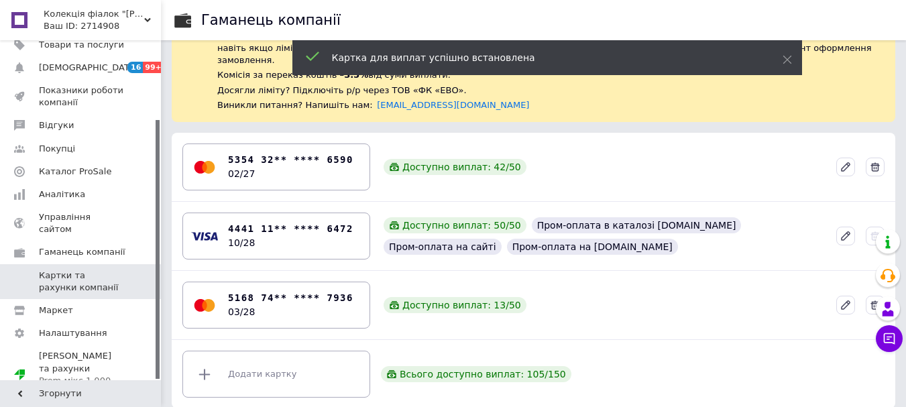
scroll to position [0, 0]
